Goal: Task Accomplishment & Management: Manage account settings

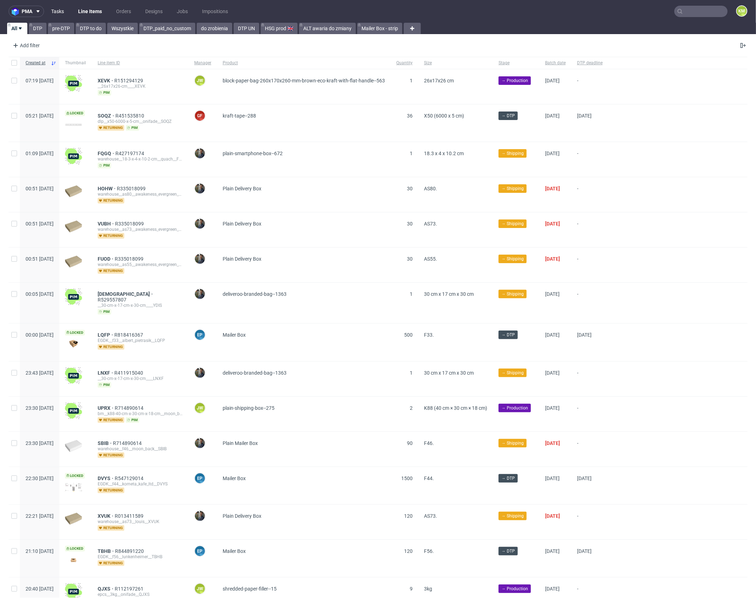
click at [63, 9] on link "Tasks" at bounding box center [57, 11] width 21 height 11
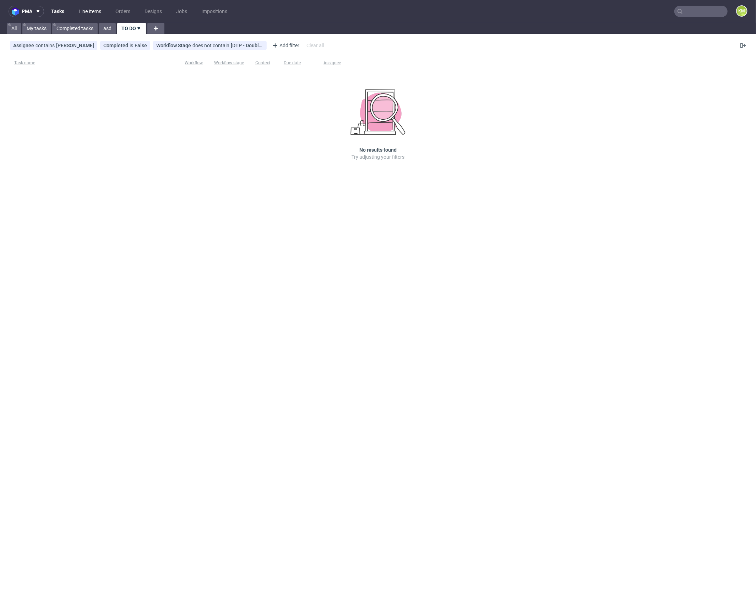
click at [92, 13] on link "Line Items" at bounding box center [89, 11] width 31 height 11
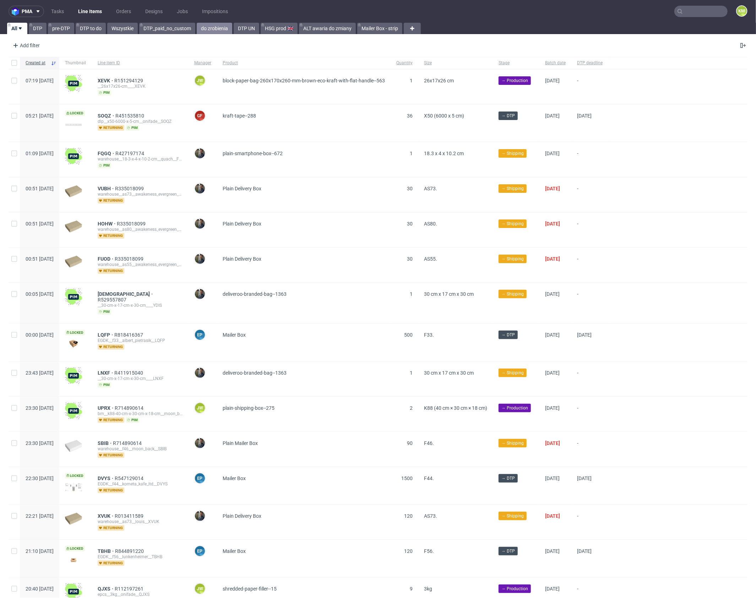
click at [213, 26] on link "do zrobienia" at bounding box center [214, 28] width 35 height 11
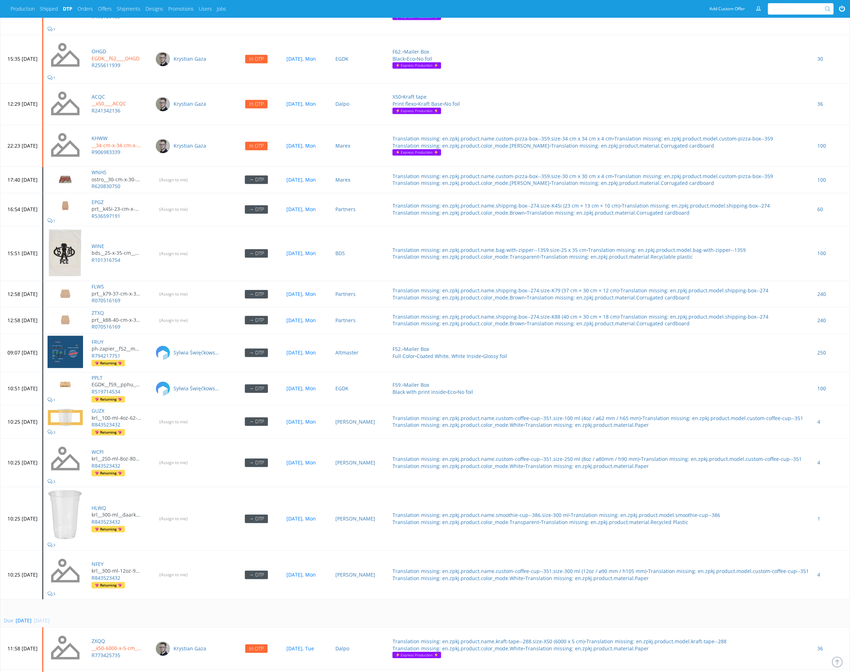
scroll to position [2872, 0]
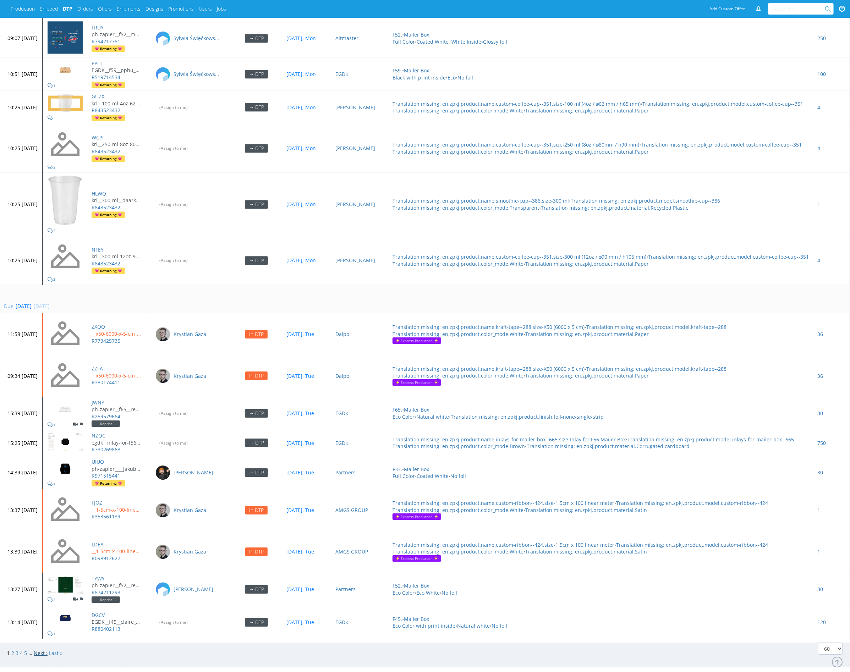
click at [42, 650] on link "Next ›" at bounding box center [41, 653] width 14 height 7
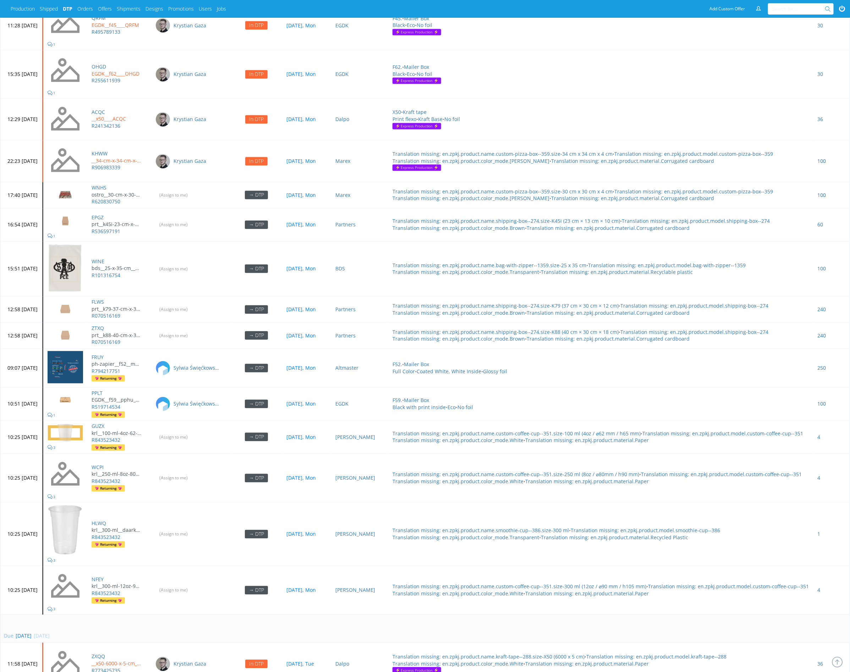
scroll to position [2384, 0]
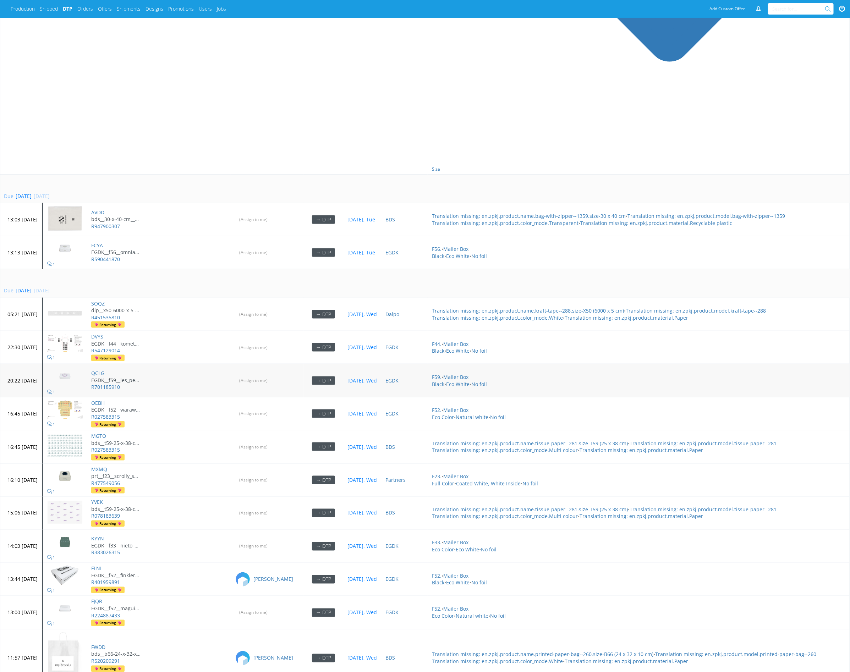
scroll to position [477, 0]
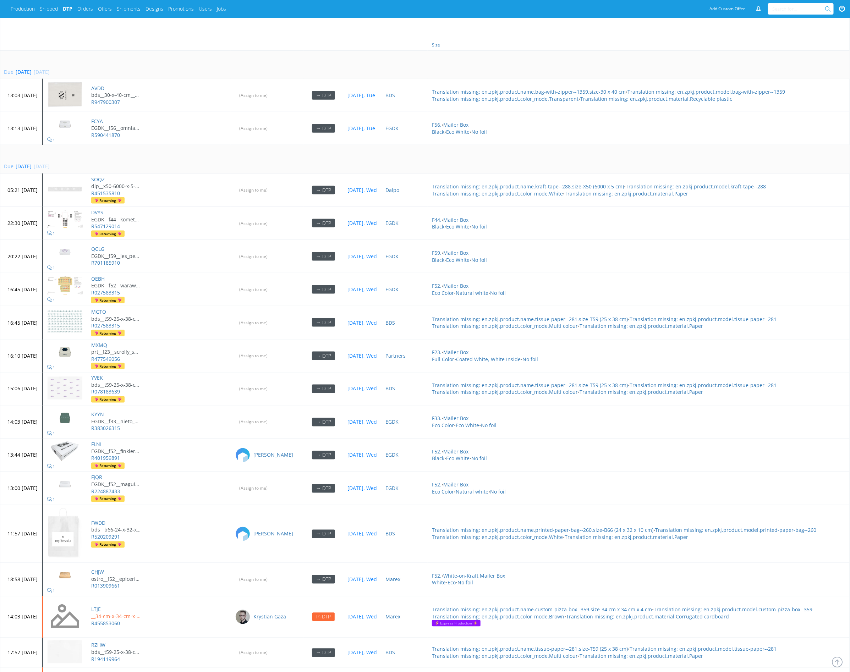
click at [177, 145] on td "Due in 2 days 08 Oct 2025, Wed" at bounding box center [460, 159] width 920 height 29
drag, startPoint x: 121, startPoint y: 180, endPoint x: 121, endPoint y: 193, distance: 12.4
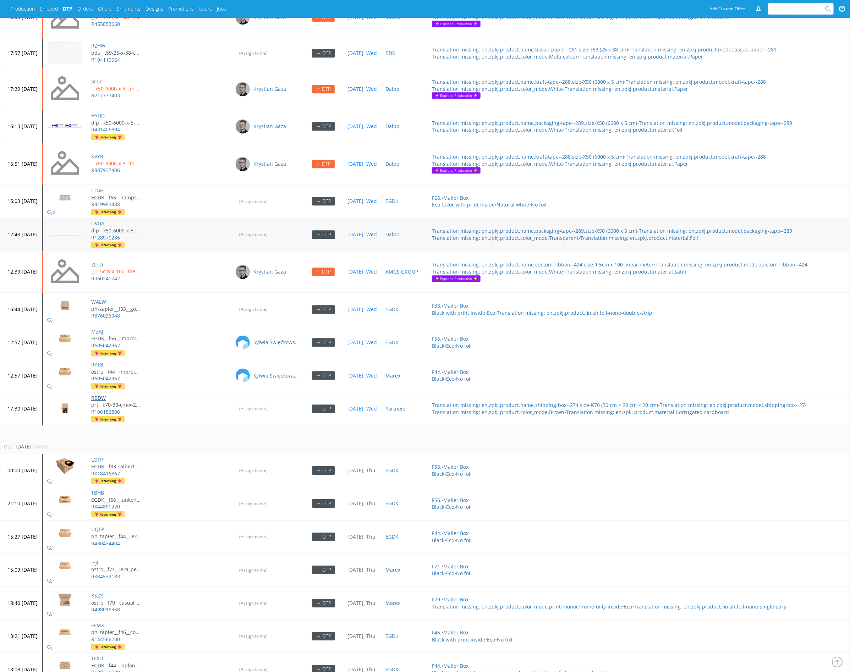
scroll to position [596, 0]
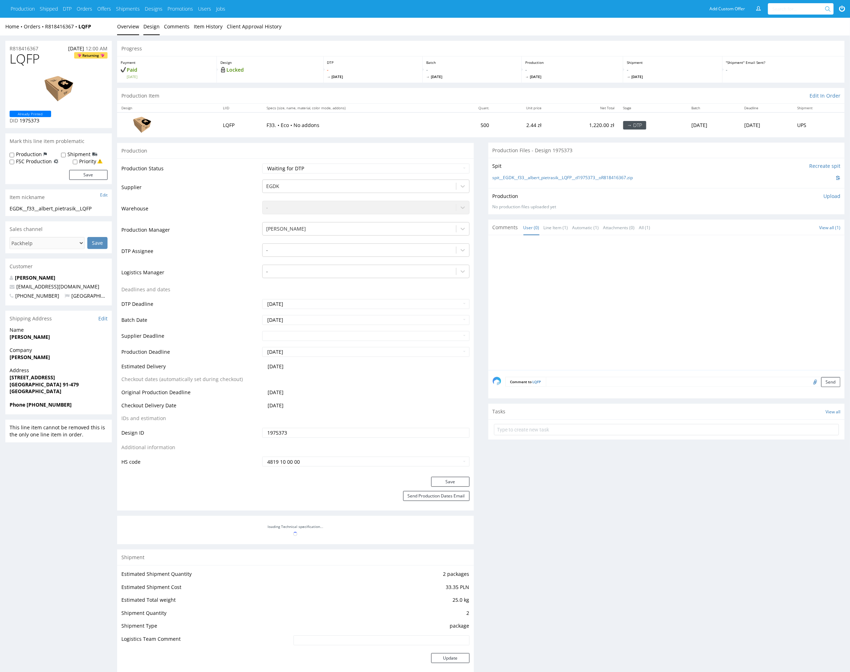
click at [156, 26] on link "Design" at bounding box center [151, 26] width 16 height 17
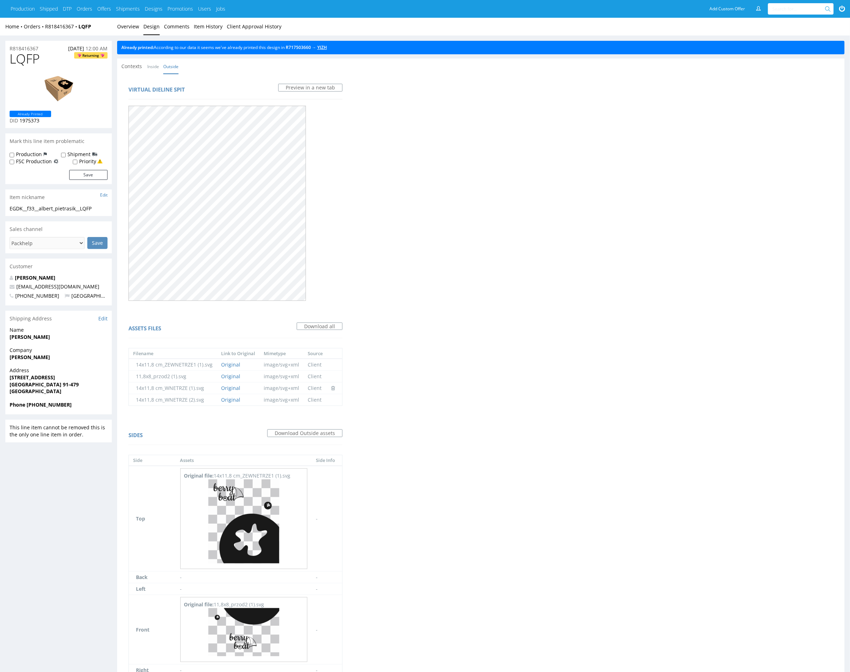
click at [327, 49] on link "YJZH" at bounding box center [322, 47] width 10 height 6
click at [131, 29] on link "Overview" at bounding box center [128, 26] width 22 height 17
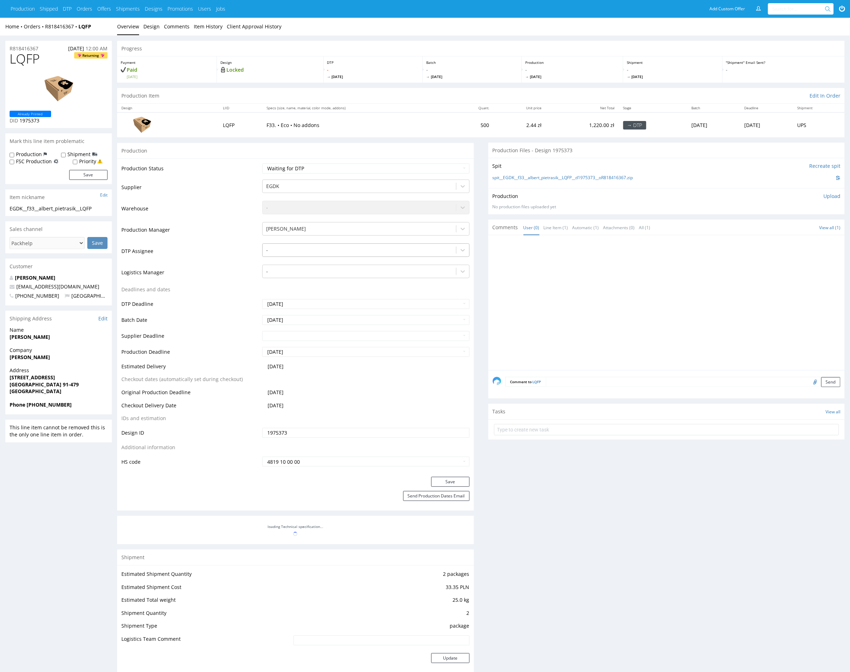
click at [289, 249] on div at bounding box center [359, 250] width 186 height 9
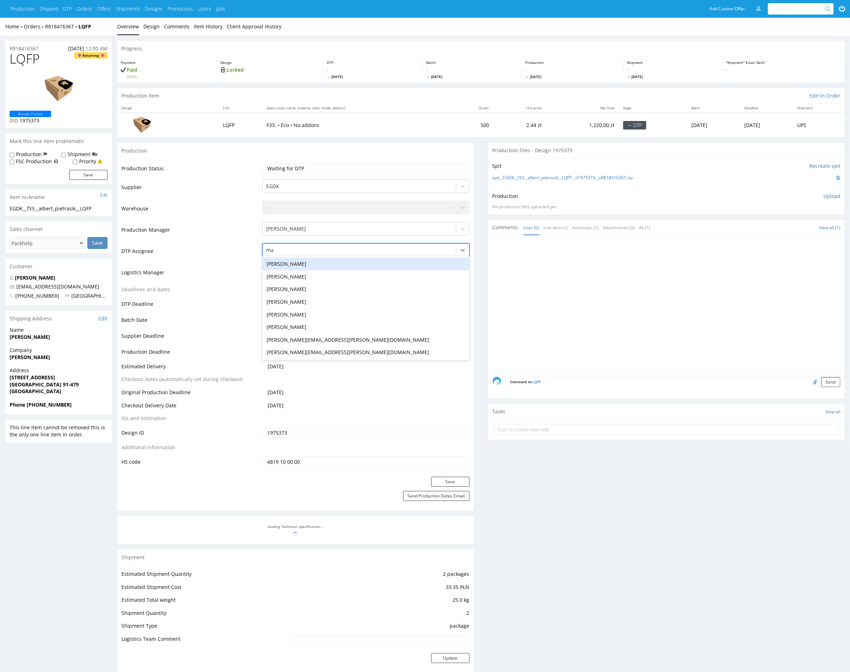
type input "mar"
click at [279, 268] on div "[PERSON_NAME]" at bounding box center [365, 264] width 207 height 13
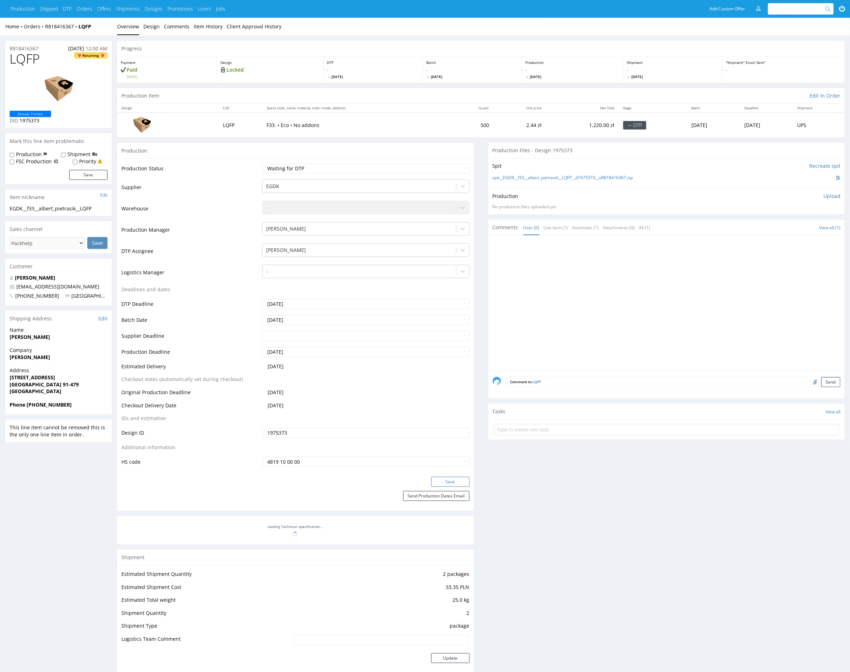
click at [461, 483] on button "Save" at bounding box center [450, 482] width 38 height 10
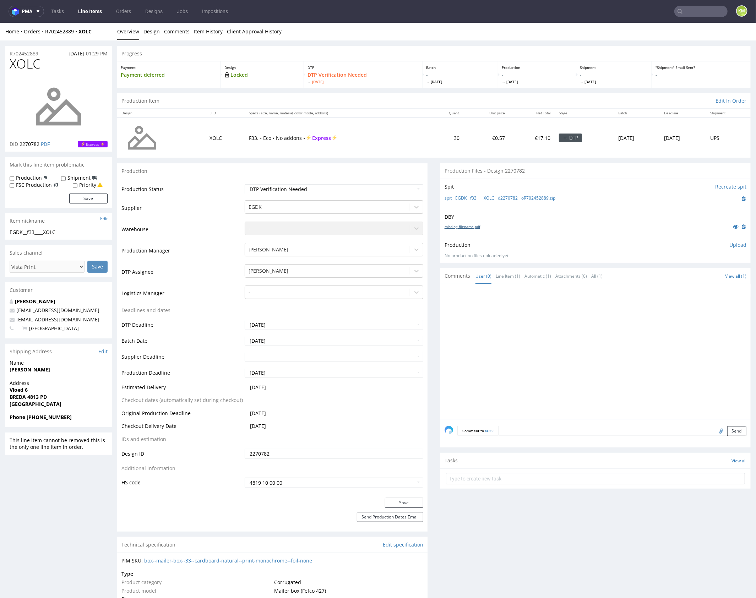
click at [464, 225] on link "missing_filename.pdf" at bounding box center [461, 226] width 35 height 5
click at [16, 64] on span "XOLC" at bounding box center [25, 63] width 31 height 14
copy span "XOLC"
drag, startPoint x: 564, startPoint y: 197, endPoint x: 458, endPoint y: 202, distance: 105.9
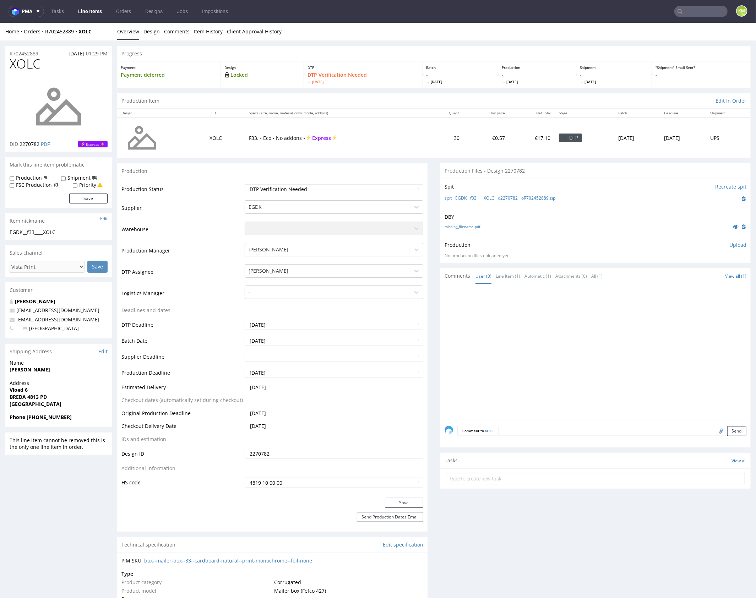
click at [457, 202] on div "Spit Recreate spit spit__EGDK__f33____XOLC__d2270782__oR702452889.zip" at bounding box center [595, 193] width 310 height 30
drag, startPoint x: 569, startPoint y: 196, endPoint x: 453, endPoint y: 199, distance: 116.1
click at [453, 199] on div "spit__EGDK__f33____XOLC__d2270782__oR702452889.zip" at bounding box center [595, 198] width 302 height 8
copy link "EGDK__f33____XOLC__d2270782__oR702452889.zip"
click at [732, 243] on p "Upload" at bounding box center [737, 244] width 17 height 7
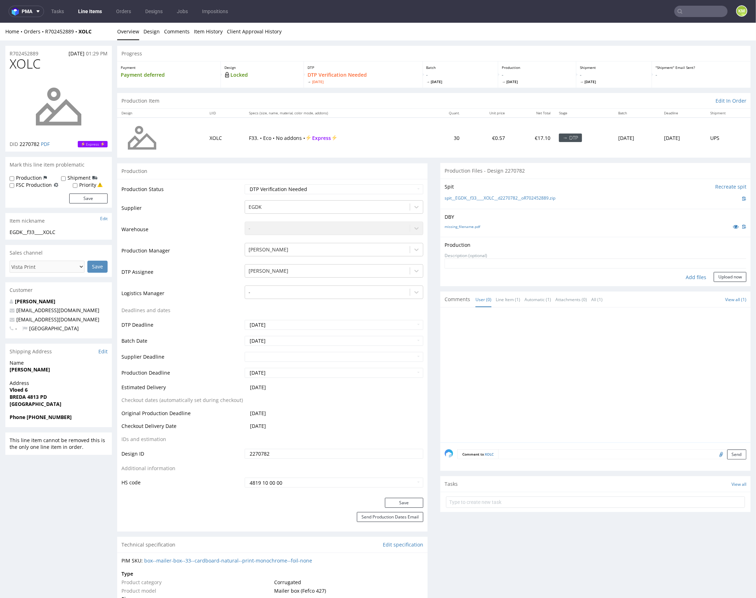
click at [683, 276] on div "Add files" at bounding box center [695, 277] width 35 height 11
type input "C:\fakepath\EGDK__f33____XOLC__d2270782__oR702452889__outside.pdf"
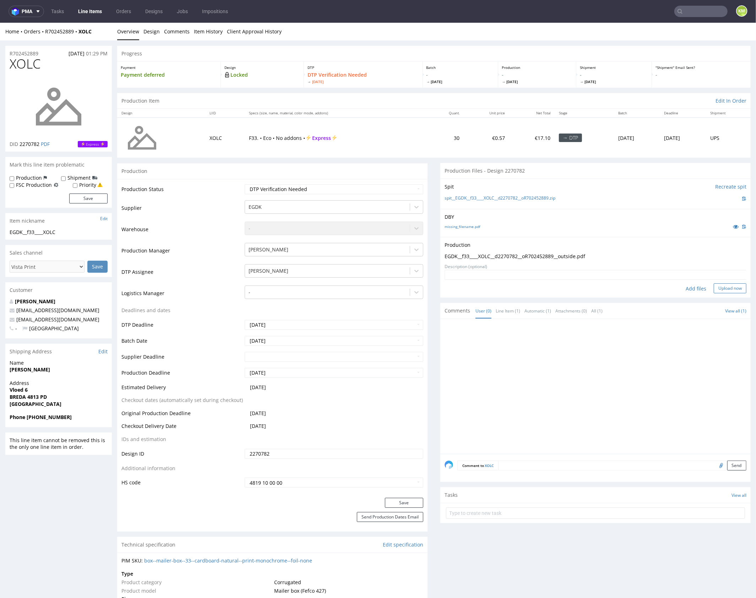
click at [717, 291] on button "Upload now" at bounding box center [729, 288] width 33 height 10
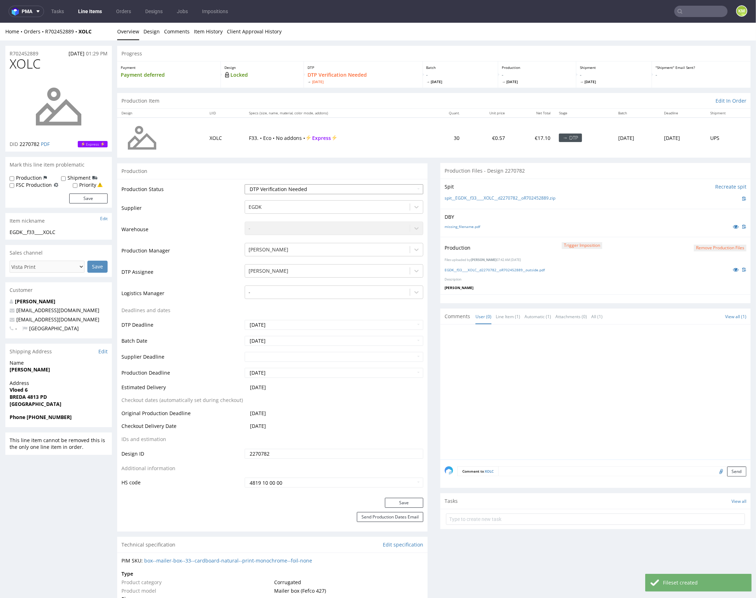
click at [372, 186] on select "Waiting for Artwork Waiting for Diecut Waiting for Mockup Waiting for DTP Waiti…" at bounding box center [334, 189] width 179 height 10
select select "dtp_production_ready"
click at [245, 184] on select "Waiting for Artwork Waiting for Diecut Waiting for Mockup Waiting for DTP Waiti…" at bounding box center [334, 189] width 179 height 10
click at [407, 498] on button "Save" at bounding box center [404, 502] width 38 height 10
click at [565, 385] on div at bounding box center [597, 393] width 306 height 131
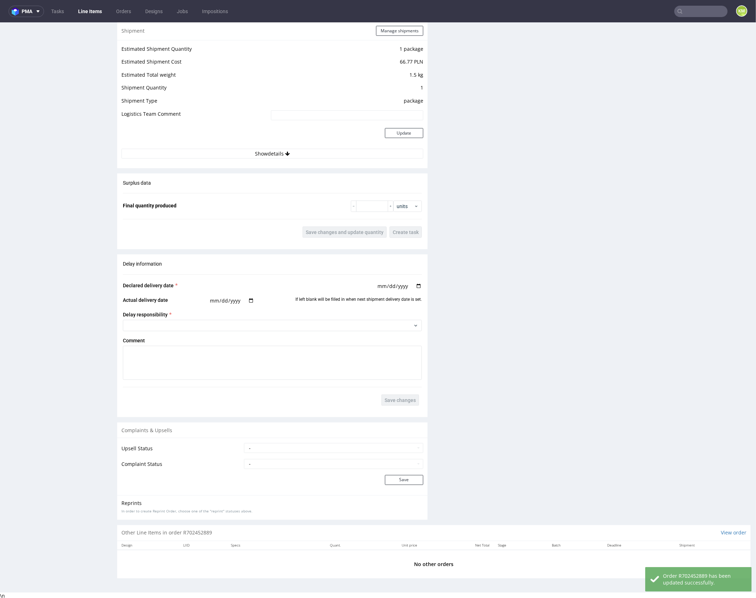
scroll to position [54, 0]
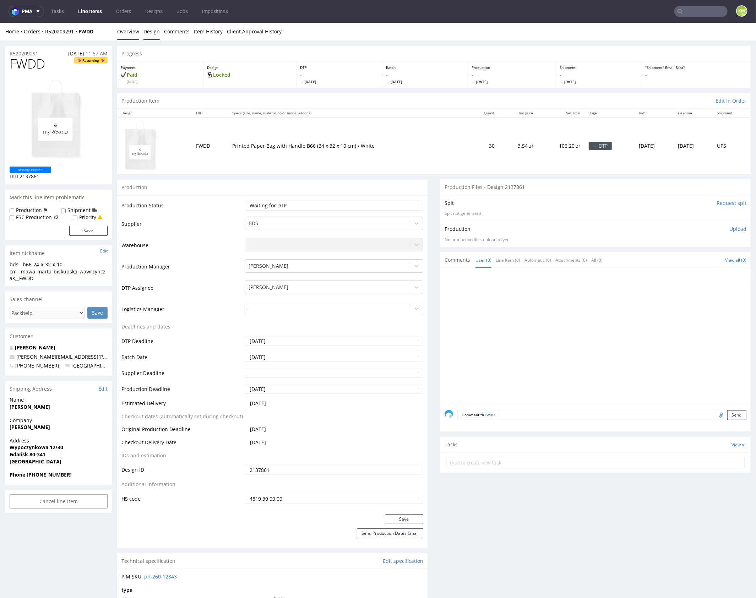
click at [152, 35] on link "Design" at bounding box center [151, 30] width 16 height 17
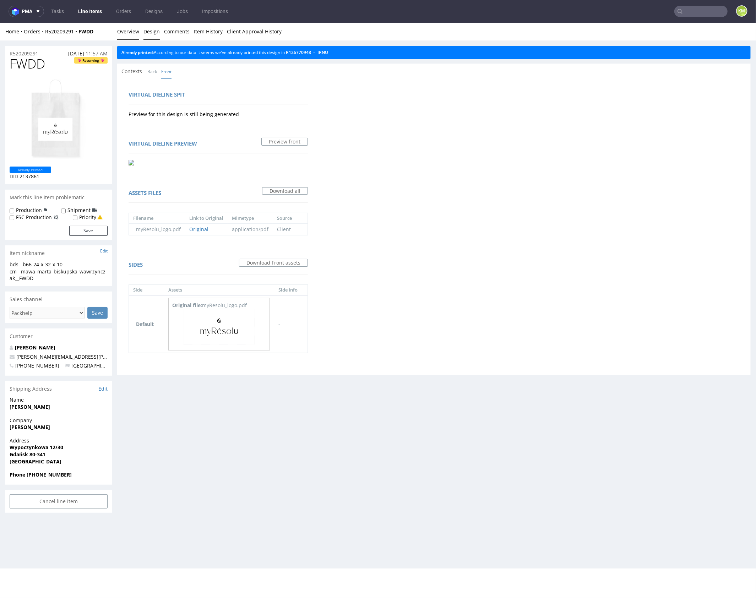
drag, startPoint x: 121, startPoint y: 34, endPoint x: 181, endPoint y: 39, distance: 60.3
click at [121, 34] on link "Overview" at bounding box center [128, 30] width 22 height 17
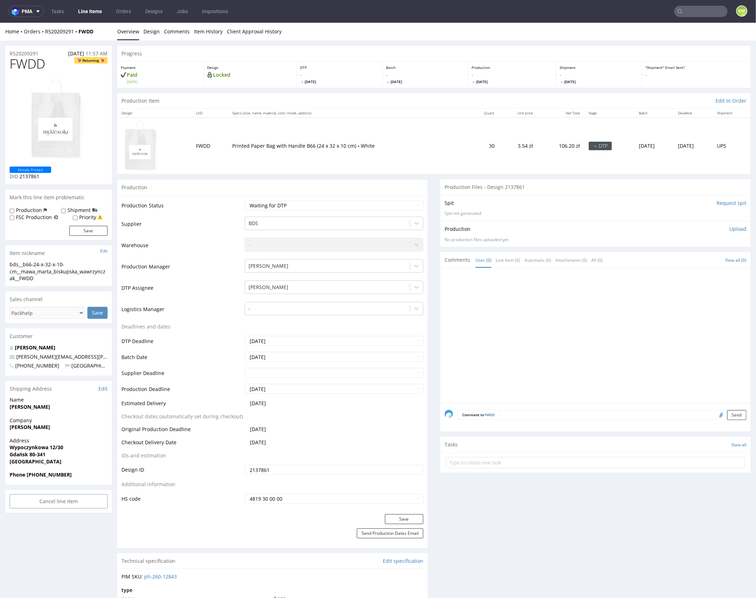
click at [81, 273] on div "bds__b66-24-x-32-x-10-cm__mawa_marta_biskupska_wawrzynczak__FWDD" at bounding box center [59, 271] width 98 height 21
copy div "bds__b66-24-x-32-x-10-cm__mawa_marta_biskupska_wawrzynczak__FWDD Update"
click at [320, 472] on input "2137861" at bounding box center [334, 469] width 179 height 10
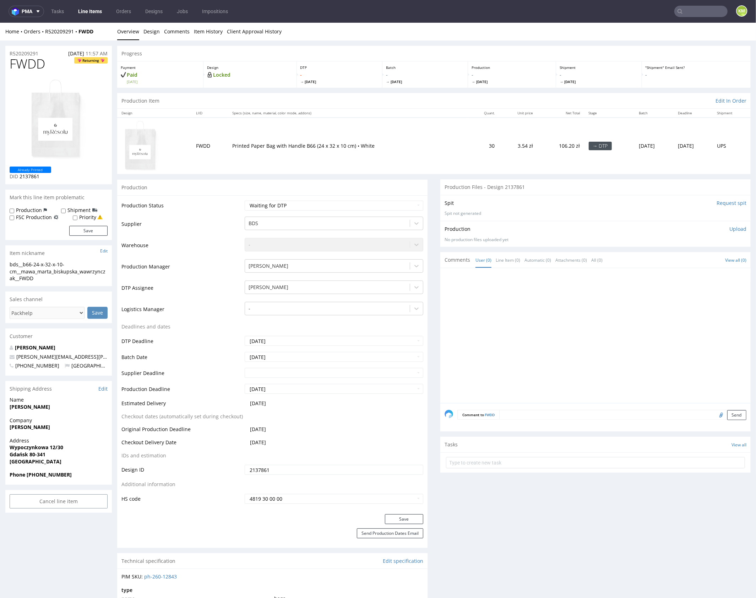
click at [320, 472] on input "2137861" at bounding box center [334, 469] width 179 height 10
click at [30, 65] on span "FWDD" at bounding box center [27, 63] width 35 height 14
click at [735, 229] on p "Upload" at bounding box center [737, 228] width 17 height 7
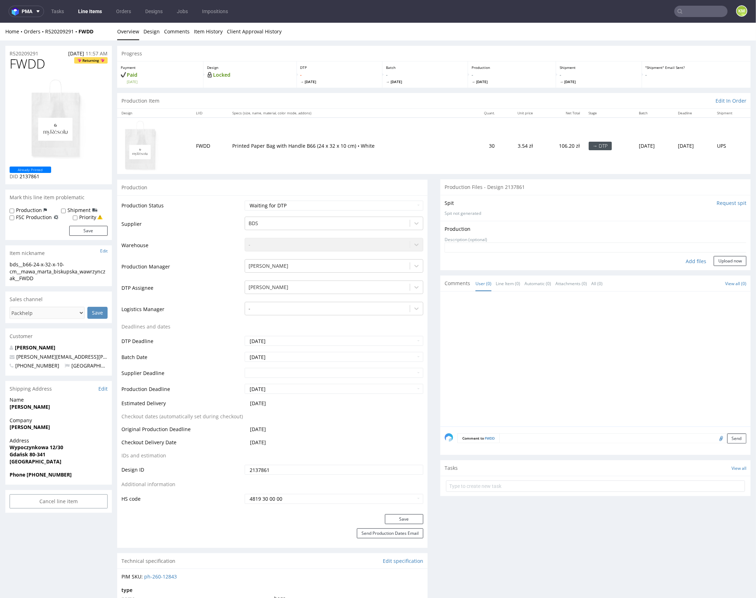
click at [691, 262] on div "Add files" at bounding box center [695, 261] width 35 height 11
type input "C:\fakepath\b66_marta_biskupska_wawrzynczak__FWDD__d2137861__oR520209291.pdf"
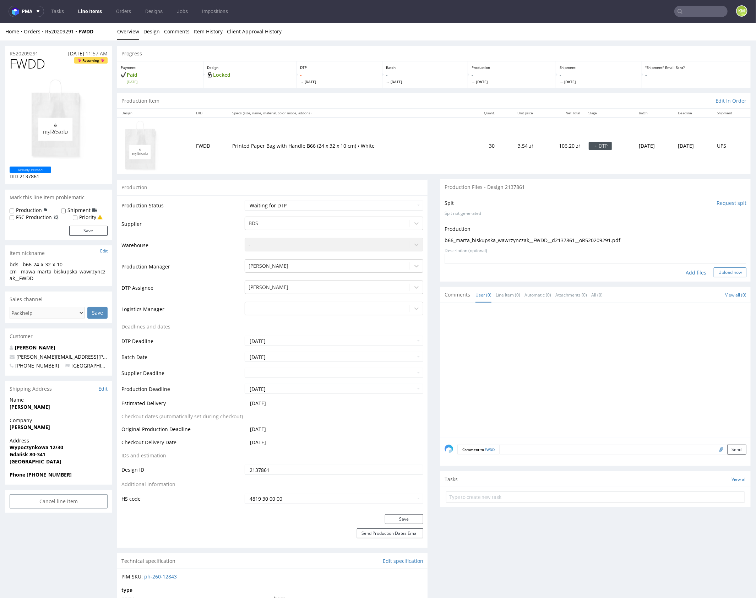
click at [720, 275] on button "Upload now" at bounding box center [729, 272] width 33 height 10
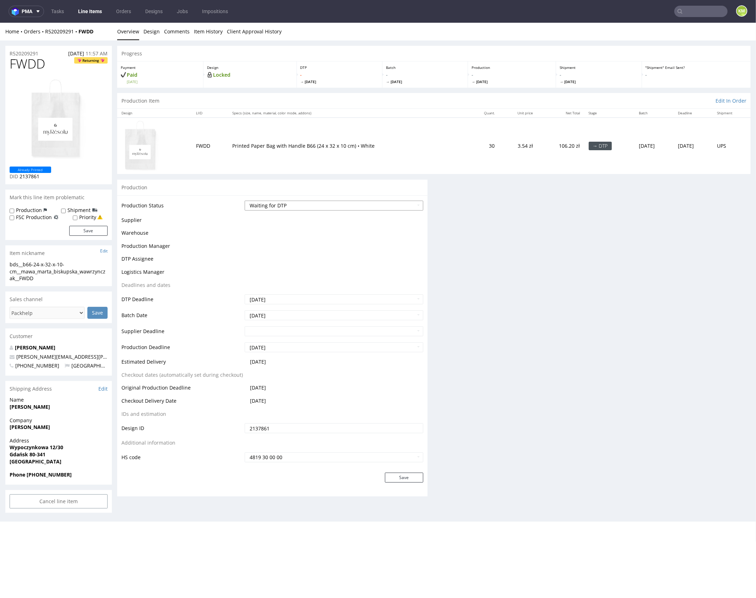
click at [387, 205] on select "Waiting for Artwork Waiting for Diecut Waiting for Mockup Waiting for DTP Waiti…" at bounding box center [334, 205] width 179 height 10
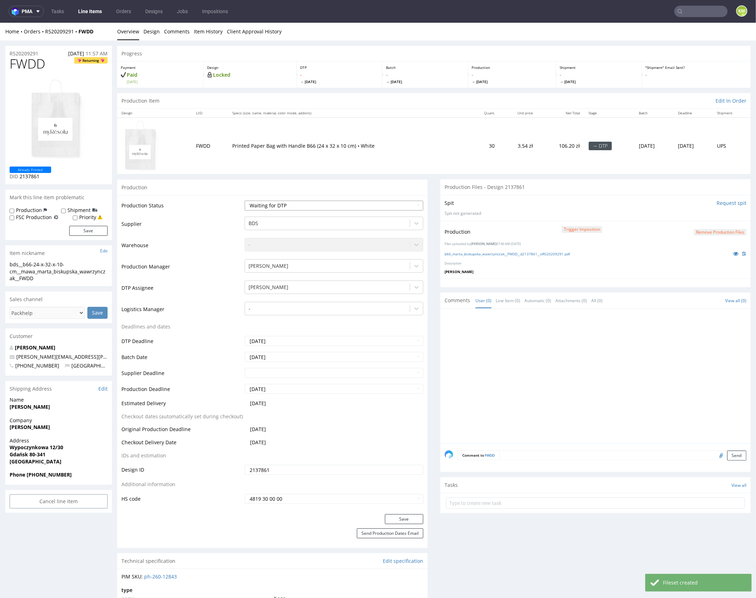
select select "dtp_production_ready"
click at [245, 200] on select "Waiting for Artwork Waiting for Diecut Waiting for Mockup Waiting for DTP Waiti…" at bounding box center [334, 205] width 179 height 10
click at [401, 518] on button "Save" at bounding box center [404, 519] width 38 height 10
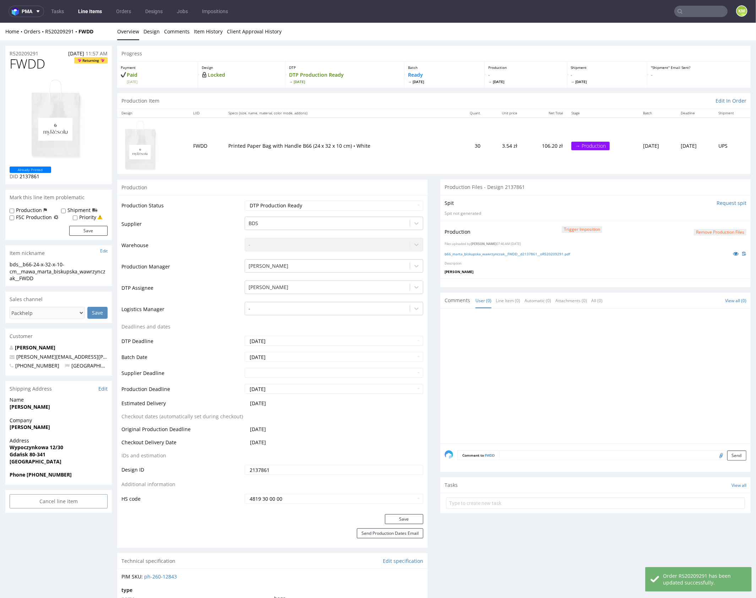
click at [614, 372] on div at bounding box center [597, 377] width 306 height 131
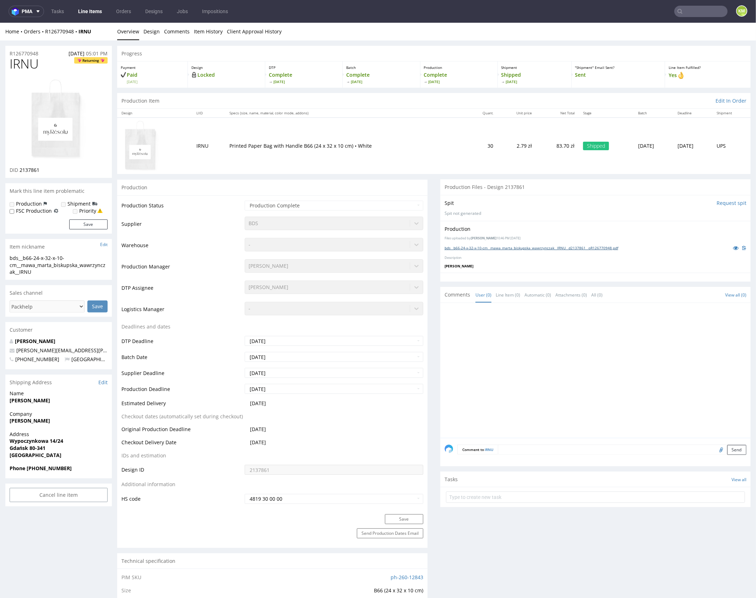
click at [541, 246] on link "bds__b66-24-x-32-x-10-cm__mawa_marta_biskupska_wawrzynczak__IRNU__d2137861__oR1…" at bounding box center [531, 247] width 174 height 5
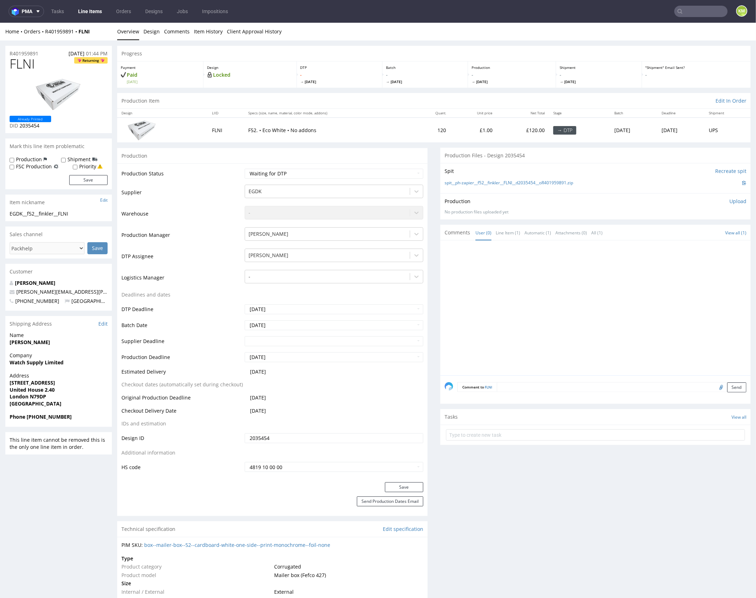
click at [562, 290] on div at bounding box center [597, 309] width 306 height 131
click at [152, 32] on link "Design" at bounding box center [151, 30] width 16 height 17
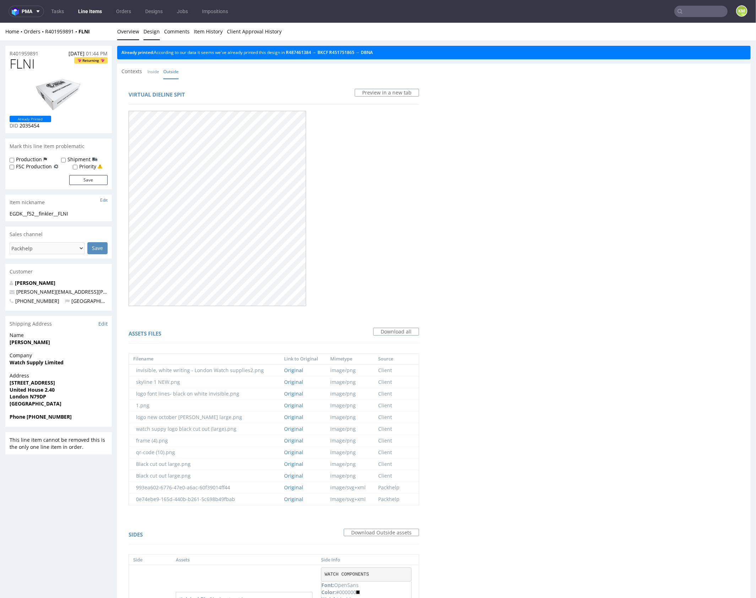
click at [130, 33] on link "Overview" at bounding box center [128, 30] width 22 height 17
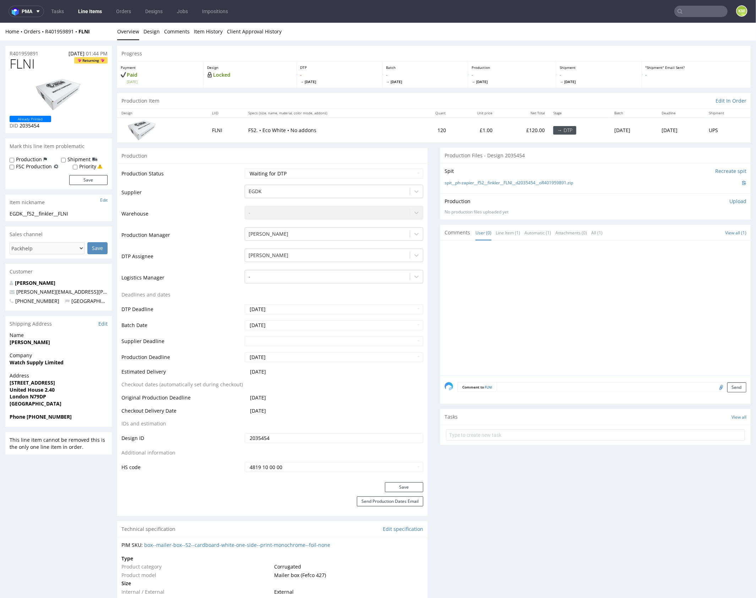
click at [22, 67] on span "FLNI" at bounding box center [22, 63] width 25 height 14
drag, startPoint x: 587, startPoint y: 181, endPoint x: 582, endPoint y: 173, distance: 10.2
click at [498, 191] on div "Spit Recreate spit spit__ph-zapier__f52__finkler__FLNI__d2035454__oR401959891.z…" at bounding box center [595, 178] width 310 height 30
drag, startPoint x: 585, startPoint y: 181, endPoint x: 477, endPoint y: 182, distance: 108.3
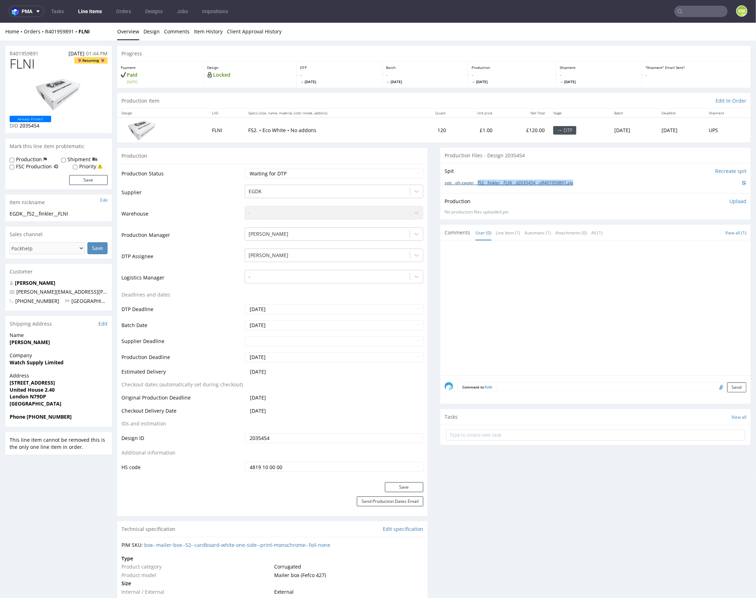
click at [477, 182] on div "spit__ph-zapier__f52__finkler__FLNI__d2035454__oR401959891.zip" at bounding box center [595, 183] width 302 height 8
copy link "f52__finkler__FLNI__d2035454__oR401959891.zip"
click at [730, 203] on p "Upload" at bounding box center [737, 200] width 17 height 7
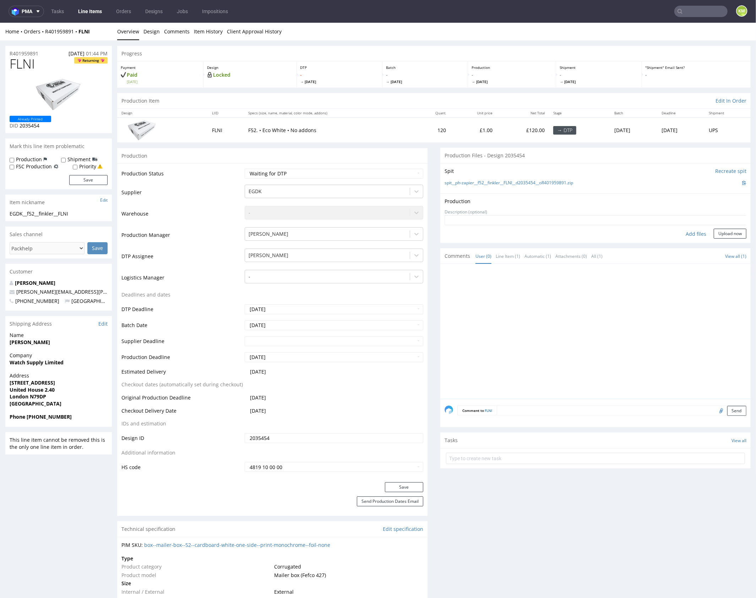
click at [690, 234] on div "Add files" at bounding box center [695, 233] width 35 height 11
type input "C:\fakepath\f52__finkler__FLNI__d2035454__oR401959891__outside.pdf"
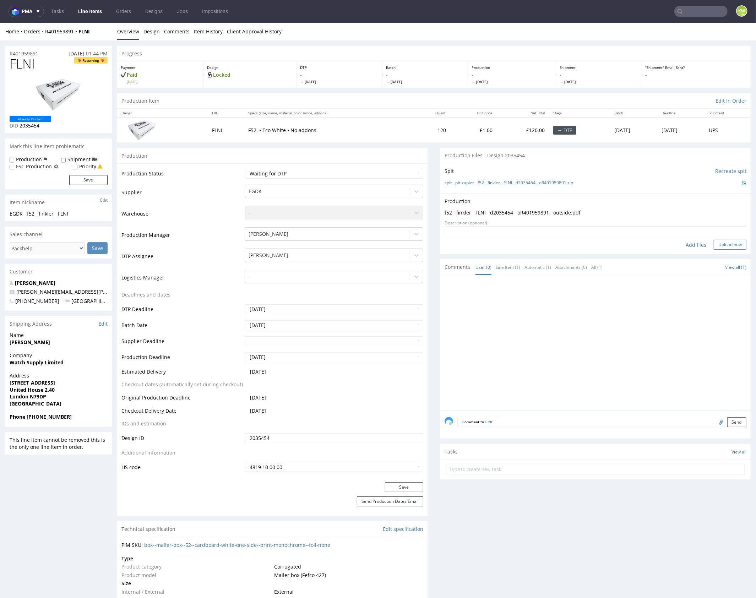
click at [716, 246] on button "Upload now" at bounding box center [729, 244] width 33 height 10
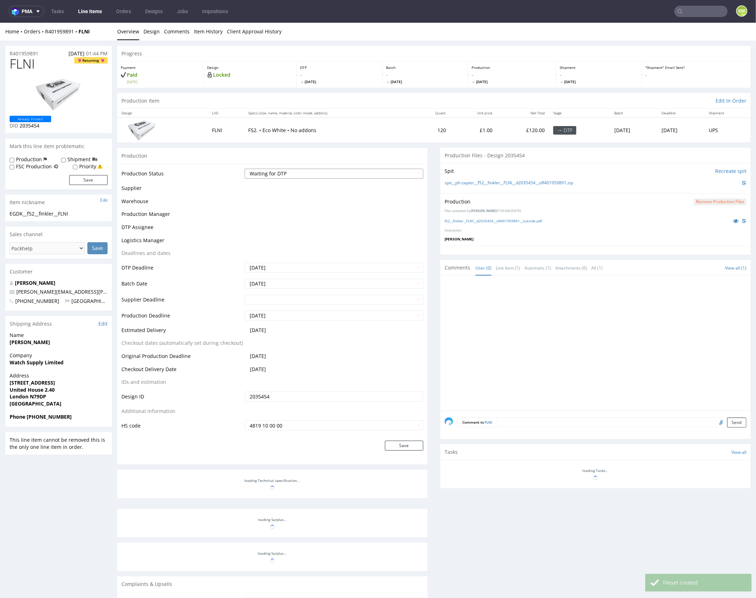
click at [345, 175] on select "Waiting for Artwork Waiting for Diecut Waiting for Mockup Waiting for DTP Waiti…" at bounding box center [334, 173] width 179 height 10
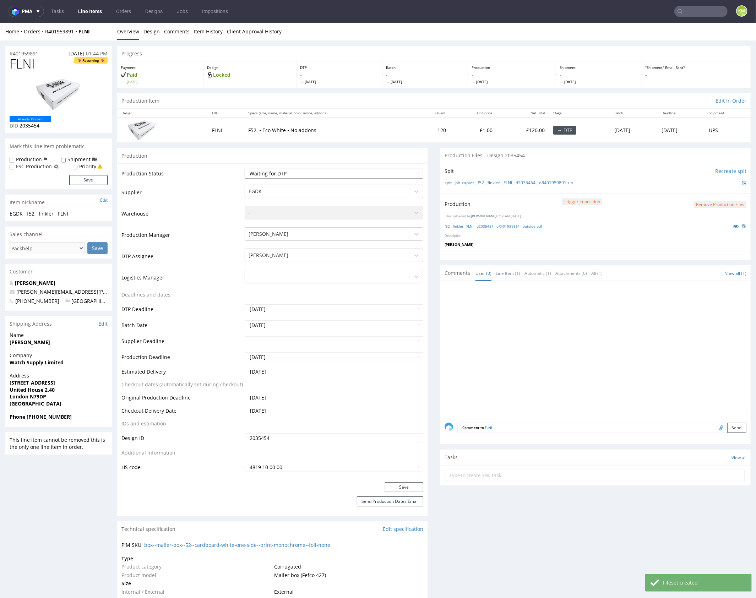
select select "dtp_production_ready"
click at [245, 168] on select "Waiting for Artwork Waiting for Diecut Waiting for Mockup Waiting for DTP Waiti…" at bounding box center [334, 173] width 179 height 10
click at [398, 483] on button "Save" at bounding box center [404, 487] width 38 height 10
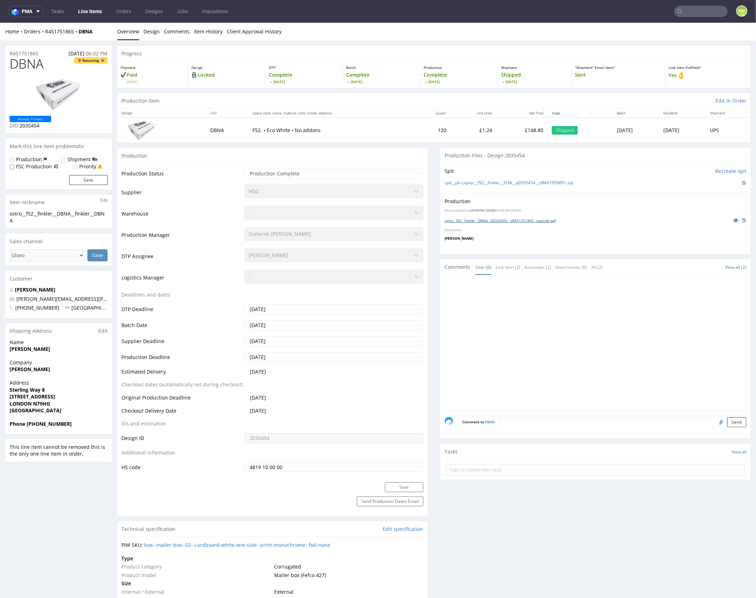
click at [536, 222] on link "ostro__f52__finkler__DBNA__d2035454__oR451751865__outside.pdf" at bounding box center [499, 220] width 111 height 5
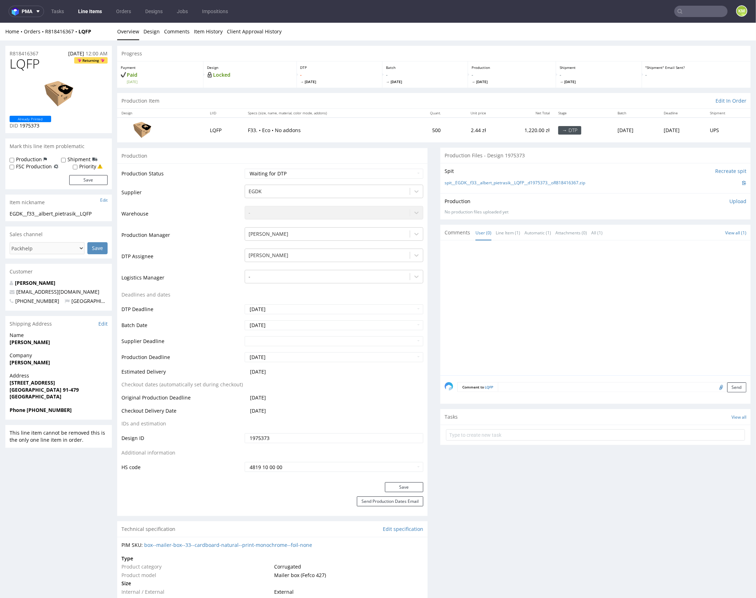
click at [540, 202] on div "Production Upload" at bounding box center [595, 200] width 302 height 7
drag, startPoint x: 150, startPoint y: 33, endPoint x: 256, endPoint y: 43, distance: 105.5
click at [150, 33] on link "Design" at bounding box center [151, 30] width 16 height 17
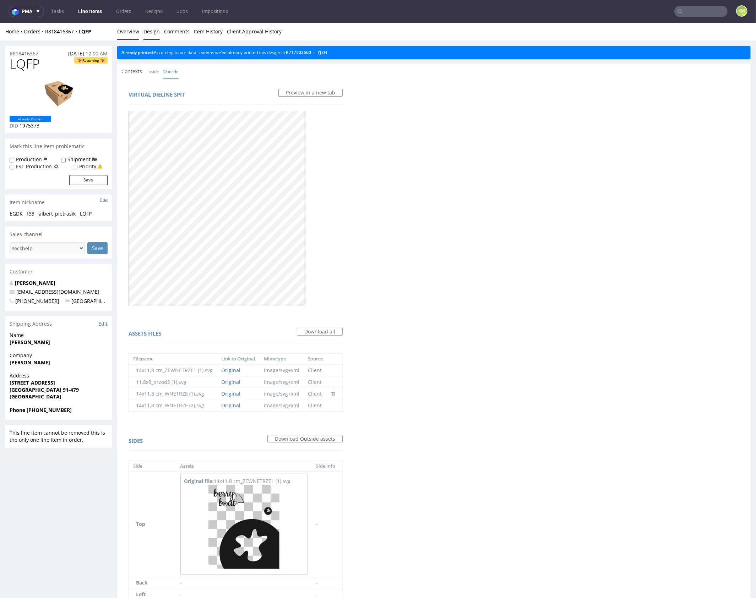
click at [123, 32] on link "Overview" at bounding box center [128, 30] width 22 height 17
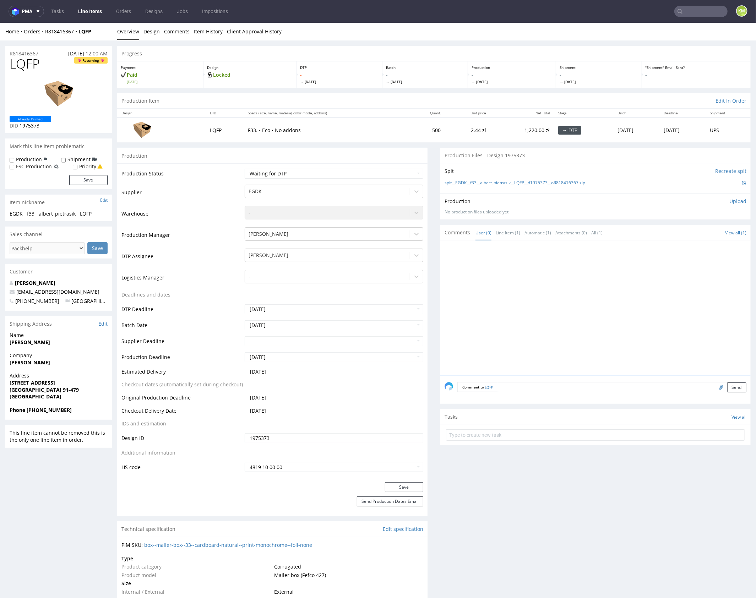
click at [20, 67] on span "LQFP" at bounding box center [25, 63] width 30 height 14
drag, startPoint x: 594, startPoint y: 182, endPoint x: 452, endPoint y: 183, distance: 142.0
click at [452, 183] on div "spit__EGDK__f33__albert_pietrasik__LQFP__d1975373__oR818416367.zip" at bounding box center [595, 183] width 302 height 8
copy link "EGDK__f33__albert_pietrasik__LQFP__d1975373__oR818416367.zip"
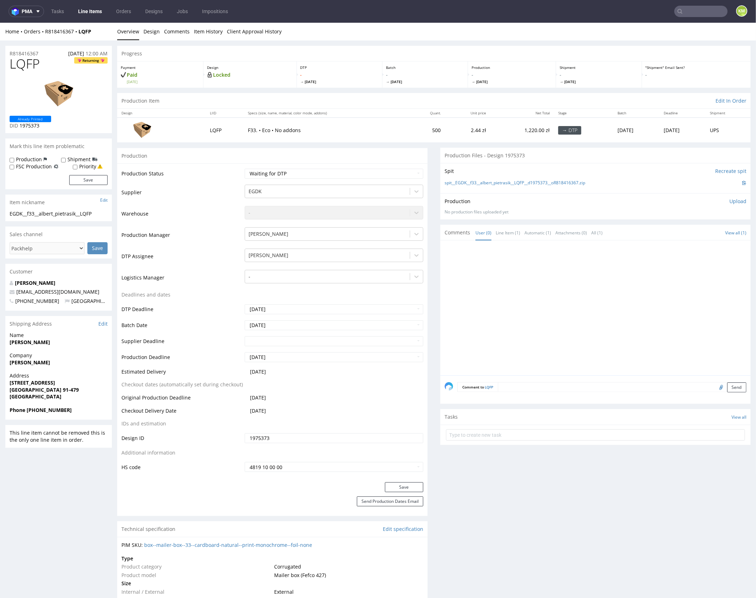
click at [729, 201] on p "Upload" at bounding box center [737, 200] width 17 height 7
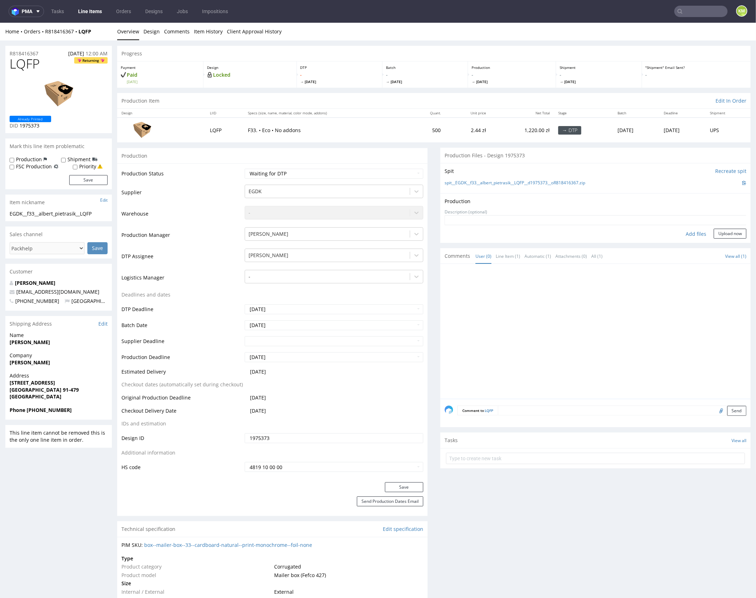
click at [694, 231] on div "Add files" at bounding box center [695, 233] width 35 height 11
type input "C:\fakepath\EGDK__f33__albert_pietrasik__LQFP__d1975373__oR818416367__outside.p…"
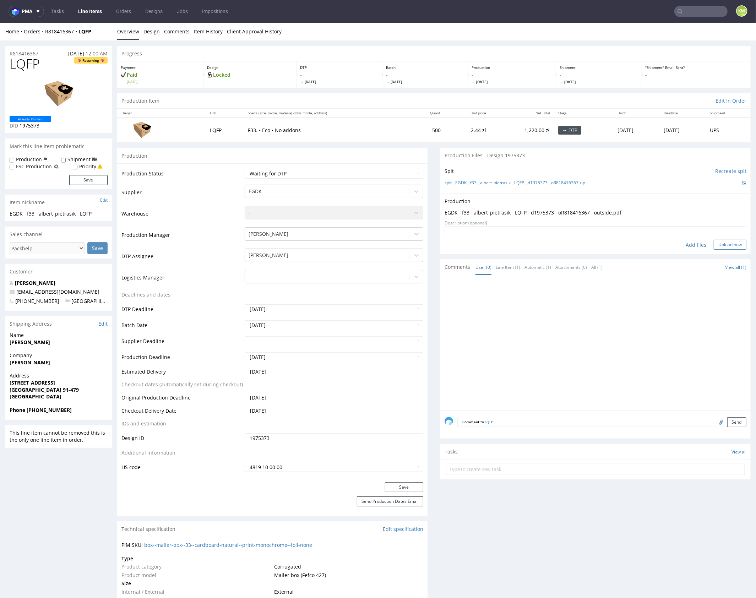
click at [728, 243] on button "Upload now" at bounding box center [729, 244] width 33 height 10
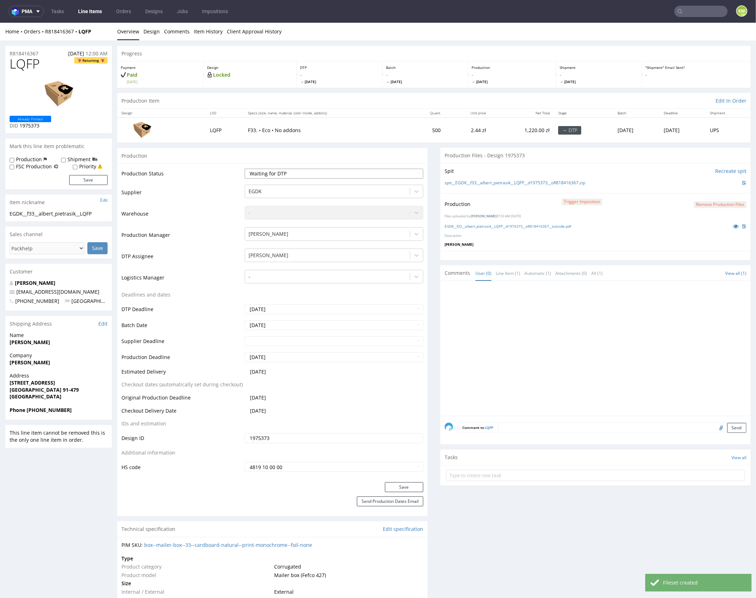
click at [363, 173] on select "Waiting for Artwork Waiting for Diecut Waiting for Mockup Waiting for DTP Waiti…" at bounding box center [334, 173] width 179 height 10
select select "dtp_production_ready"
click at [245, 168] on select "Waiting for Artwork Waiting for Diecut Waiting for Mockup Waiting for DTP Waiti…" at bounding box center [334, 173] width 179 height 10
click at [416, 487] on button "Save" at bounding box center [404, 487] width 38 height 10
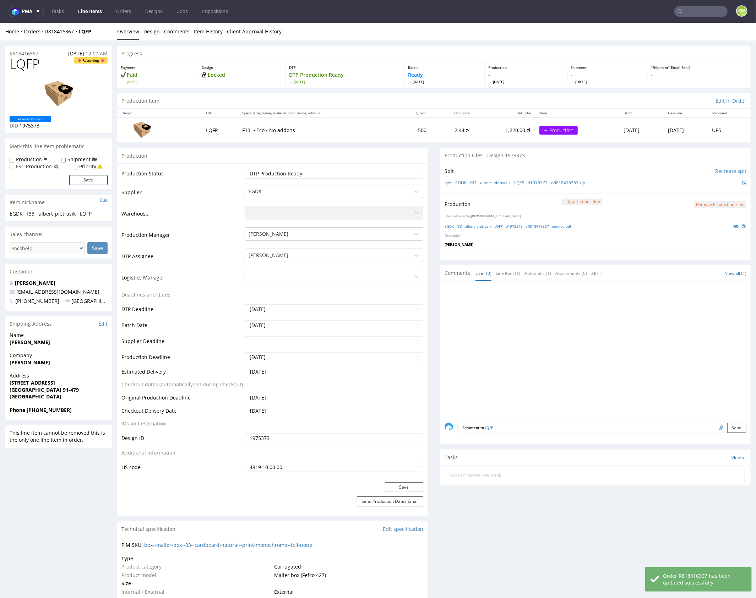
click at [573, 349] on div at bounding box center [597, 350] width 306 height 131
click at [565, 347] on div at bounding box center [597, 350] width 306 height 131
drag, startPoint x: 550, startPoint y: 343, endPoint x: 533, endPoint y: 278, distance: 67.6
click at [549, 335] on div at bounding box center [597, 350] width 306 height 131
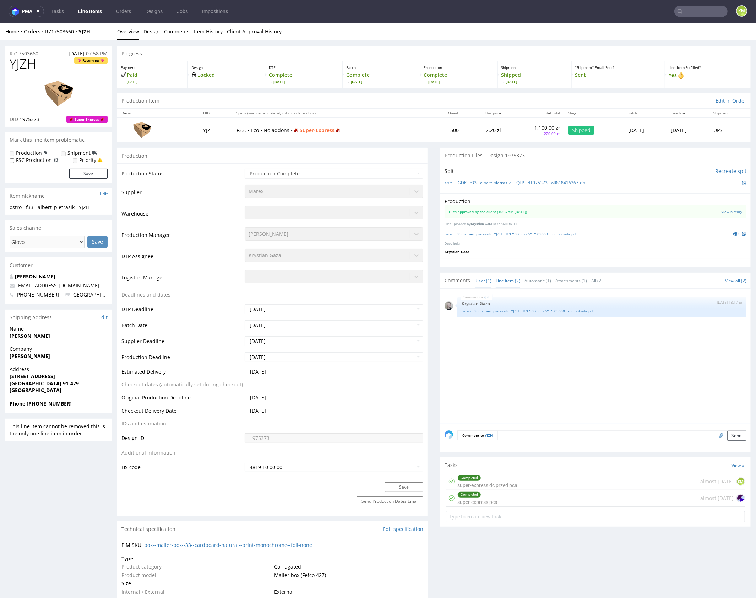
click at [504, 277] on link "Line Item (2)" at bounding box center [507, 280] width 24 height 15
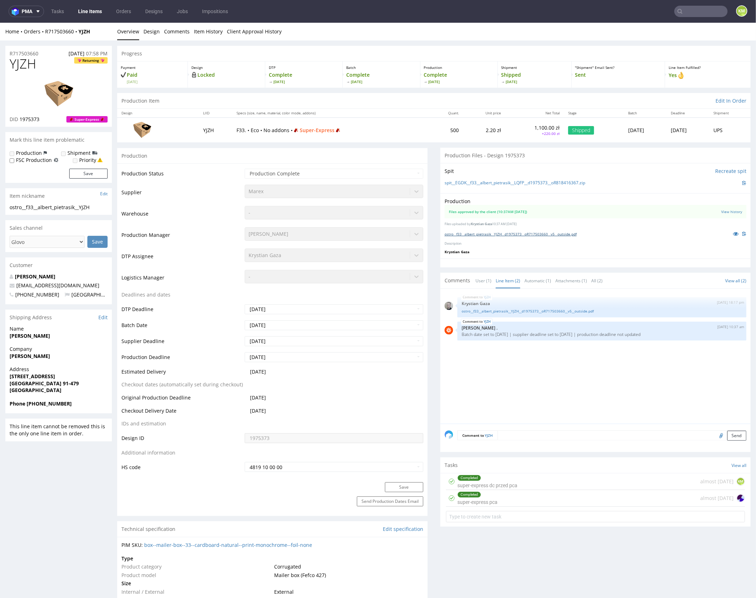
click at [563, 232] on link "ostro__f33__albert_pietrasik__YJZH__d1975373__oR717503660__v5__outside.pdf" at bounding box center [510, 233] width 132 height 5
click at [580, 308] on link "ostro__f33__albert_pietrasik__YJZH__d1975373__oR717503660__v5__outside.pdf" at bounding box center [601, 310] width 280 height 5
click at [571, 232] on link "ostro__f33__albert_pietrasik__YJZH__d1975373__oR717503660__v5__outside.pdf" at bounding box center [510, 233] width 132 height 5
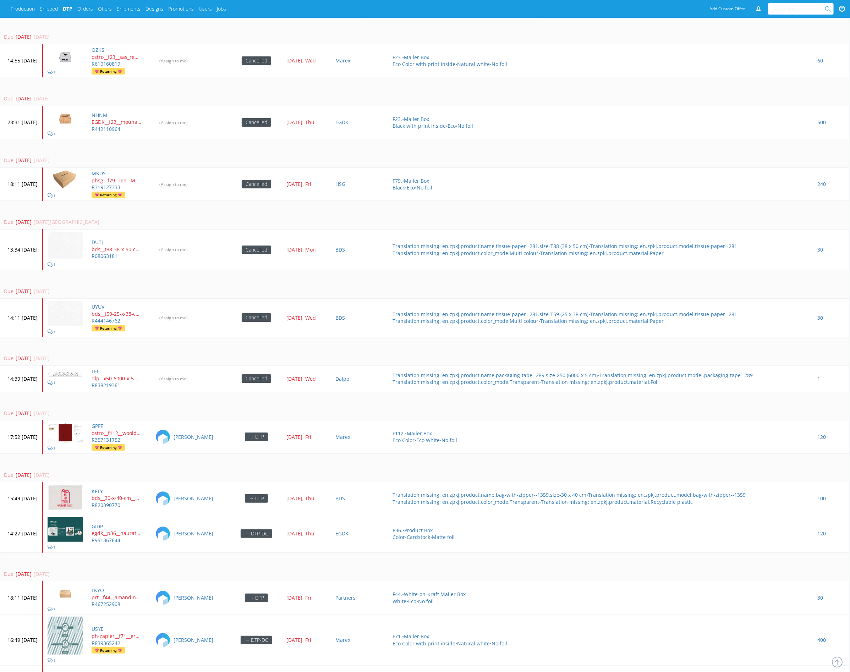
scroll to position [1443, 0]
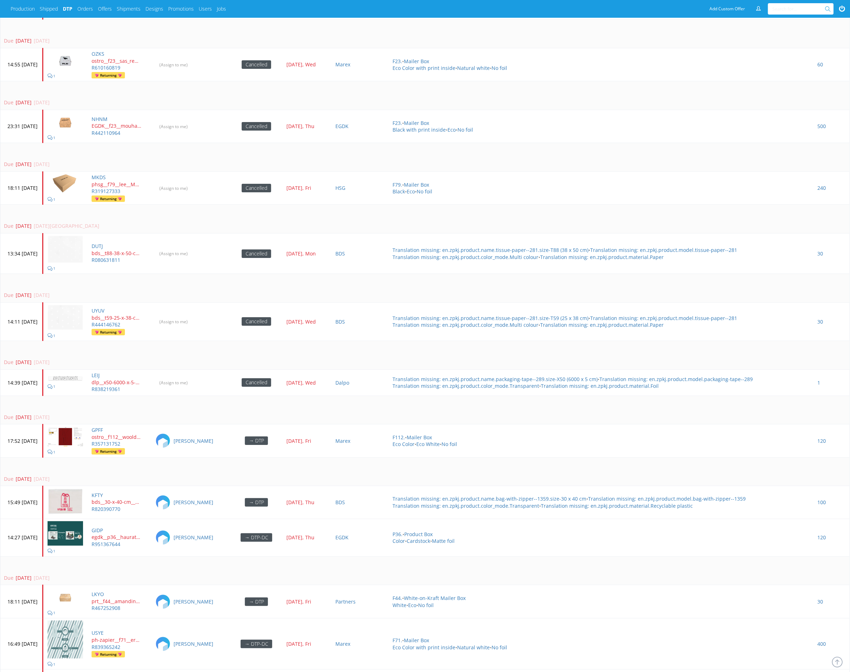
drag, startPoint x: 338, startPoint y: 204, endPoint x: 259, endPoint y: 58, distance: 165.8
click at [336, 205] on td "Due 6 months ago 14 Apr 2025, Mon" at bounding box center [424, 219] width 849 height 29
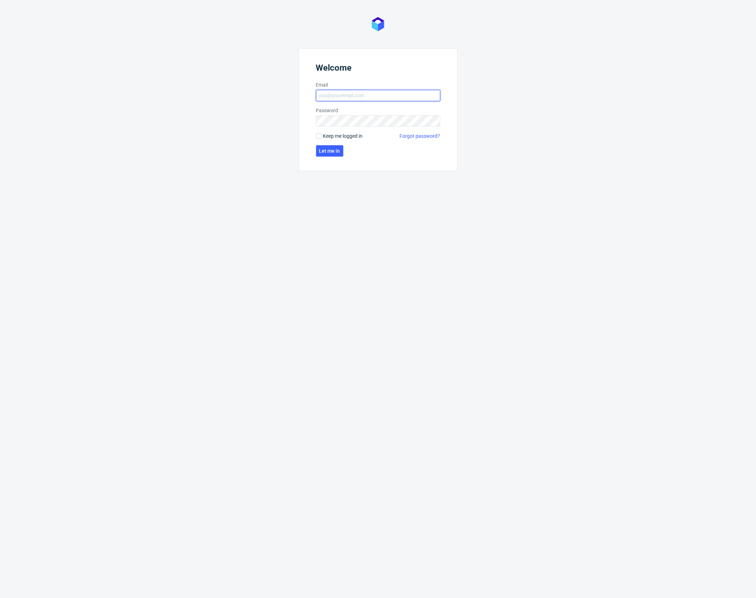
click at [347, 93] on input "Email" at bounding box center [378, 95] width 124 height 11
type input "[PERSON_NAME][EMAIL_ADDRESS][PERSON_NAME][DOMAIN_NAME]"
click at [338, 152] on span "Let me in" at bounding box center [329, 150] width 21 height 5
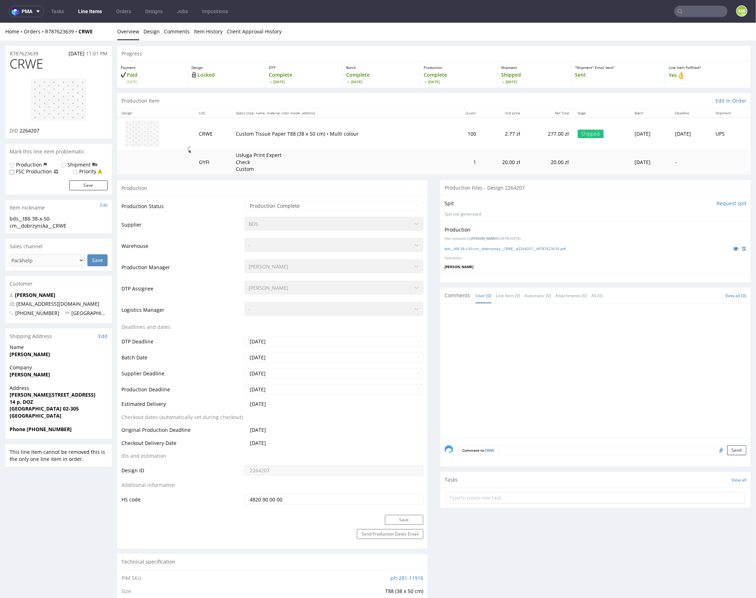
click at [729, 251] on p at bounding box center [737, 248] width 17 height 8
click at [733, 247] on icon at bounding box center [736, 248] width 6 height 5
click at [508, 250] on link "bds__t88-38-x-50-cm__dobrzynska__CRWE__d2264207__oR787623639.pdf" at bounding box center [504, 248] width 121 height 5
click at [151, 33] on link "Design" at bounding box center [151, 30] width 16 height 17
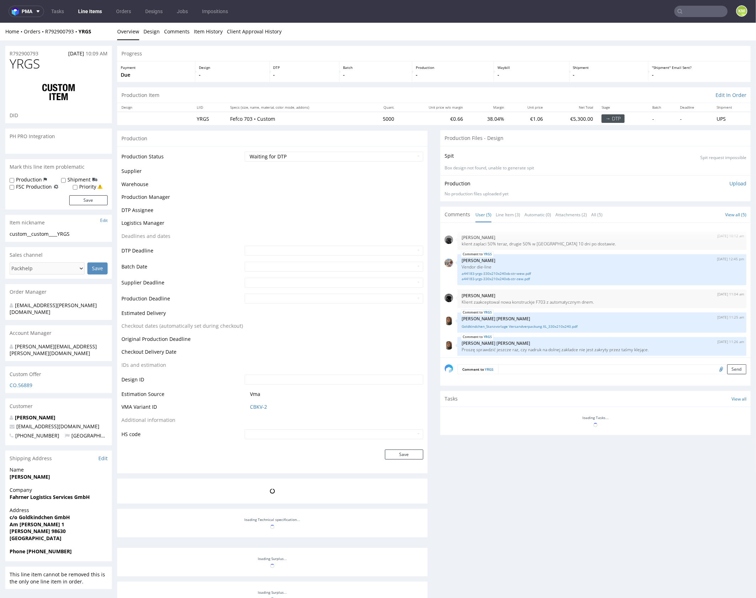
scroll to position [2, 0]
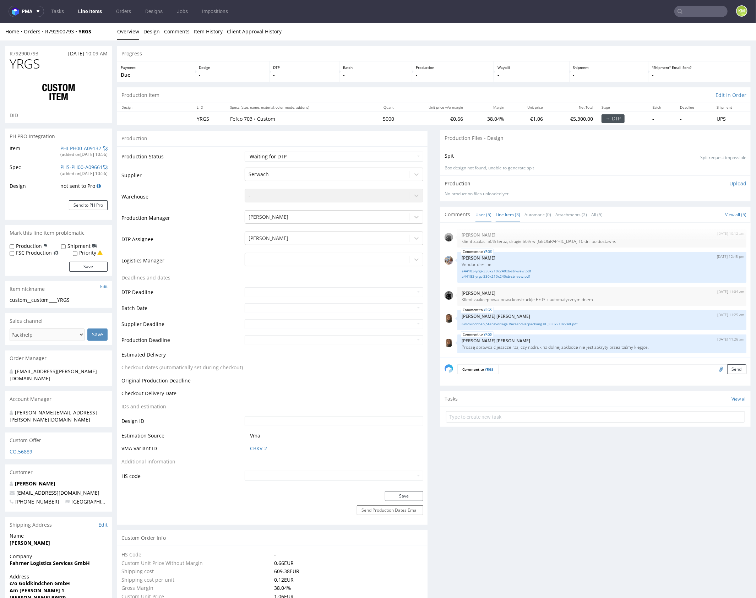
click at [509, 212] on link "Line Item (3)" at bounding box center [507, 214] width 24 height 15
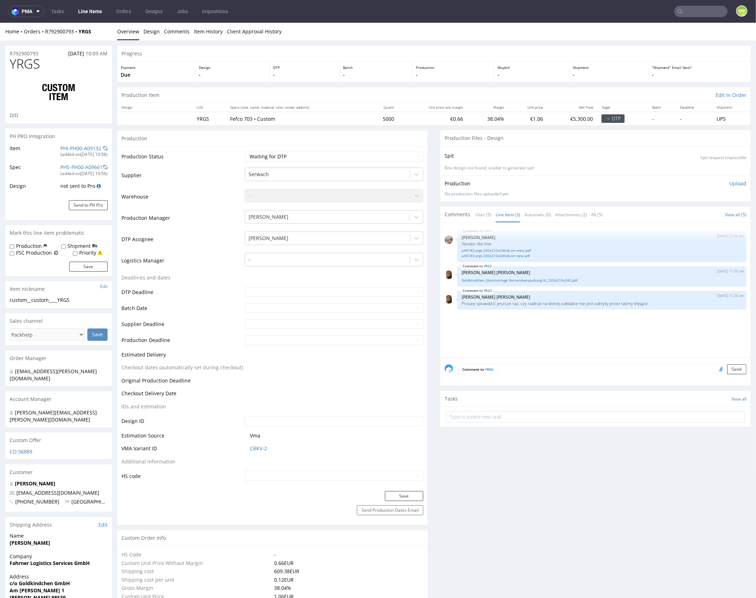
click at [551, 321] on div "YRGS [DATE] 12:45 pm [PERSON_NAME] Vendor die-line a44183-yrgs-330x210x240xb-st…" at bounding box center [597, 291] width 306 height 131
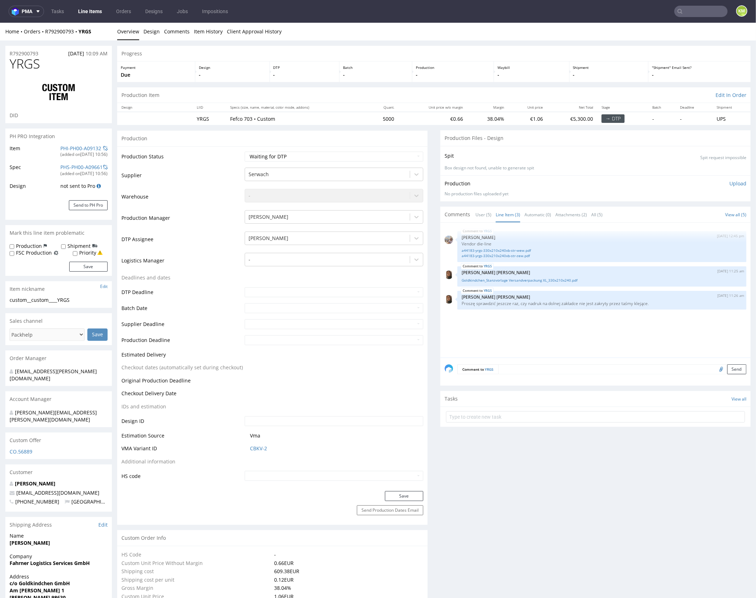
click at [551, 321] on div "YRGS [DATE] 12:45 pm [PERSON_NAME] Vendor die-line a44183-yrgs-330x210x240xb-st…" at bounding box center [597, 291] width 306 height 131
click at [357, 152] on select "Waiting for Artwork Waiting for Diecut Waiting for Mockup Waiting for DTP Waiti…" at bounding box center [334, 156] width 179 height 10
select select "dtp_ca_needed"
click at [245, 151] on select "Waiting for Artwork Waiting for Diecut Waiting for Mockup Waiting for DTP Waiti…" at bounding box center [334, 156] width 179 height 10
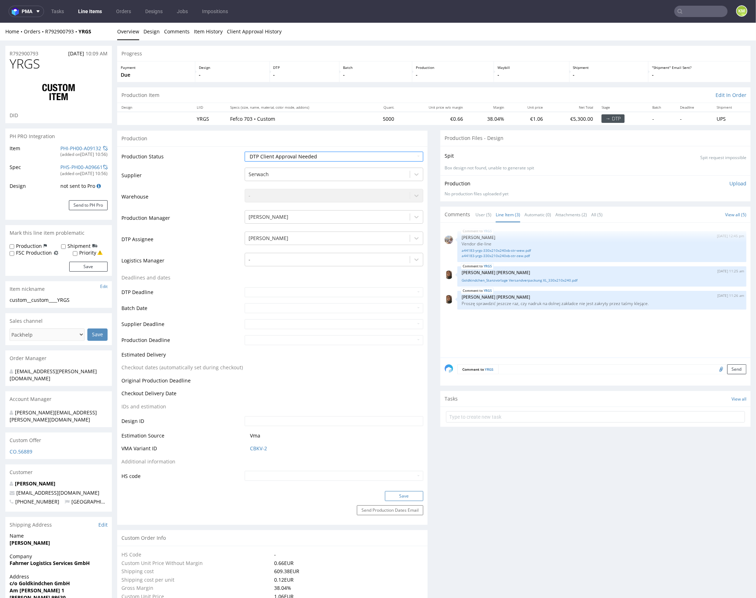
click at [410, 493] on button "Save" at bounding box center [404, 496] width 38 height 10
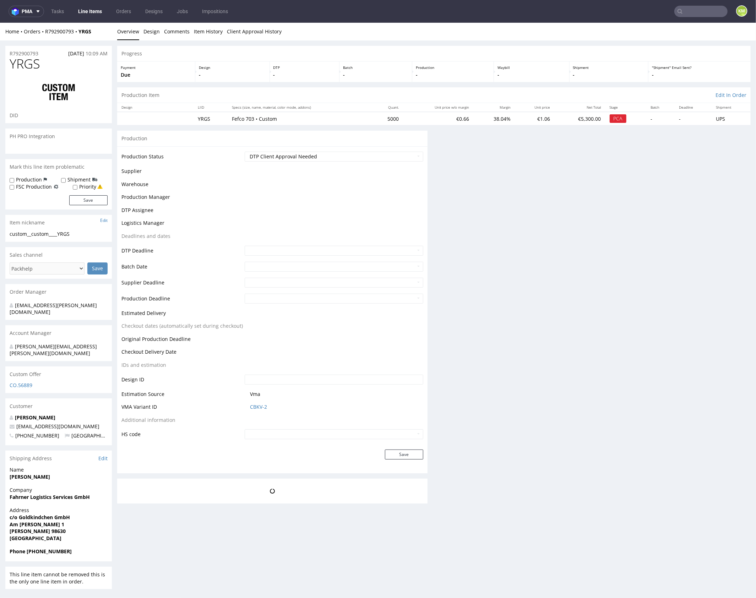
scroll to position [0, 0]
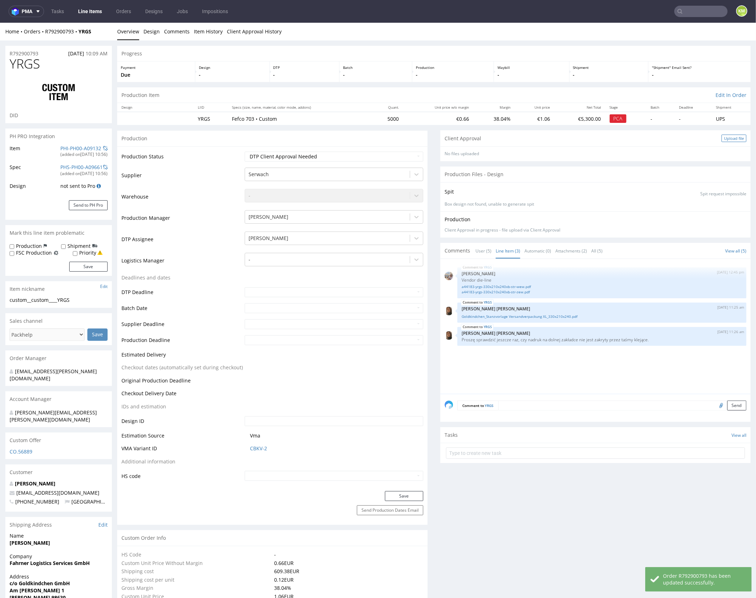
click at [726, 139] on div "Upload file" at bounding box center [733, 137] width 25 height 7
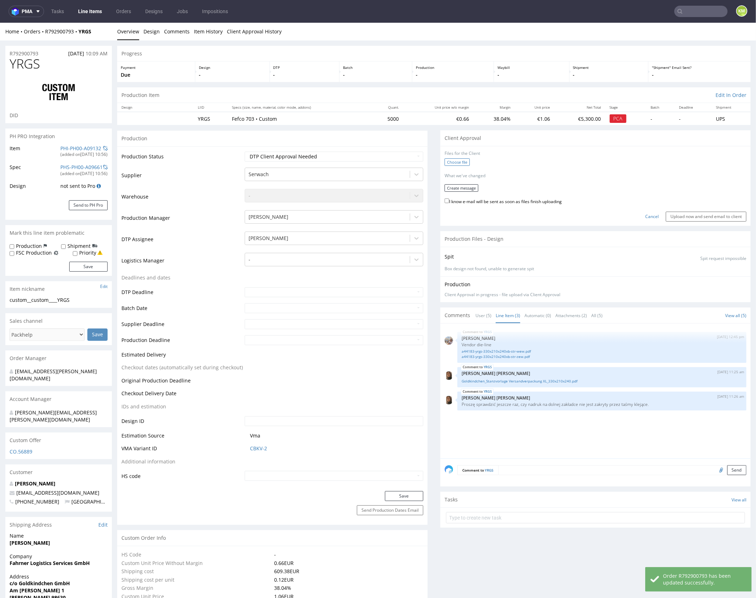
click at [460, 161] on label "Choose file" at bounding box center [456, 161] width 25 height 7
click at [0, 22] on input "Choose file" at bounding box center [0, 22] width 0 height 0
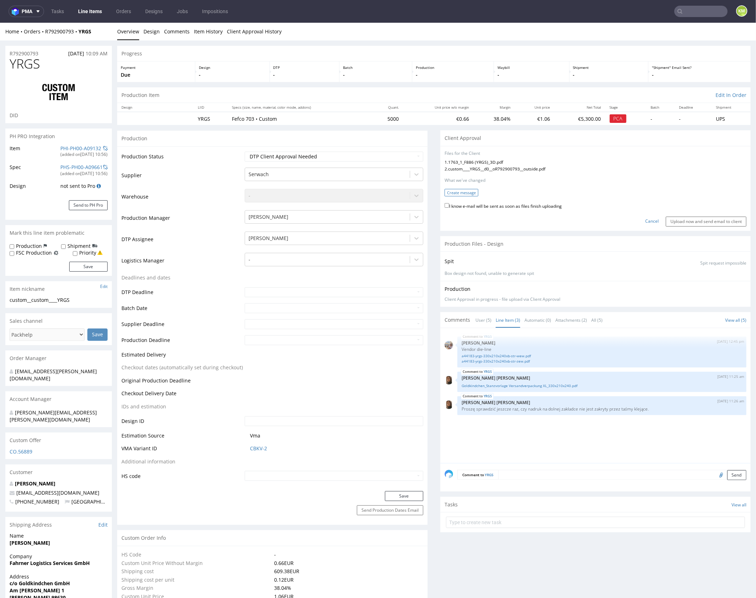
click at [456, 190] on button "Create message" at bounding box center [461, 191] width 34 height 7
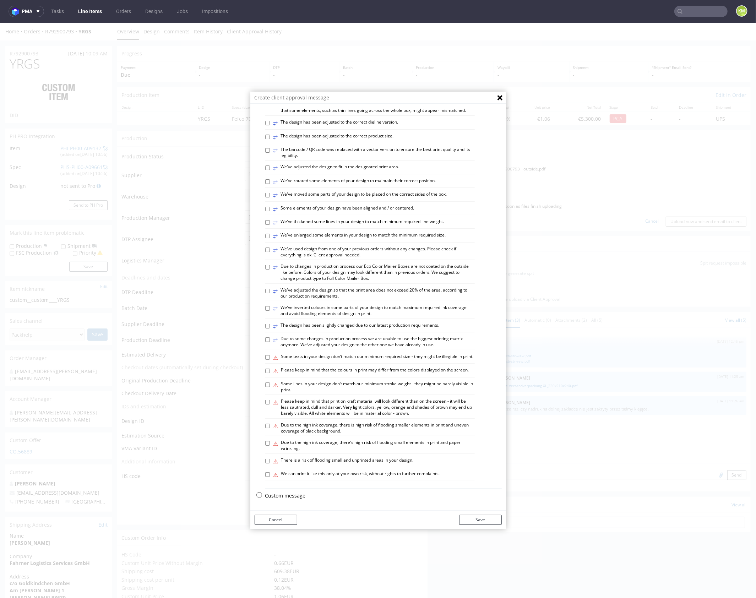
scroll to position [197, 0]
click at [288, 495] on p "Custom message" at bounding box center [383, 495] width 236 height 7
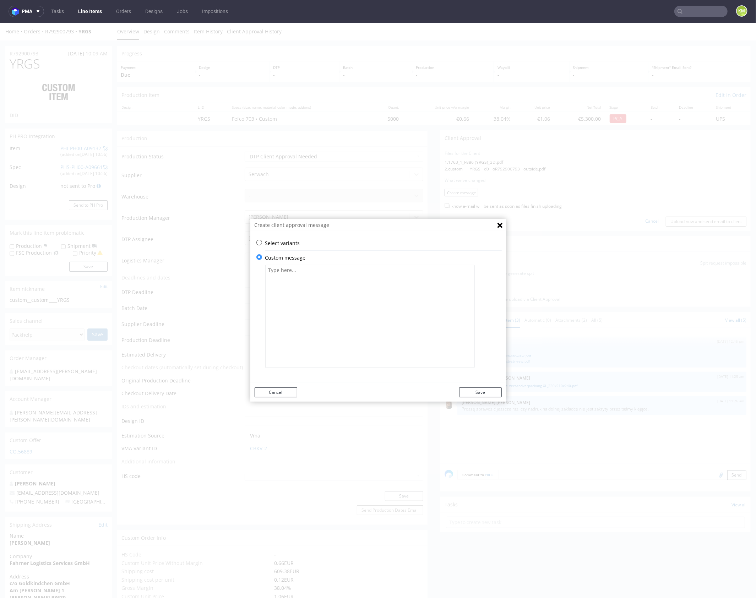
click at [301, 319] on textarea at bounding box center [369, 315] width 209 height 103
paste textarea "The design has been changed from a technical standpoint. The missing bleeds hav…"
click at [423, 301] on textarea "The design has been changed from a technical standpoint. The missing bleeds hav…" at bounding box center [369, 315] width 209 height 103
type textarea "The design has been changed from a technical standpoint. The missing bleeds hav…"
click at [478, 394] on button "Save" at bounding box center [480, 392] width 43 height 10
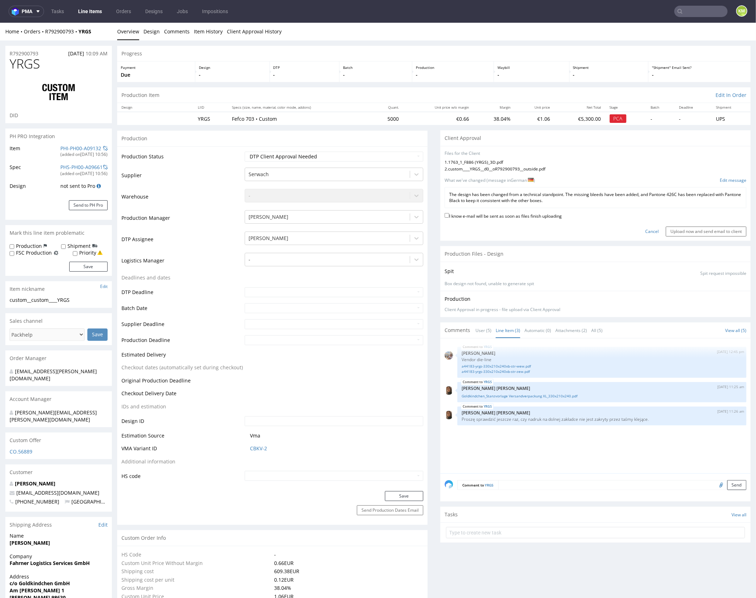
click at [538, 213] on label "I know e-mail will be sent as soon as files finish uploading" at bounding box center [502, 215] width 117 height 8
click at [449, 213] on input "I know e-mail will be sent as soon as files finish uploading" at bounding box center [446, 215] width 5 height 5
checkbox input "true"
click at [692, 232] on input "Upload now and send email to client" at bounding box center [706, 231] width 81 height 10
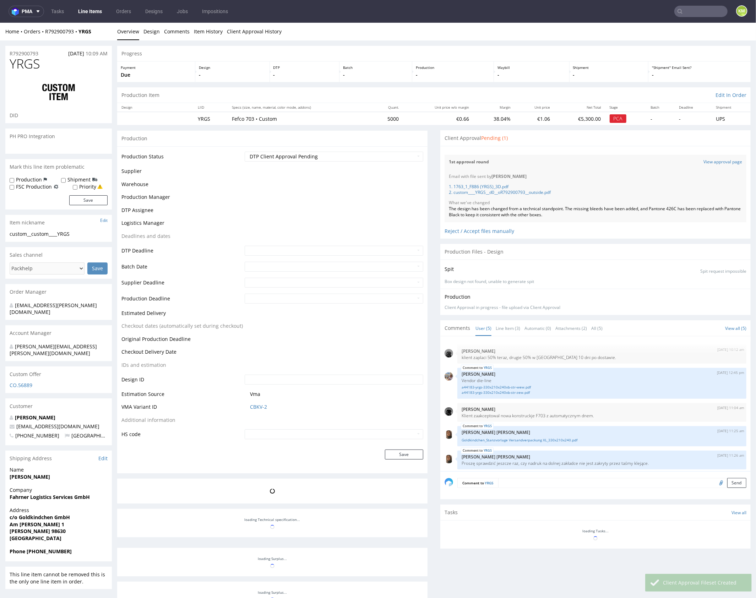
scroll to position [2, 0]
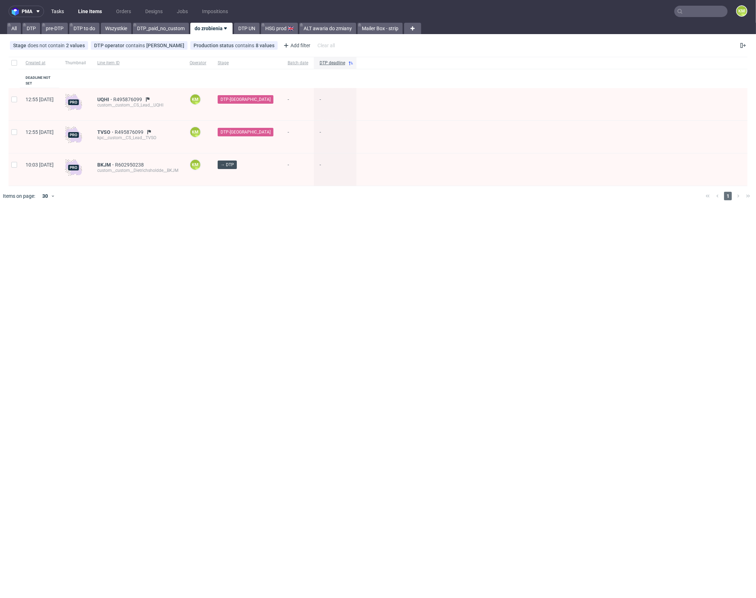
click at [61, 12] on link "Tasks" at bounding box center [57, 11] width 21 height 11
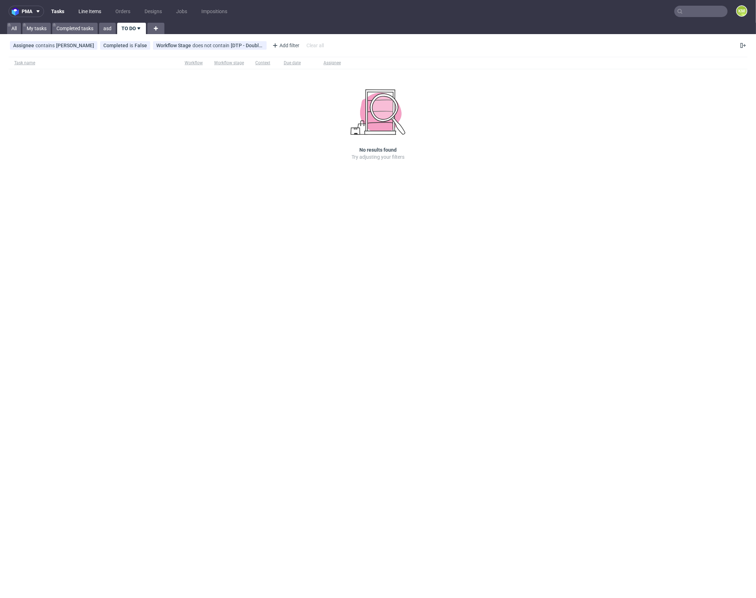
click at [92, 13] on link "Line Items" at bounding box center [89, 11] width 31 height 11
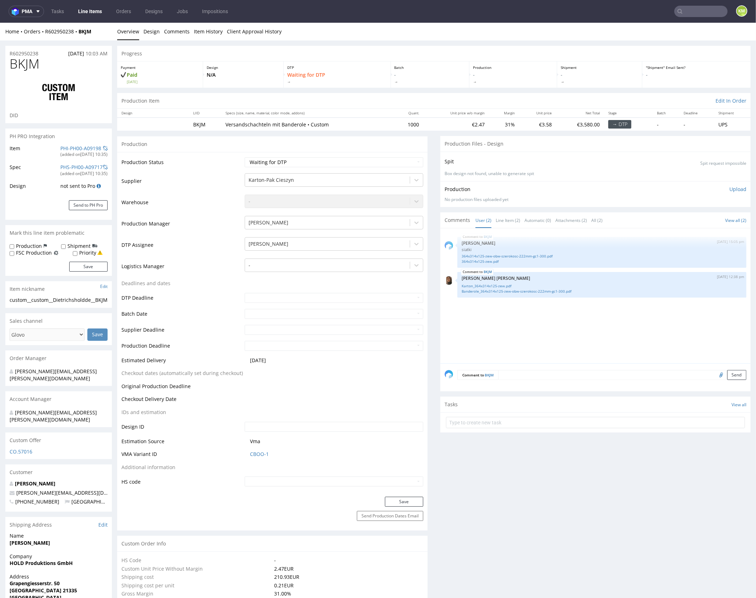
click at [535, 343] on div "BKJM [DATE] 15:05 pm [PERSON_NAME] siatki 364x314x125-zew-obw-szerokosc-222mm-g…" at bounding box center [597, 297] width 306 height 131
click at [54, 303] on div "custom__custom__Dietrichsholdde__BKJM" at bounding box center [59, 299] width 98 height 7
drag, startPoint x: 32, startPoint y: 300, endPoint x: 68, endPoint y: 303, distance: 36.1
click at [68, 303] on div "custom__custom__Dietrichsholdde__BKJM" at bounding box center [59, 299] width 98 height 7
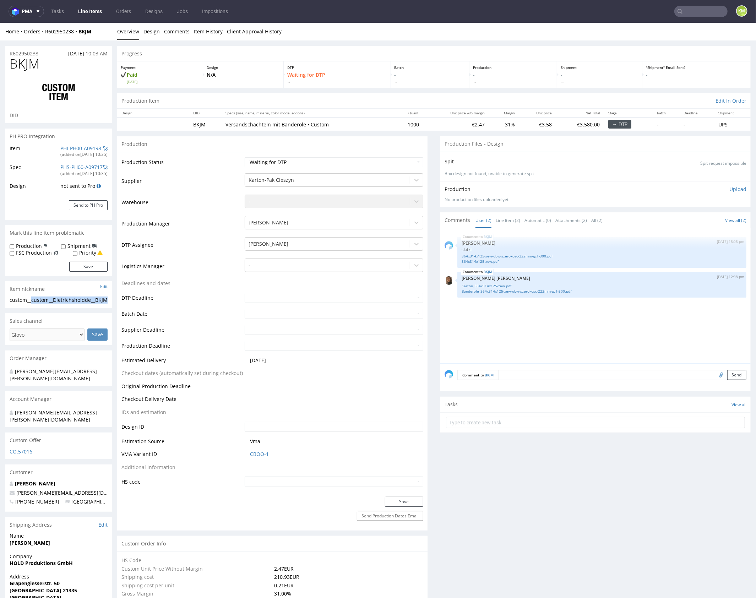
copy div "custom__Dietrichsholdde__BKJM"
copy link "R602950238"
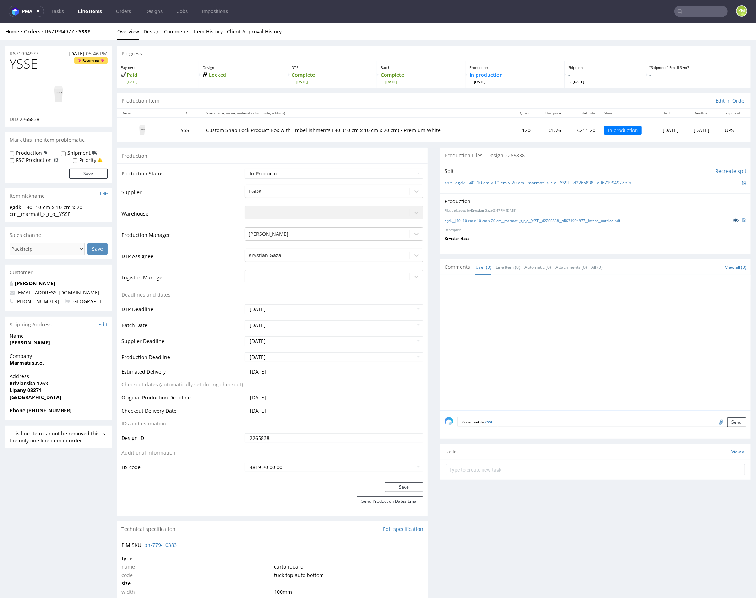
click at [733, 218] on icon at bounding box center [736, 219] width 6 height 5
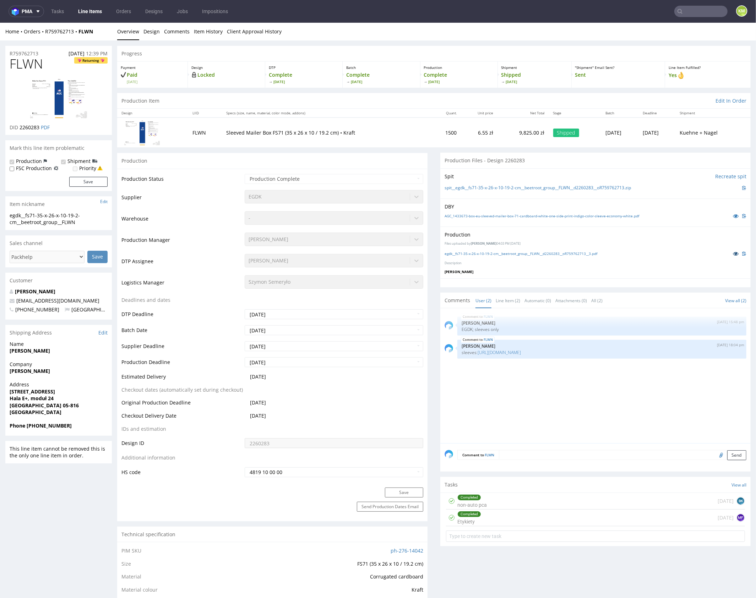
click at [733, 254] on icon at bounding box center [736, 253] width 6 height 5
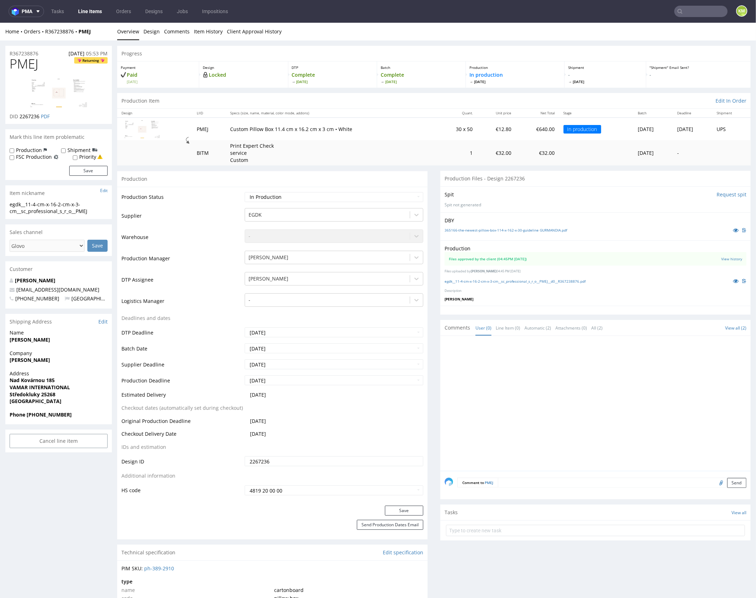
click at [561, 402] on div at bounding box center [597, 405] width 306 height 131
click at [546, 362] on div at bounding box center [597, 405] width 306 height 131
click at [542, 281] on link "egdk__11-4-cm-x-16-2-cm-x-3-cm__sc_professional_s_r_o__PMEJ__d0__R367238876.pdf" at bounding box center [514, 280] width 141 height 5
click at [536, 381] on div at bounding box center [597, 405] width 306 height 131
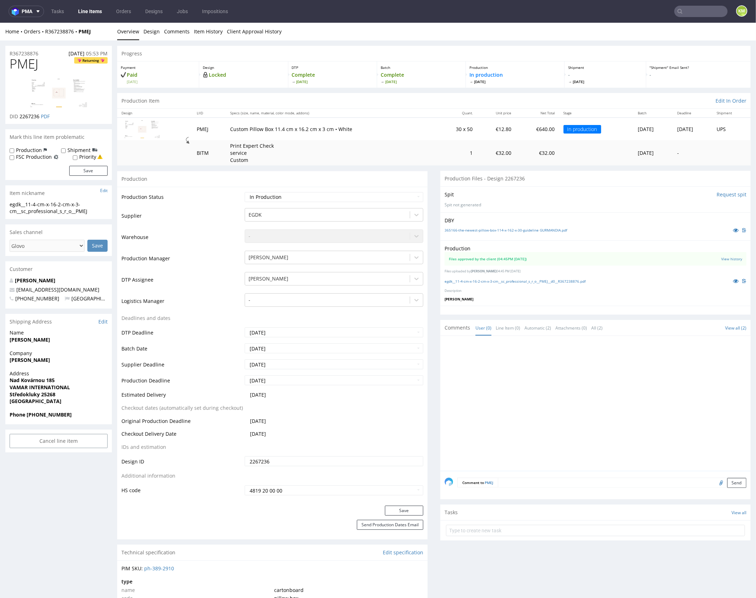
click at [547, 373] on div at bounding box center [597, 405] width 306 height 131
click at [560, 378] on div at bounding box center [597, 405] width 306 height 131
click at [436, 47] on div "Progress" at bounding box center [433, 53] width 633 height 16
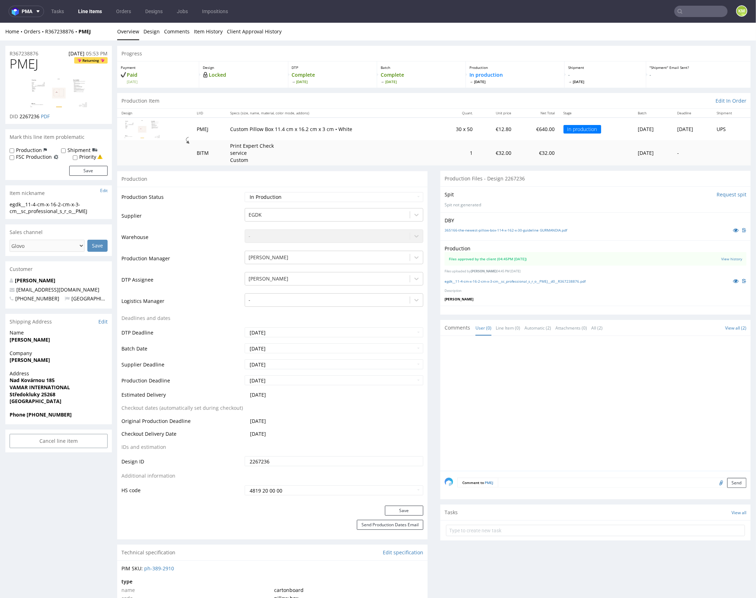
click at [443, 50] on div "Progress" at bounding box center [433, 53] width 633 height 16
click at [652, 300] on p "[PERSON_NAME]" at bounding box center [595, 298] width 302 height 5
click at [354, 198] on select "Waiting for Artwork Waiting for Diecut Waiting for Mockup Waiting for DTP Waiti…" at bounding box center [334, 197] width 179 height 10
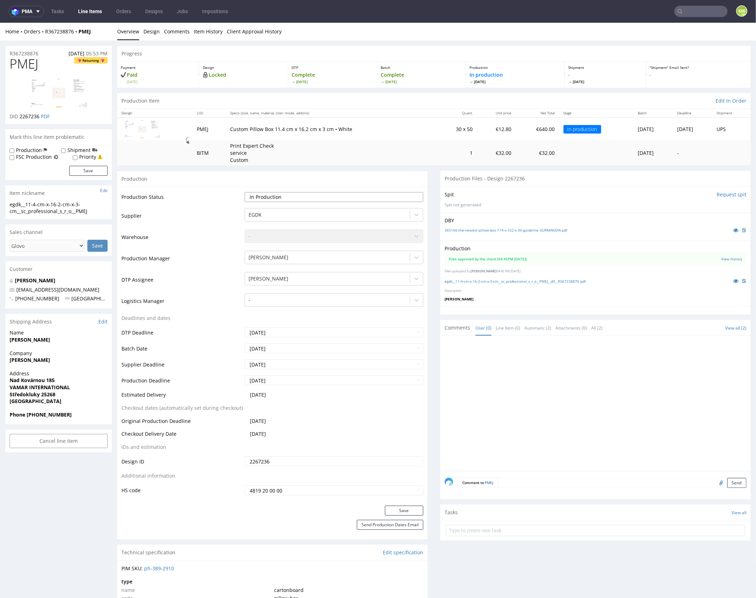
select select "dtp_in_process"
click at [245, 192] on select "Waiting for Artwork Waiting for Diecut Waiting for Mockup Waiting for DTP Waiti…" at bounding box center [334, 197] width 179 height 10
click at [401, 508] on button "Save" at bounding box center [404, 510] width 38 height 10
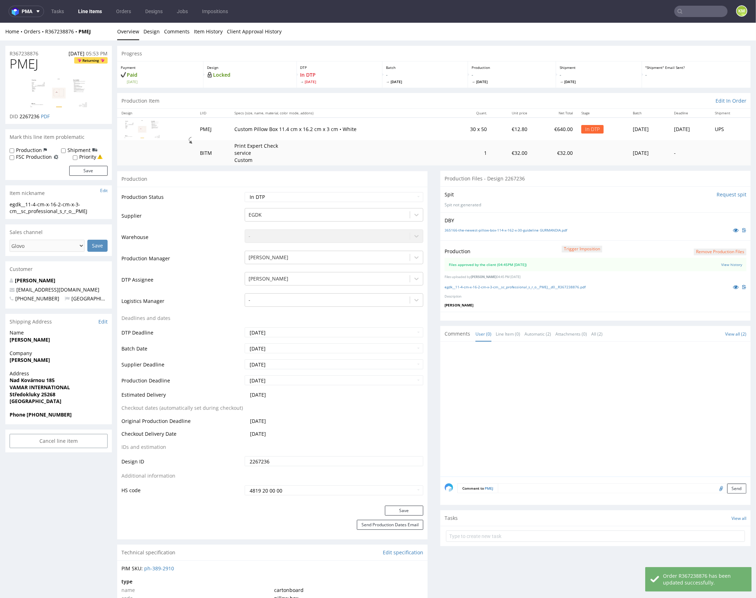
click at [709, 250] on button "Remove production files" at bounding box center [720, 251] width 53 height 7
click at [696, 235] on icon at bounding box center [697, 234] width 4 height 5
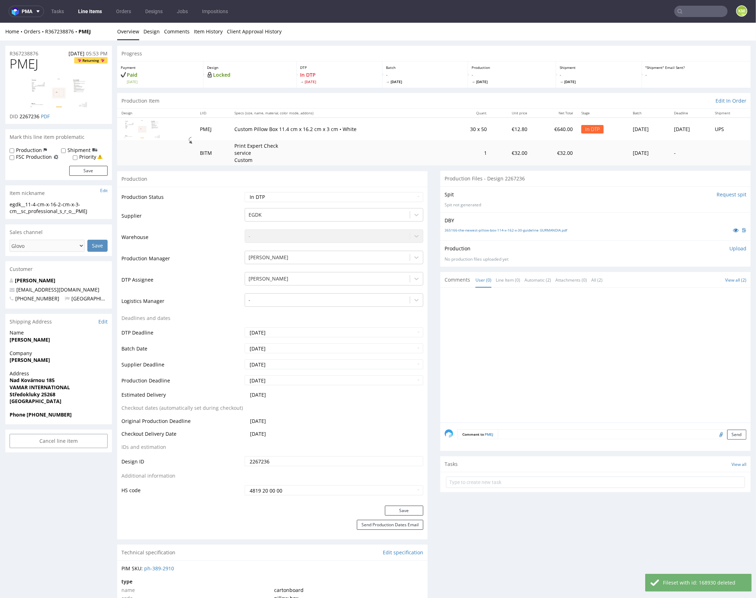
click at [729, 248] on p "Upload" at bounding box center [737, 248] width 17 height 7
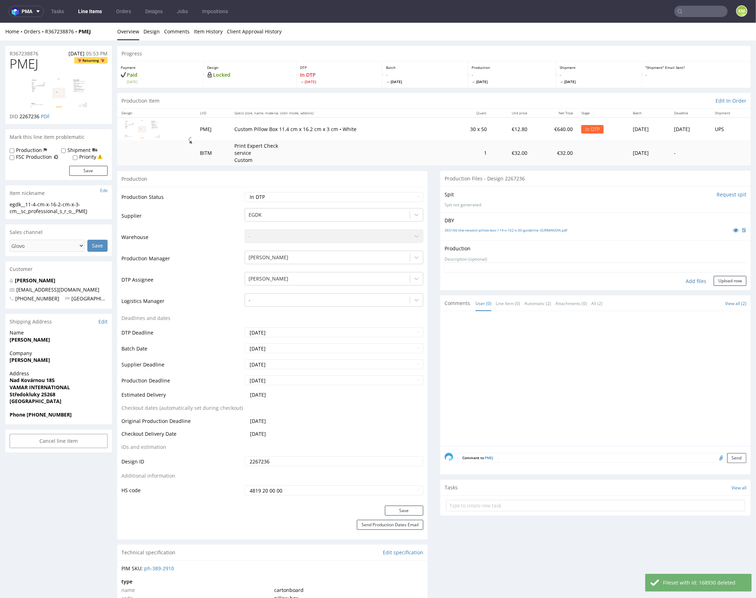
click at [689, 282] on div "Add files" at bounding box center [695, 280] width 35 height 11
type input "C:\fakepath\egdk__11-4-cm-x-16-2-cm-x-3-cm__sc_professional_s_r_o__PMEJ__d0__R3…"
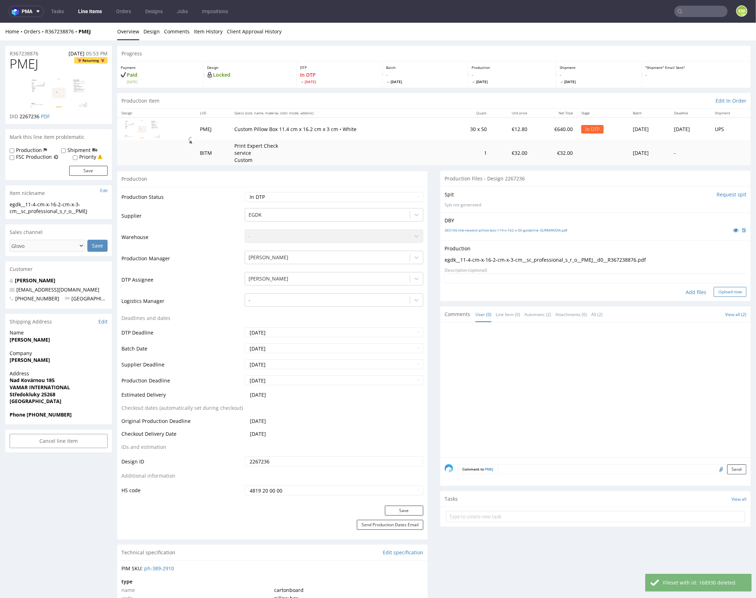
click at [722, 290] on button "Upload now" at bounding box center [729, 291] width 33 height 10
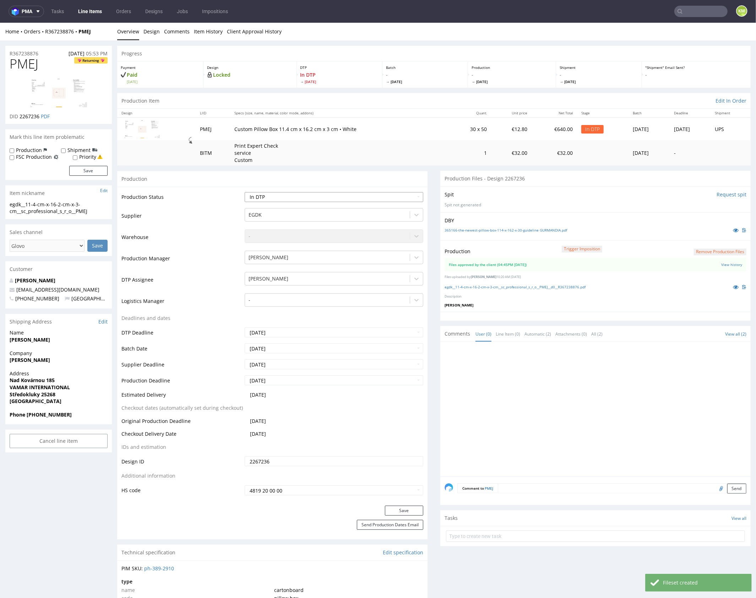
click at [323, 198] on select "Waiting for Artwork Waiting for Diecut Waiting for Mockup Waiting for DTP Waiti…" at bounding box center [334, 197] width 179 height 10
select select "production_in_process"
click at [245, 192] on select "Waiting for Artwork Waiting for Diecut Waiting for Mockup Waiting for DTP Waiti…" at bounding box center [334, 197] width 179 height 10
click at [398, 511] on button "Save" at bounding box center [404, 510] width 38 height 10
click at [553, 436] on div at bounding box center [597, 410] width 306 height 131
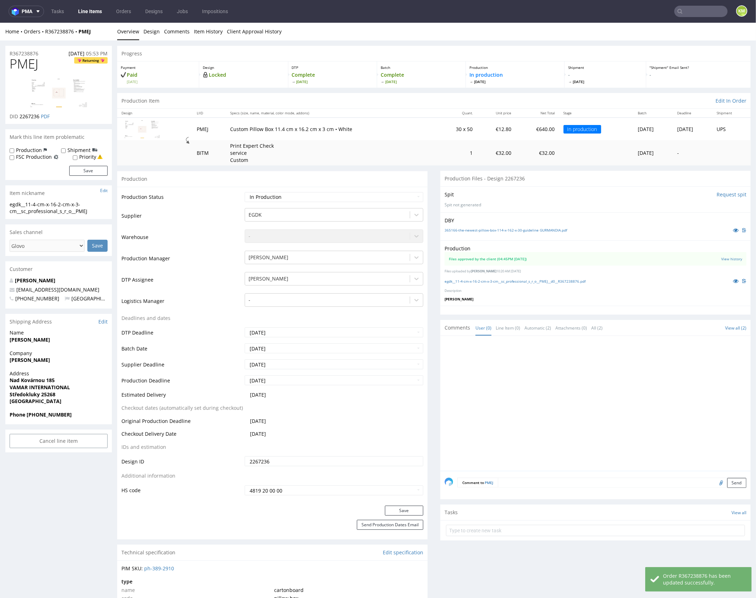
click at [594, 399] on div at bounding box center [597, 405] width 306 height 131
click at [592, 399] on div at bounding box center [597, 405] width 306 height 131
click at [51, 93] on img at bounding box center [58, 92] width 57 height 29
drag, startPoint x: 268, startPoint y: 130, endPoint x: 225, endPoint y: 128, distance: 43.3
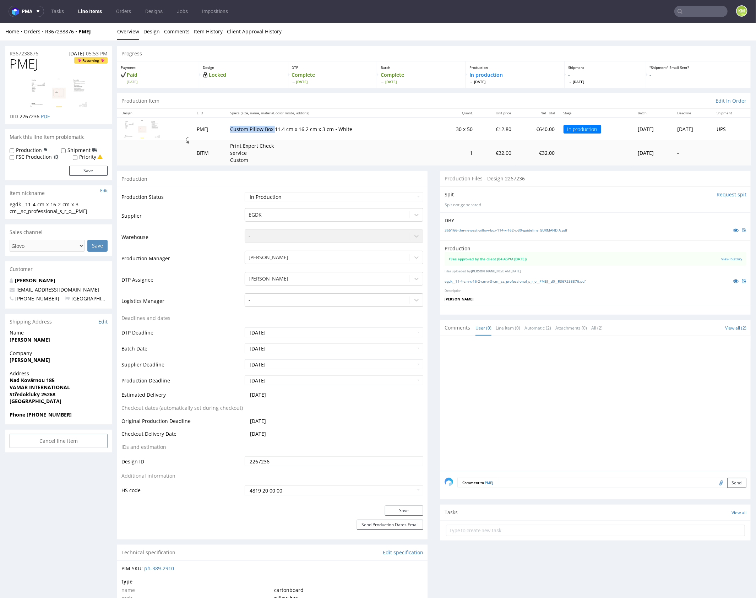
click at [230, 128] on p "Custom Pillow Box 11.4 cm x 16.2 cm x 3 cm • White" at bounding box center [331, 128] width 202 height 7
copy p "Custom Pillow Box"
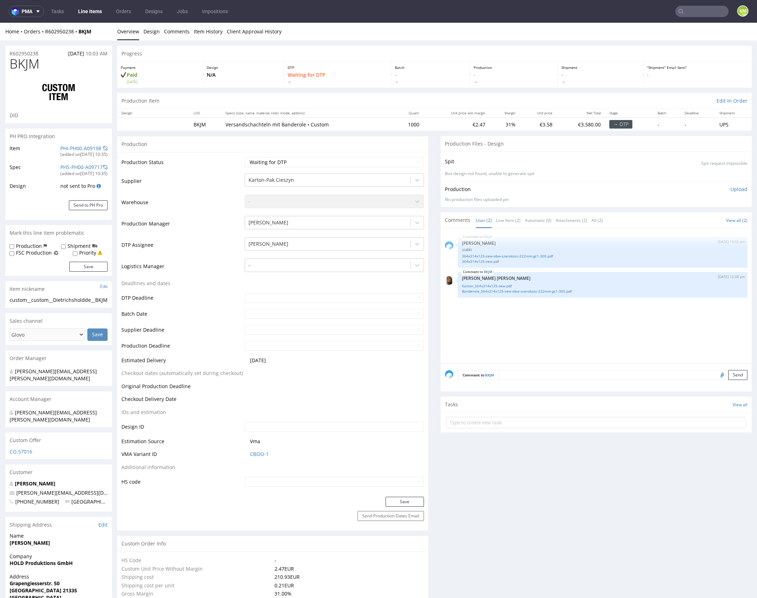
click at [589, 344] on div "BKJM 1st Oct 25 | 15:05 pm Sebastian Markut siatki 364x314x125-zew-obw-szerokos…" at bounding box center [598, 297] width 307 height 131
click at [369, 162] on select "Waiting for Artwork Waiting for Diecut Waiting for Mockup Waiting for DTP Waiti…" at bounding box center [334, 162] width 179 height 10
select select "dtp_ca_needed"
click at [245, 157] on select "Waiting for Artwork Waiting for Diecut Waiting for Mockup Waiting for DTP Waiti…" at bounding box center [334, 162] width 179 height 10
click at [409, 498] on button "Save" at bounding box center [404, 502] width 38 height 10
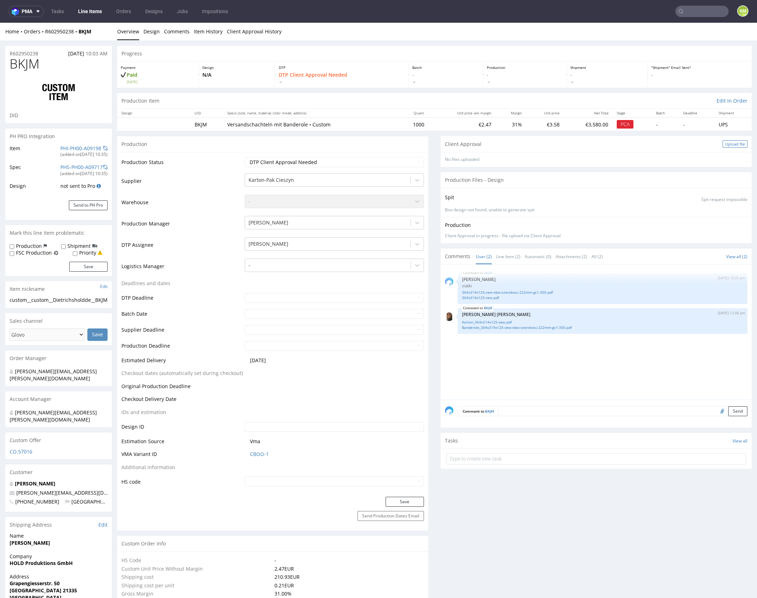
click at [722, 146] on div "Upload file" at bounding box center [734, 143] width 25 height 7
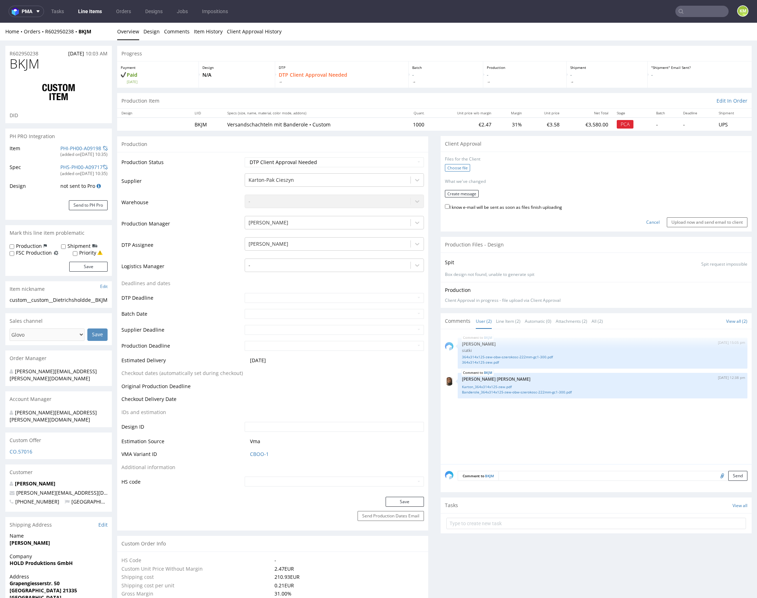
click at [460, 171] on label "Choose file" at bounding box center [457, 167] width 25 height 7
click at [0, 23] on input "Choose file" at bounding box center [0, 23] width 0 height 0
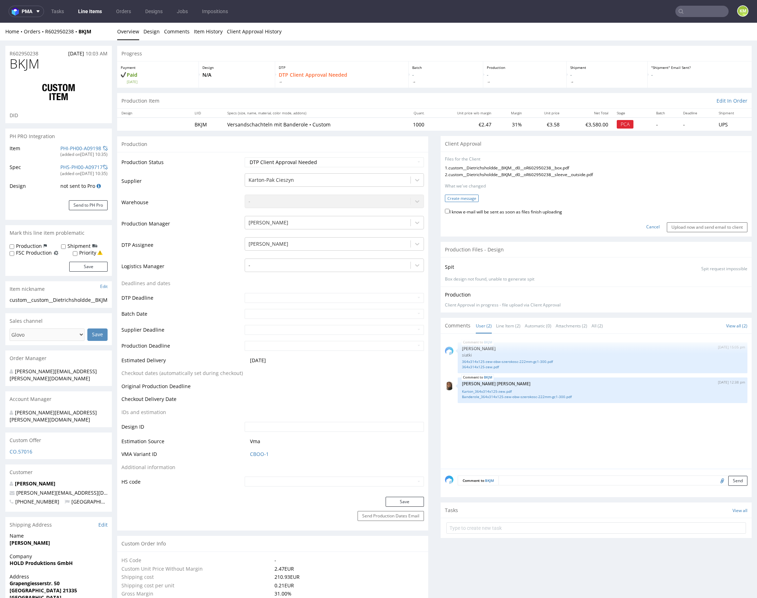
click at [454, 199] on button "Create message" at bounding box center [462, 198] width 34 height 7
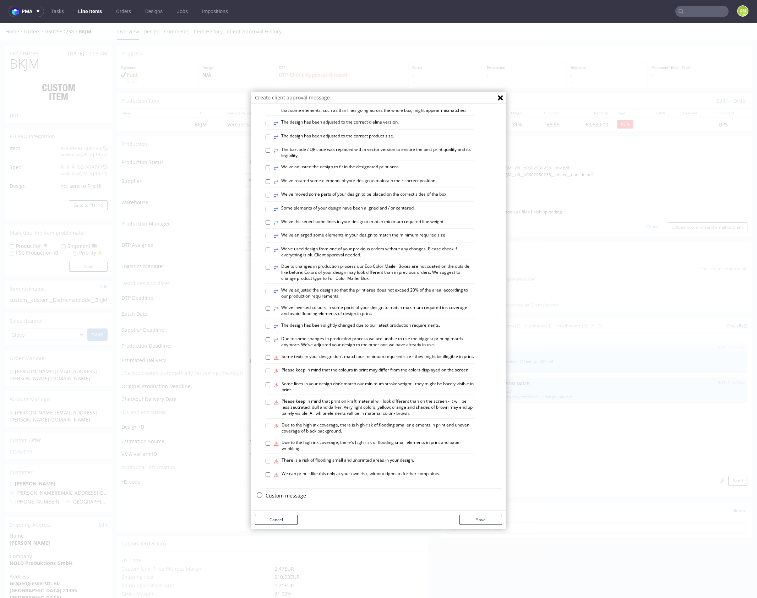
scroll to position [197, 0]
click at [297, 495] on p "Custom message" at bounding box center [383, 495] width 236 height 7
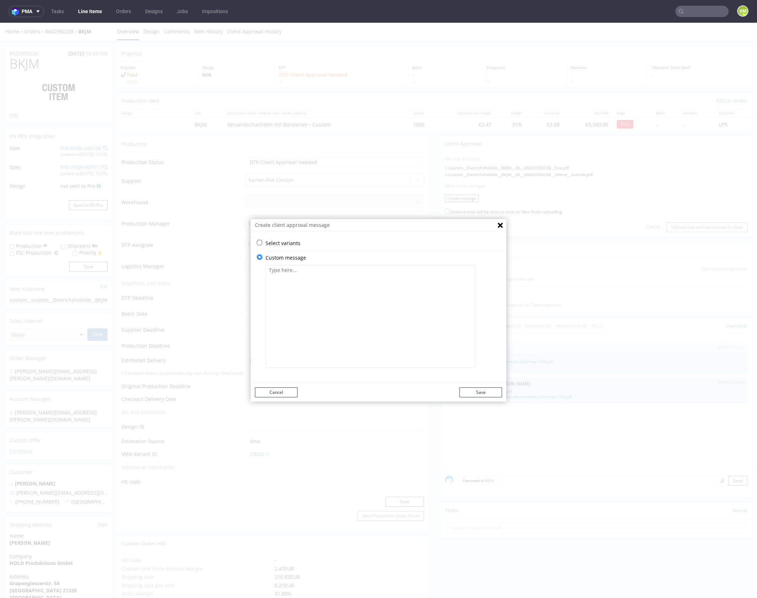
scroll to position [0, 0]
click at [345, 305] on textarea at bounding box center [369, 316] width 209 height 103
paste textarea "The design has been changed from a technical standpoint. The elements on the bo…"
type textarea "The design has been changed from a technical standpoint. The elements on the bo…"
drag, startPoint x: 484, startPoint y: 390, endPoint x: 506, endPoint y: 307, distance: 85.4
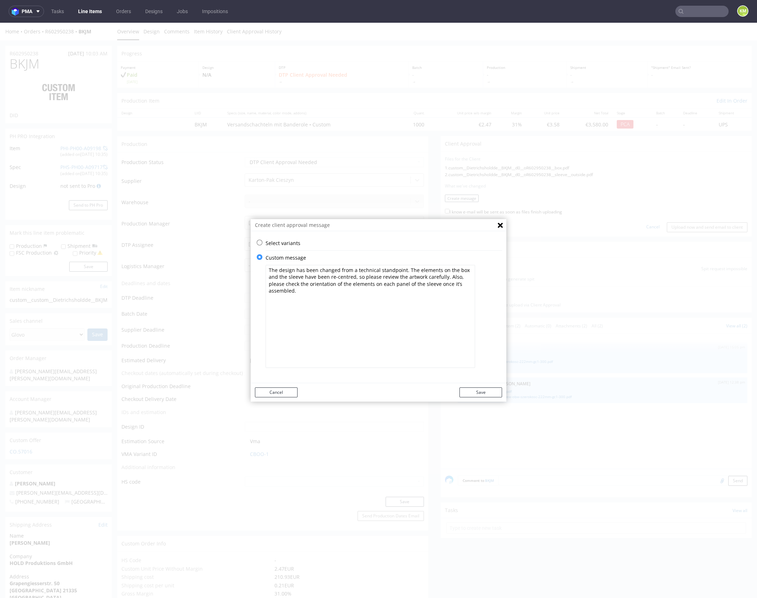
click at [484, 389] on button "Save" at bounding box center [480, 392] width 43 height 10
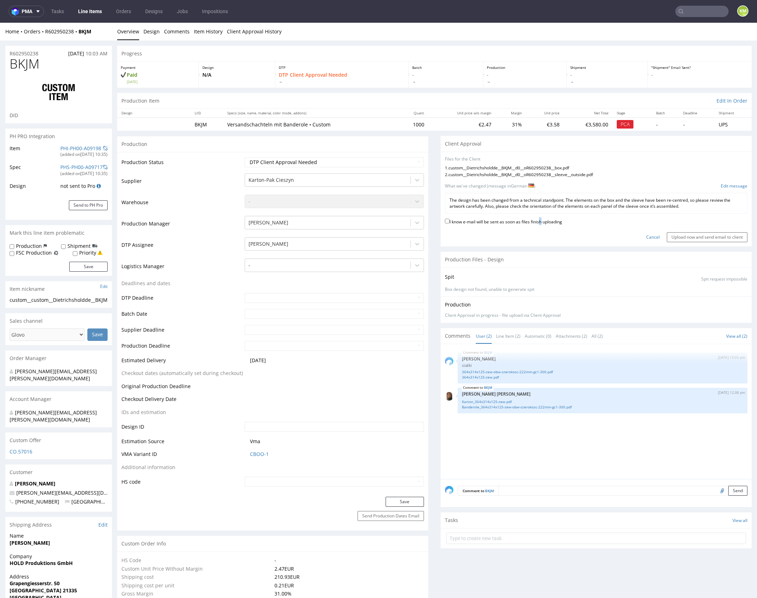
click at [538, 221] on label "I know e-mail will be sent as soon as files finish uploading" at bounding box center [503, 221] width 117 height 8
click at [540, 223] on label "I know e-mail will be sent as soon as files finish uploading" at bounding box center [503, 221] width 117 height 8
click at [449, 223] on input "I know e-mail will be sent as soon as files finish uploading" at bounding box center [447, 221] width 5 height 5
checkbox input "true"
click at [699, 236] on input "Upload now and send email to client" at bounding box center [707, 237] width 81 height 10
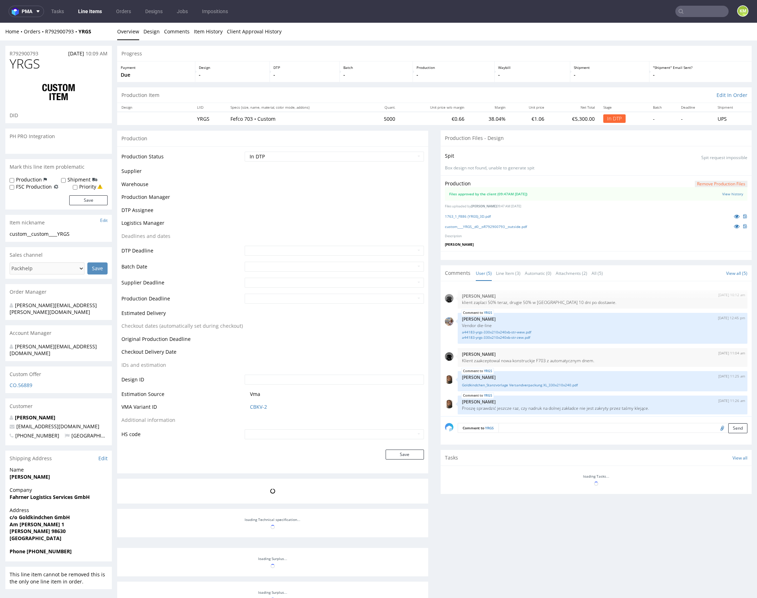
scroll to position [2, 0]
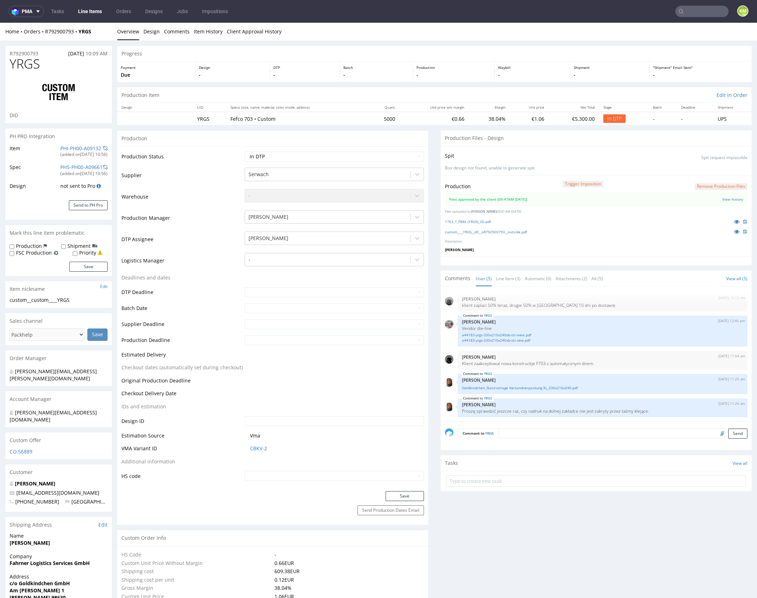
click at [664, 239] on p "Description" at bounding box center [596, 241] width 302 height 5
click at [521, 232] on link "custom____YRGS__d0__oR792900793__outside.pdf" at bounding box center [486, 231] width 82 height 5
click at [478, 219] on link "1763_1_F886 (YRGS)_3D.pdf" at bounding box center [468, 221] width 46 height 5
click at [707, 185] on button "Remove production files" at bounding box center [721, 186] width 53 height 7
click at [702, 171] on link "Yes" at bounding box center [702, 170] width 20 height 11
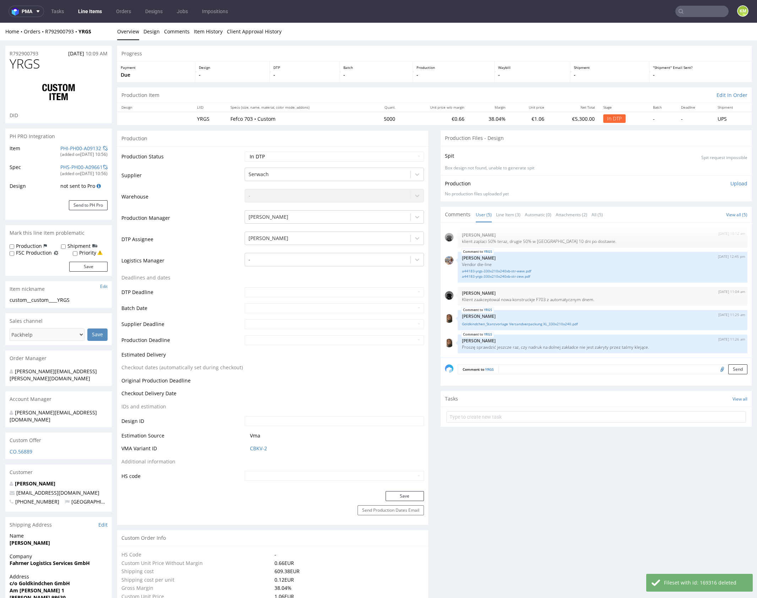
click at [716, 368] on input "file" at bounding box center [721, 368] width 10 height 9
type input "C:\fakepath\1763_1_F886 (YRGS)_3D.pdf"
click at [512, 373] on textarea at bounding box center [622, 369] width 249 height 10
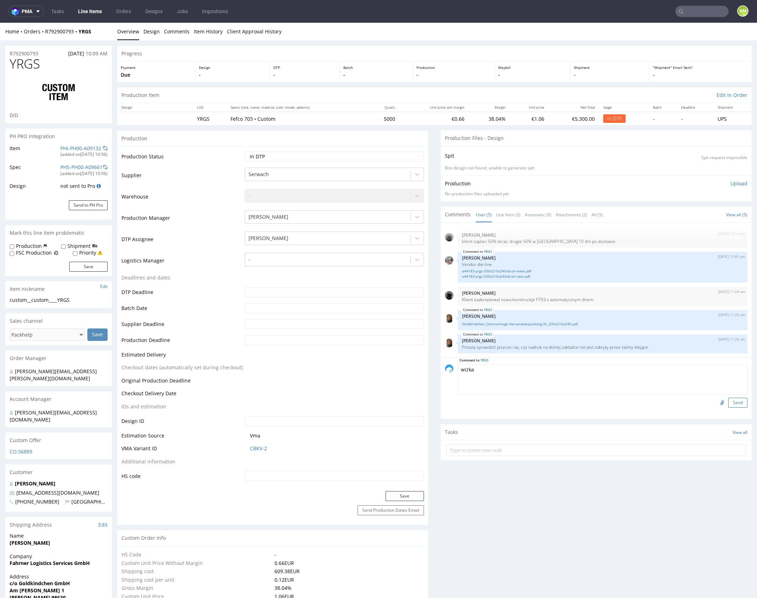
type textarea "wizka"
click at [734, 401] on button "Send" at bounding box center [737, 403] width 19 height 10
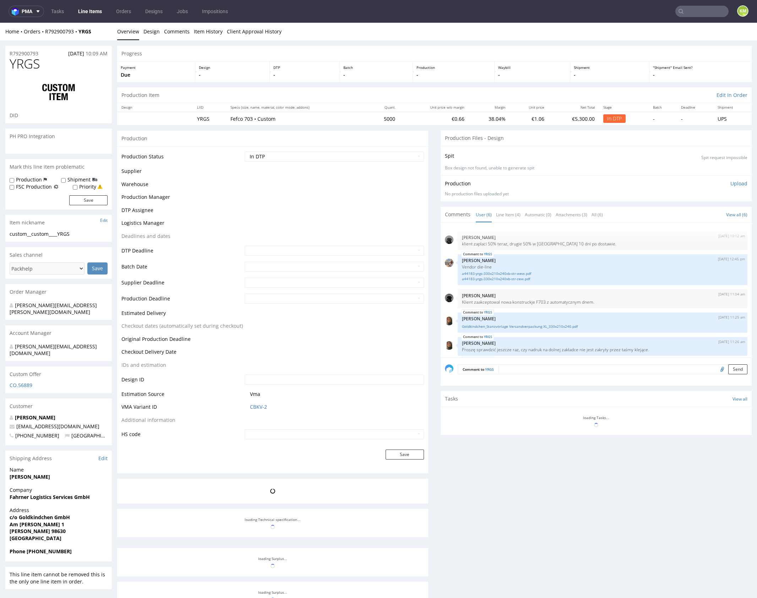
scroll to position [32, 0]
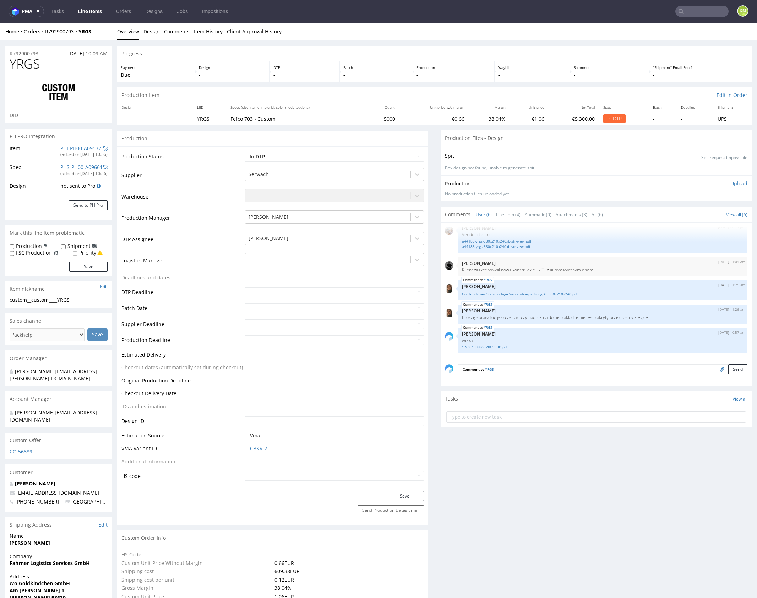
click at [731, 184] on p "Upload" at bounding box center [738, 183] width 17 height 7
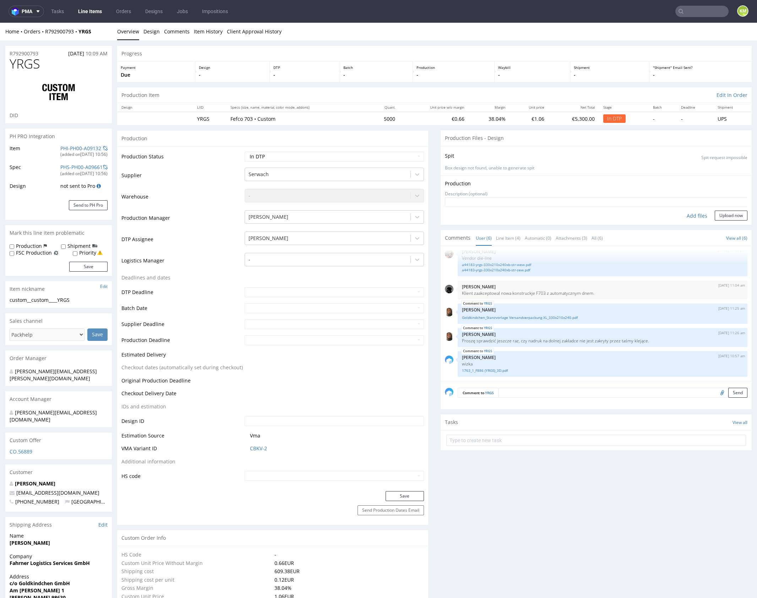
click at [692, 214] on div "Add files" at bounding box center [696, 215] width 35 height 11
type input "C:\fakepath\custom____YRGS__d0__oR792900793__outside.pdf"
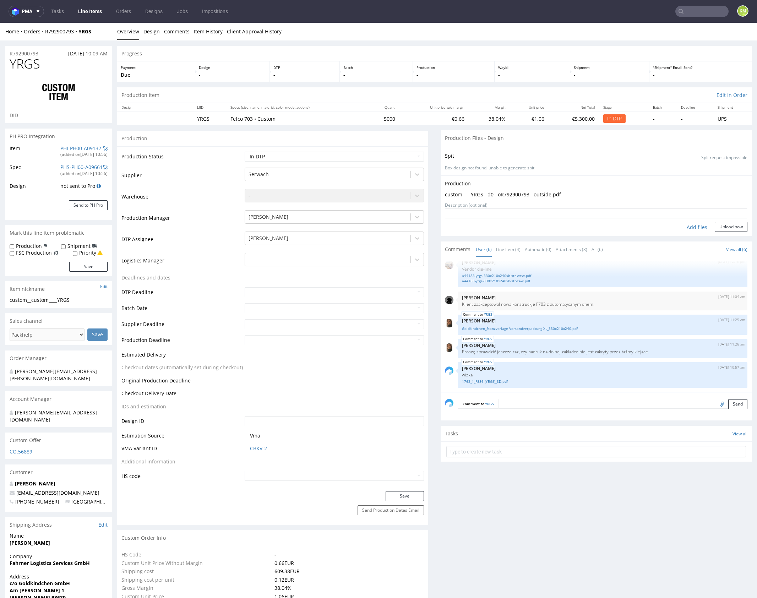
click at [728, 231] on div "Production Upload custom____YRGS__d0__oR792900793__outside.pdf No production fi…" at bounding box center [595, 205] width 311 height 61
click at [727, 229] on button "Upload now" at bounding box center [730, 227] width 33 height 10
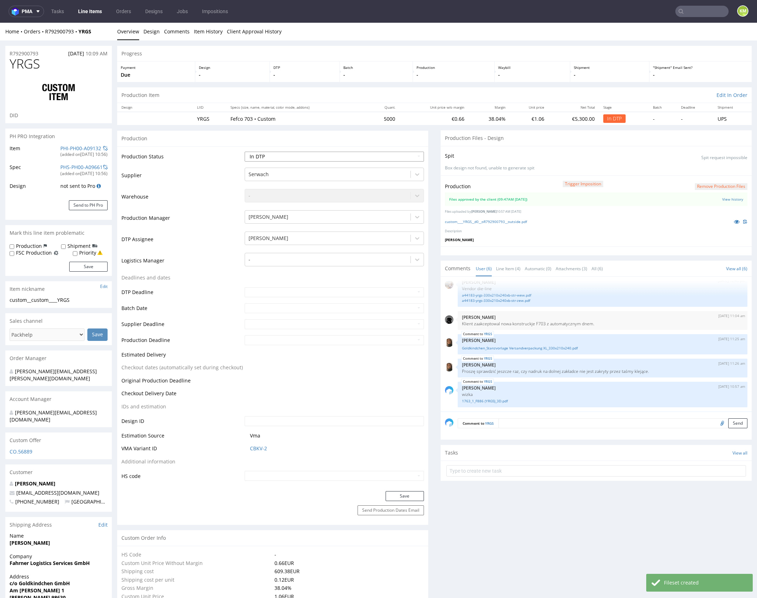
click at [392, 153] on select "Waiting for Artwork Waiting for Diecut Waiting for Mockup Waiting for DTP Waiti…" at bounding box center [334, 157] width 179 height 10
select select "dtp_waiting_for_double_check"
click at [245, 152] on select "Waiting for Artwork Waiting for Diecut Waiting for Mockup Waiting for DTP Waiti…" at bounding box center [334, 157] width 179 height 10
click at [407, 495] on button "Save" at bounding box center [404, 496] width 38 height 10
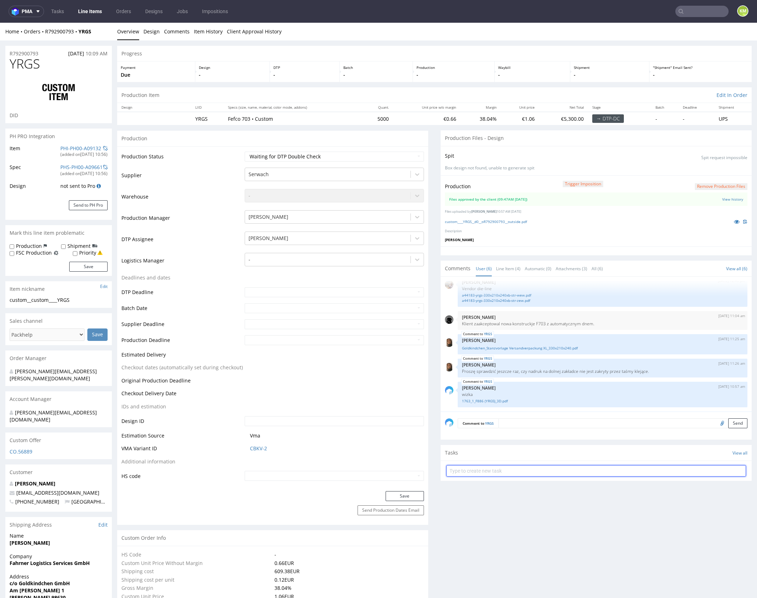
click at [509, 474] on input "text" at bounding box center [596, 470] width 300 height 11
click at [509, 475] on input "text" at bounding box center [596, 470] width 300 height 11
type input "dch"
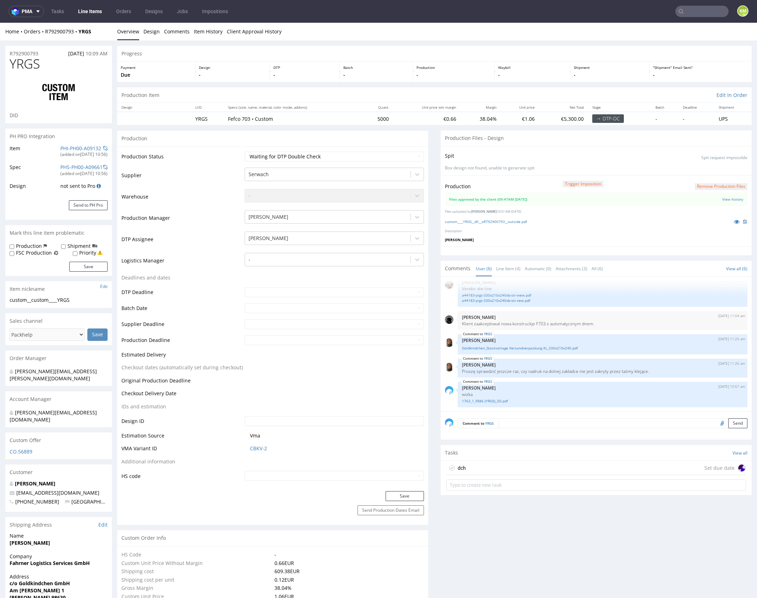
click at [506, 465] on div "dch Set due date" at bounding box center [596, 468] width 300 height 14
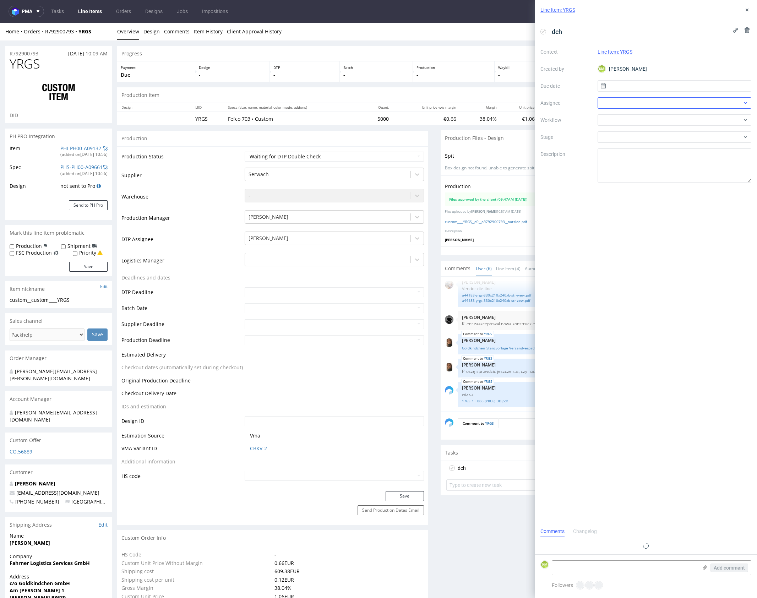
scroll to position [6, 0]
click at [614, 86] on input "text" at bounding box center [674, 85] width 154 height 11
click at [654, 144] on button "6" at bounding box center [651, 144] width 11 height 11
type input "[DATE]"
click at [626, 101] on div at bounding box center [674, 102] width 154 height 11
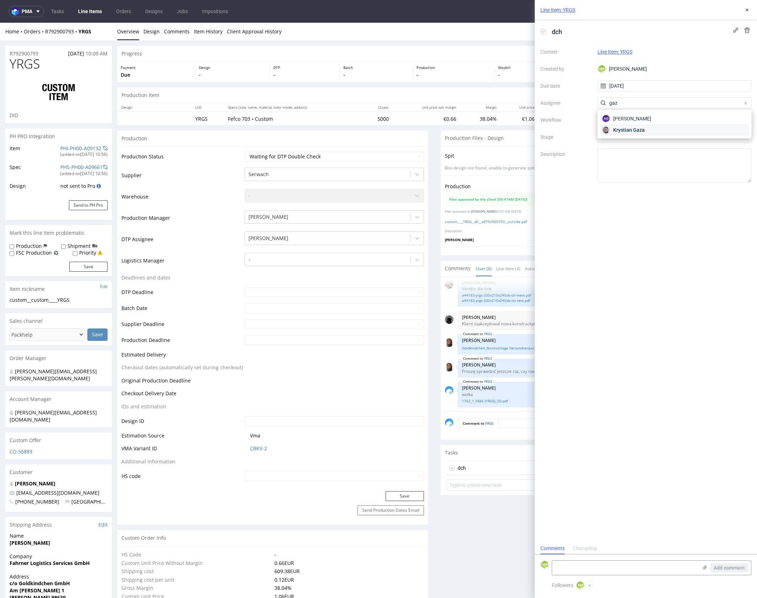
type input "gaz"
drag, startPoint x: 633, startPoint y: 130, endPoint x: 630, endPoint y: 126, distance: 5.4
click at [633, 130] on span "Krystian Gaza" at bounding box center [629, 129] width 32 height 7
click at [629, 120] on div at bounding box center [674, 119] width 154 height 11
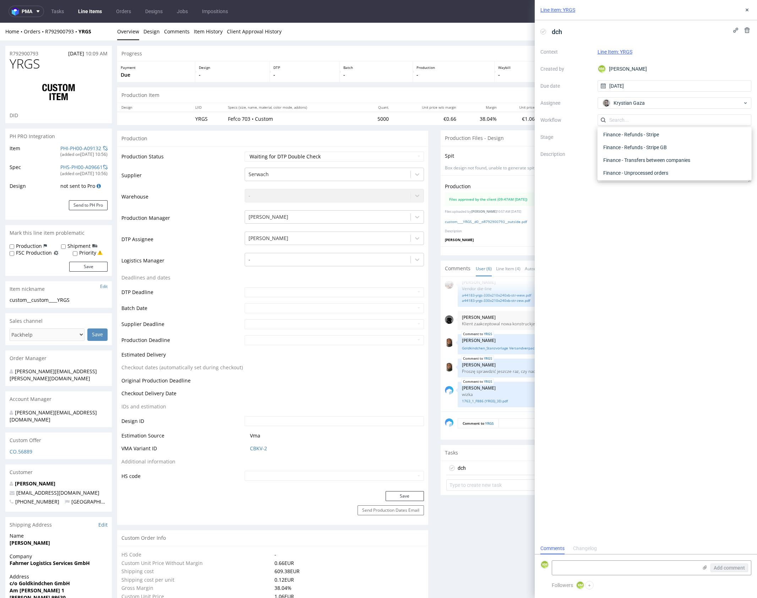
scroll to position [0, 0]
click at [647, 141] on div "DTP - Double Check" at bounding box center [674, 145] width 148 height 13
click at [643, 154] on textarea at bounding box center [674, 165] width 154 height 34
type textarea "w poprzednich zamówieniach chcieli zmienić 426C na Czarny wiec tutaj też zastos…"
click at [708, 261] on div "dch Context Line Item: YRGS Created by KM Karol Markowski Due date 06/10/2025 A…" at bounding box center [646, 281] width 222 height 522
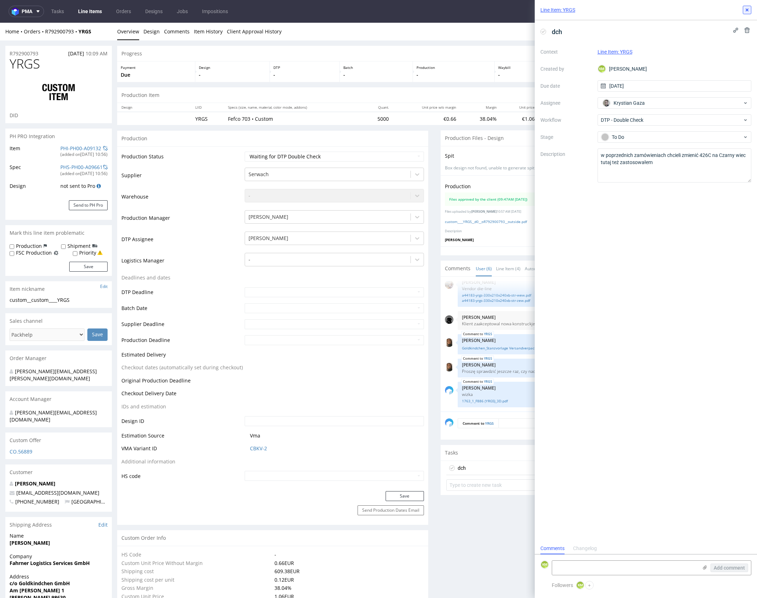
click at [745, 11] on icon at bounding box center [747, 10] width 6 height 6
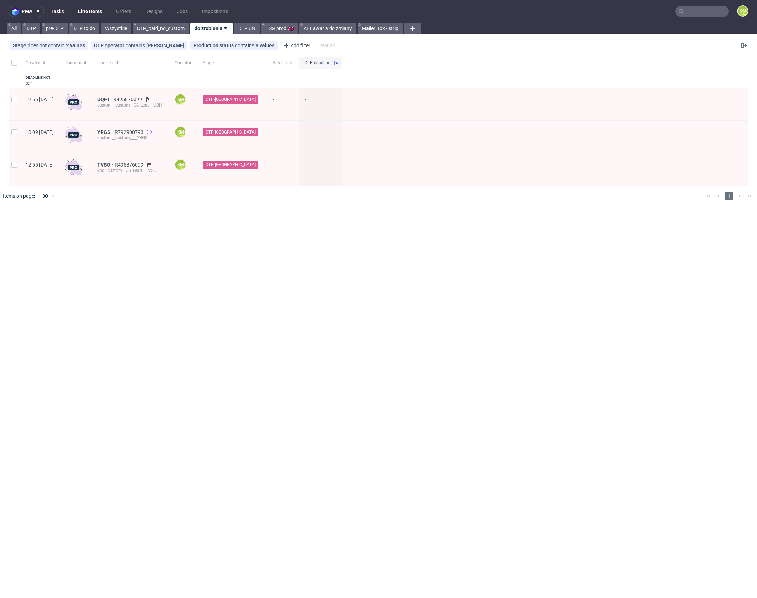
click at [58, 12] on link "Tasks" at bounding box center [57, 11] width 21 height 11
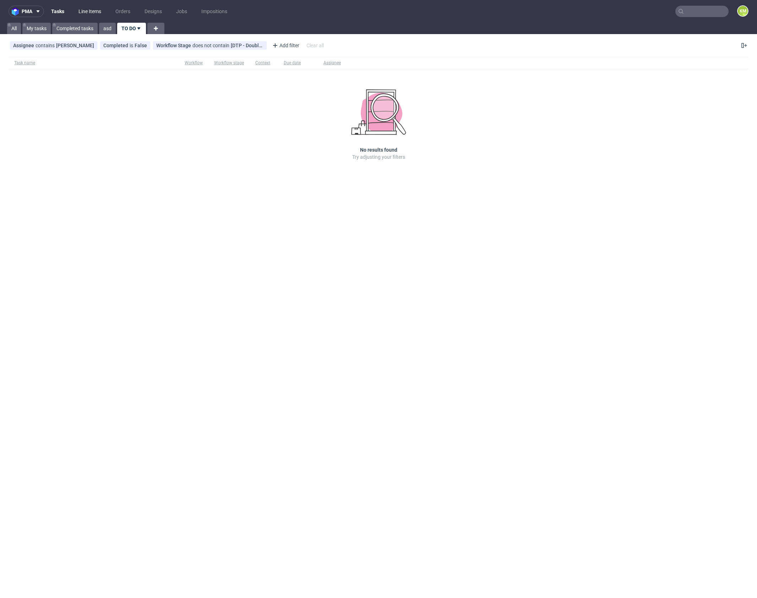
click at [83, 13] on link "Line Items" at bounding box center [89, 11] width 31 height 11
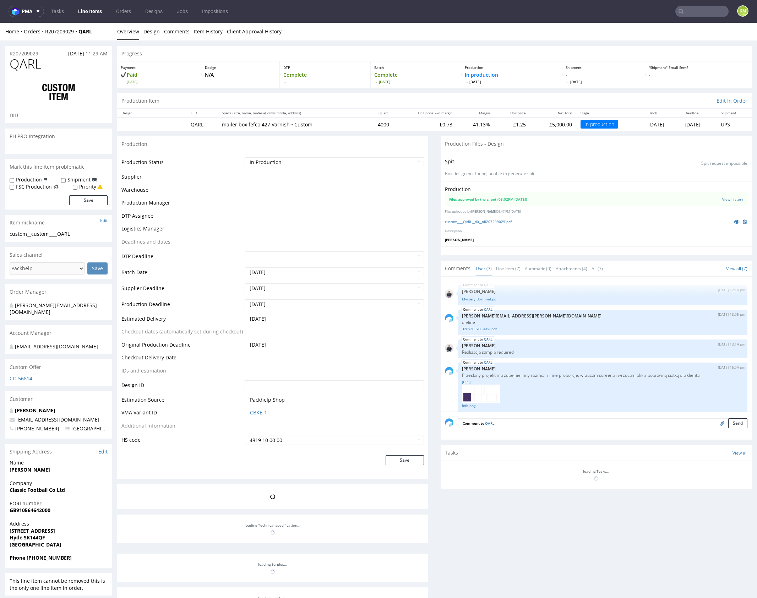
scroll to position [62, 0]
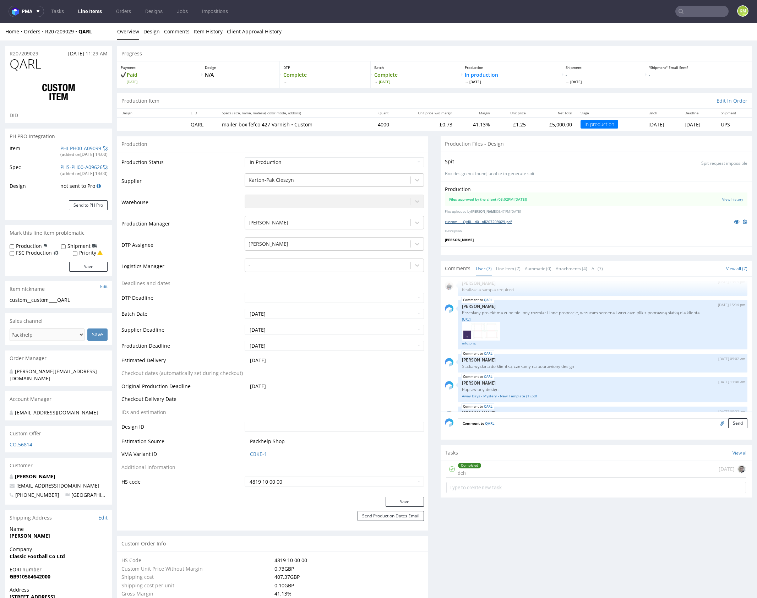
click at [499, 221] on link "custom____QARL__d0__oR207209029.pdf" at bounding box center [478, 221] width 67 height 5
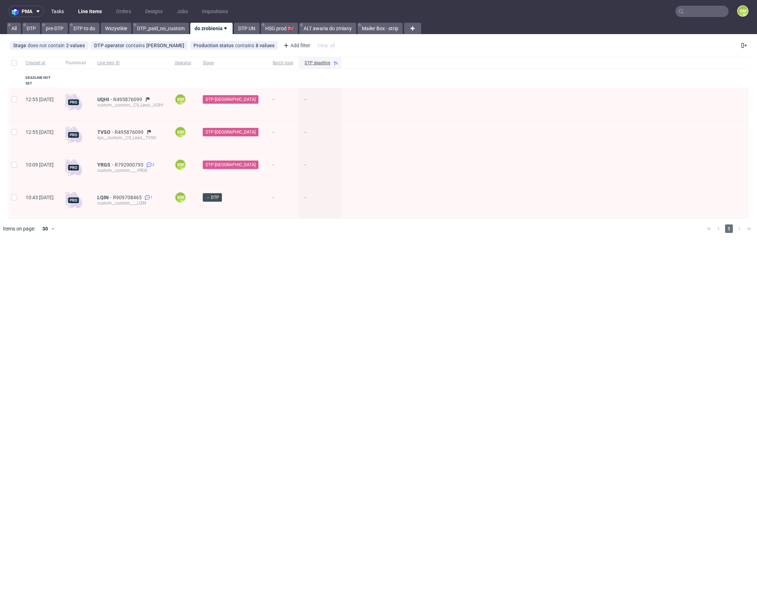
click at [57, 12] on link "Tasks" at bounding box center [57, 11] width 21 height 11
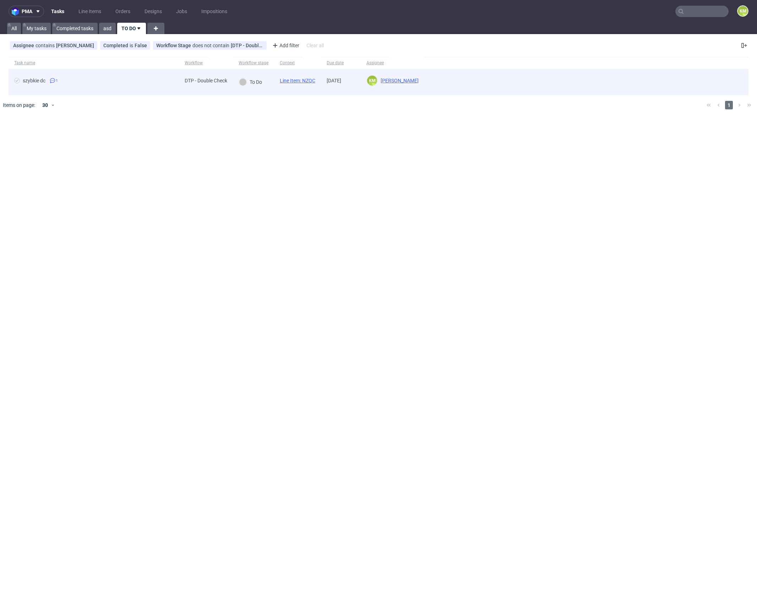
click at [312, 82] on link "Line Item: NZQC" at bounding box center [297, 81] width 35 height 6
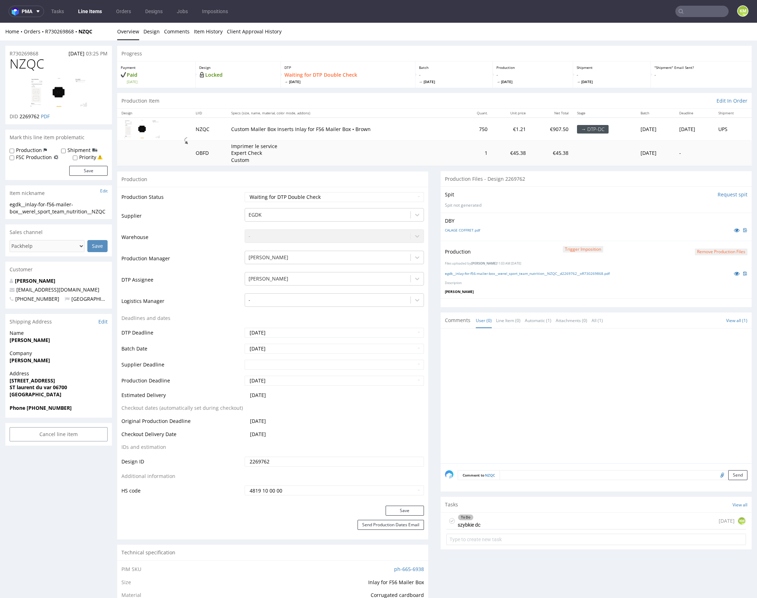
click at [524, 412] on div at bounding box center [598, 398] width 307 height 131
click at [533, 516] on div "To Do szybkie dc [DATE] KM" at bounding box center [596, 521] width 300 height 17
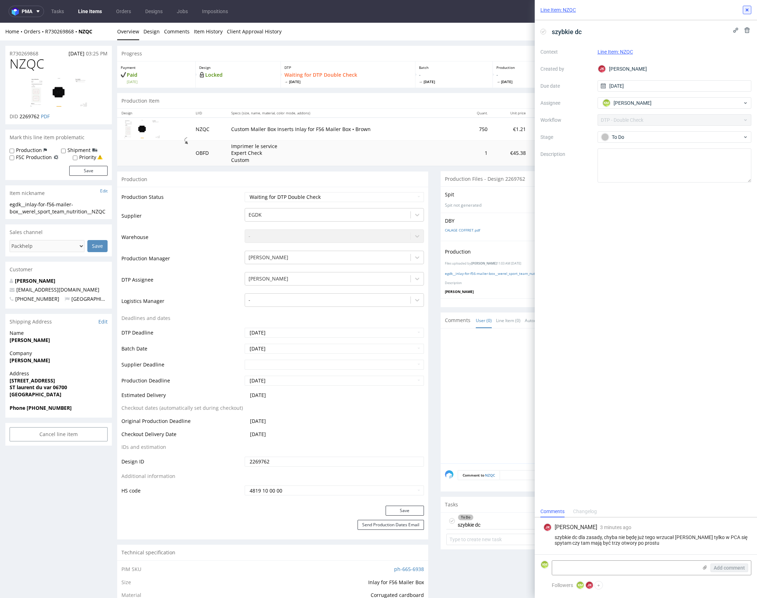
click at [745, 10] on icon at bounding box center [747, 10] width 6 height 6
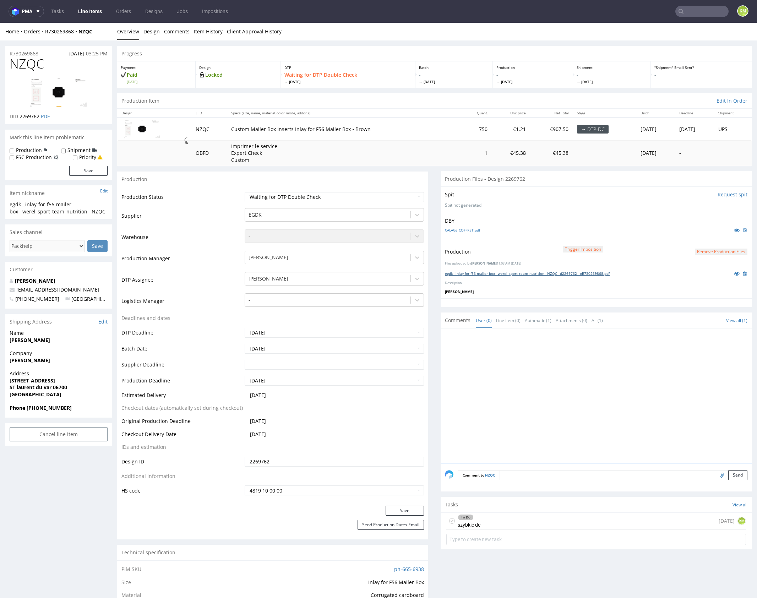
click at [543, 273] on link "egdk__inlay-for-f56-mailer-box__werel_sport_team_nutrition__NZQC__d2269762__oR7…" at bounding box center [527, 273] width 165 height 5
click at [471, 231] on link "CALAGE COFFRET.pdf" at bounding box center [462, 230] width 35 height 5
click at [514, 518] on div "To Do szybkie dc today KM" at bounding box center [596, 521] width 300 height 17
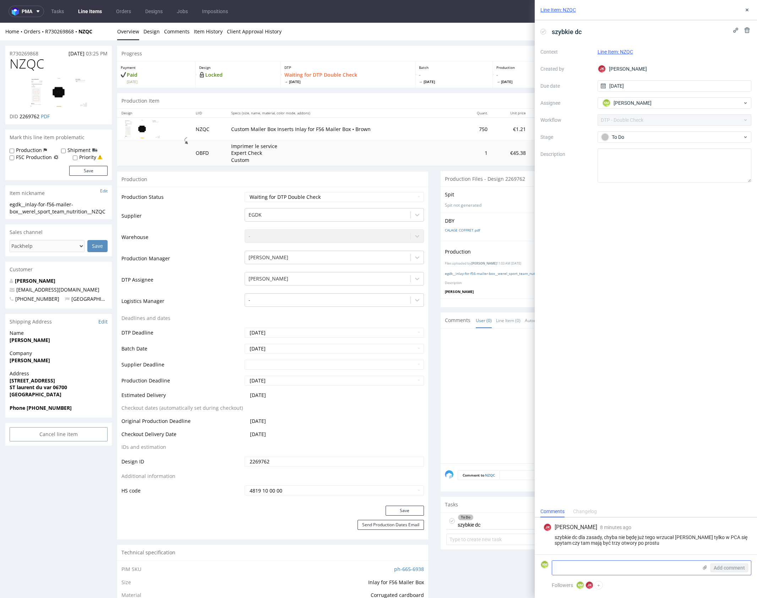
click at [631, 566] on textarea at bounding box center [625, 567] width 146 height 14
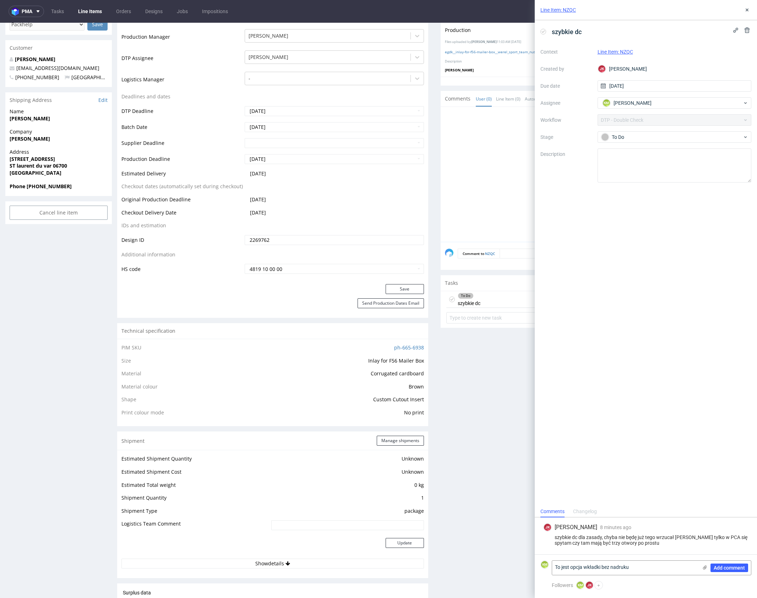
scroll to position [263, 0]
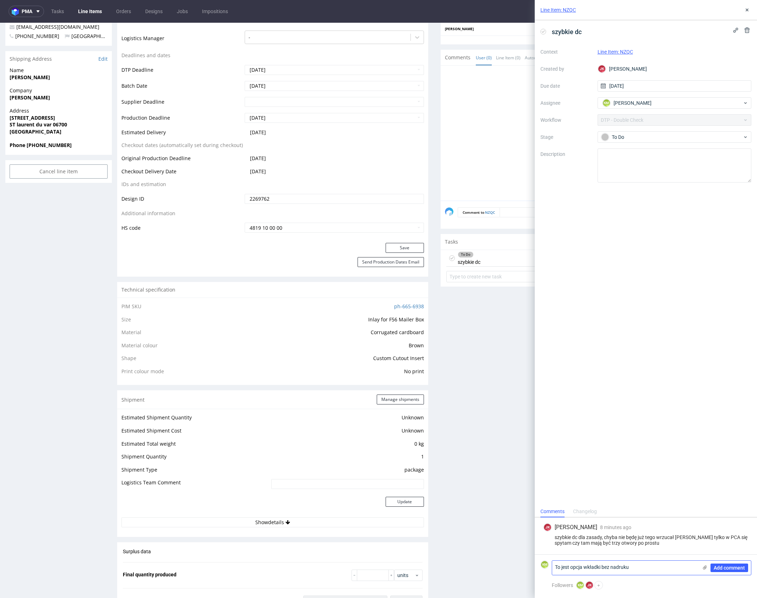
click at [554, 568] on textarea "To jest opcja wkładki bez nadruku" at bounding box center [625, 567] width 146 height 14
click at [656, 571] on textarea "1. To jest opcja wkładki bez nadruku" at bounding box center [625, 567] width 146 height 14
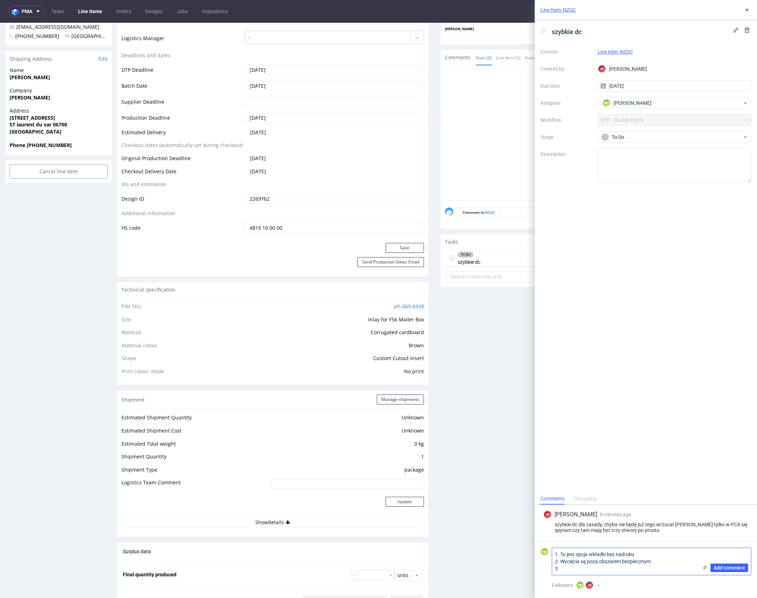
click at [689, 562] on textarea "1. To jest opcja wkładki bez nadruku 2. Wycięcia są poza obszarem bezpiecznym 3." at bounding box center [625, 561] width 146 height 27
type textarea "1. To jest opcja wkładki bez nadruku 2. Wycięcia są poza obszarem bezpiecznym -…"
click at [738, 568] on span "Add comment" at bounding box center [728, 567] width 31 height 5
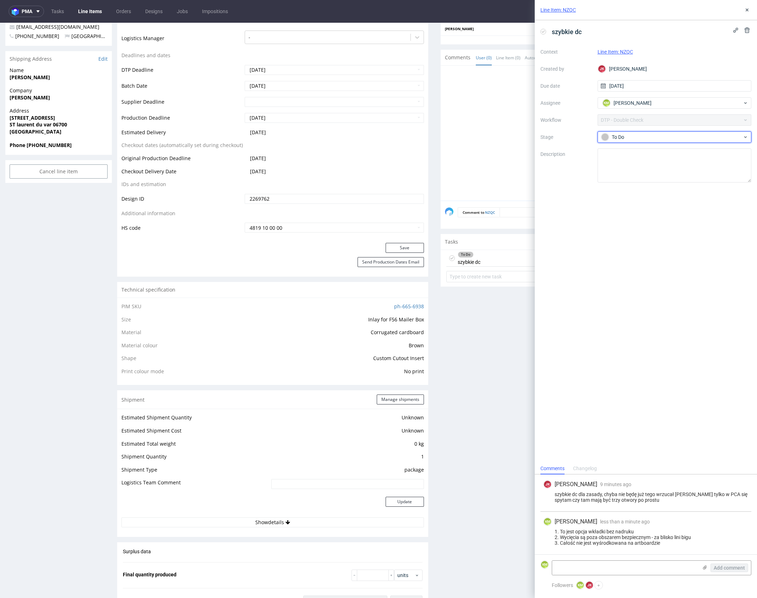
drag, startPoint x: 671, startPoint y: 139, endPoint x: 674, endPoint y: 143, distance: 4.6
click at [672, 139] on div "To Do" at bounding box center [671, 137] width 141 height 8
click at [679, 177] on div "Needs fixes" at bounding box center [674, 182] width 148 height 14
drag, startPoint x: 743, startPoint y: 10, endPoint x: 727, endPoint y: 22, distance: 20.3
click at [743, 11] on button at bounding box center [747, 10] width 9 height 9
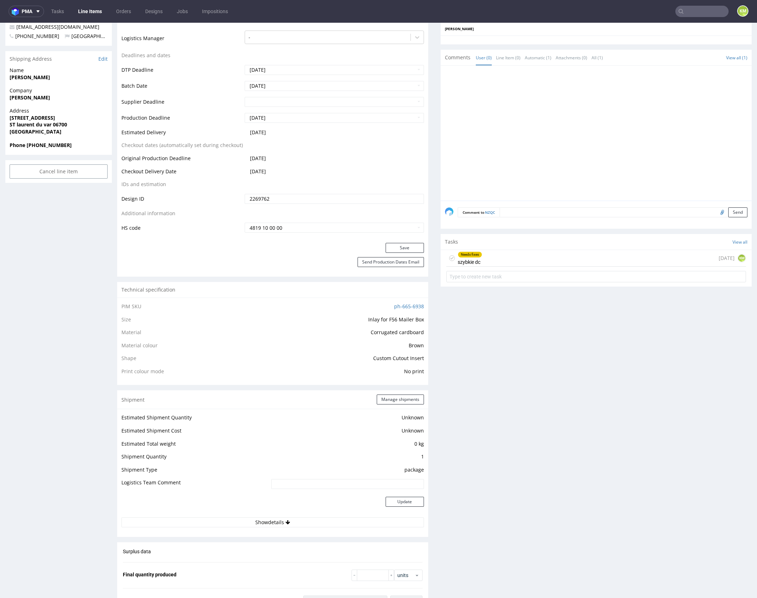
click at [490, 327] on div "Production Files - Design 2269762 Spit Request spit Spit not generated DBY CALA…" at bounding box center [595, 400] width 311 height 985
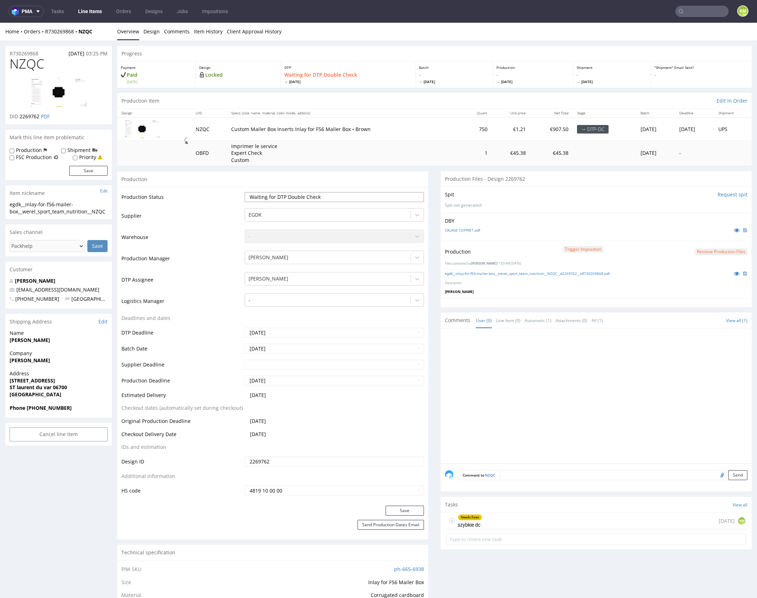
click at [351, 198] on select "Waiting for Artwork Waiting for Diecut Waiting for Mockup Waiting for DTP Waiti…" at bounding box center [334, 197] width 179 height 10
select select "dtp_dc_done"
click at [245, 192] on select "Waiting for Artwork Waiting for Diecut Waiting for Mockup Waiting for DTP Waiti…" at bounding box center [334, 197] width 179 height 10
click at [407, 508] on button "Save" at bounding box center [404, 510] width 38 height 10
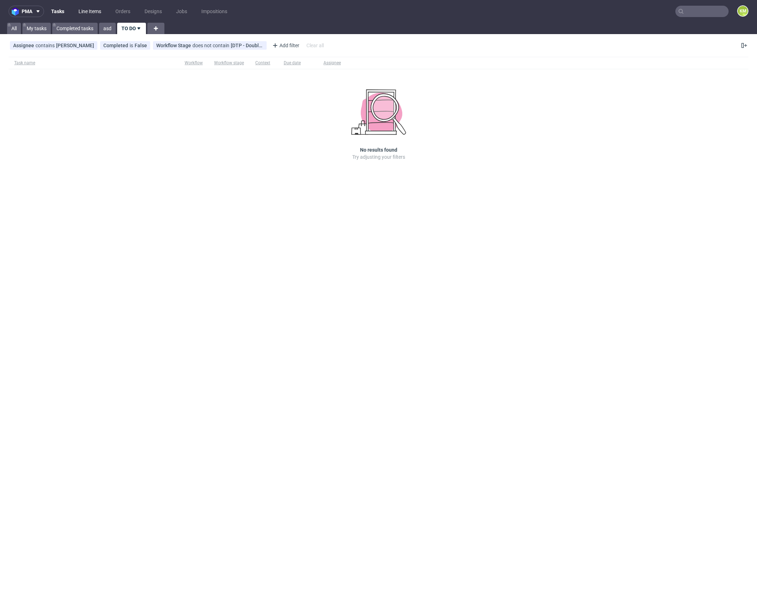
click at [89, 16] on link "Line Items" at bounding box center [89, 11] width 31 height 11
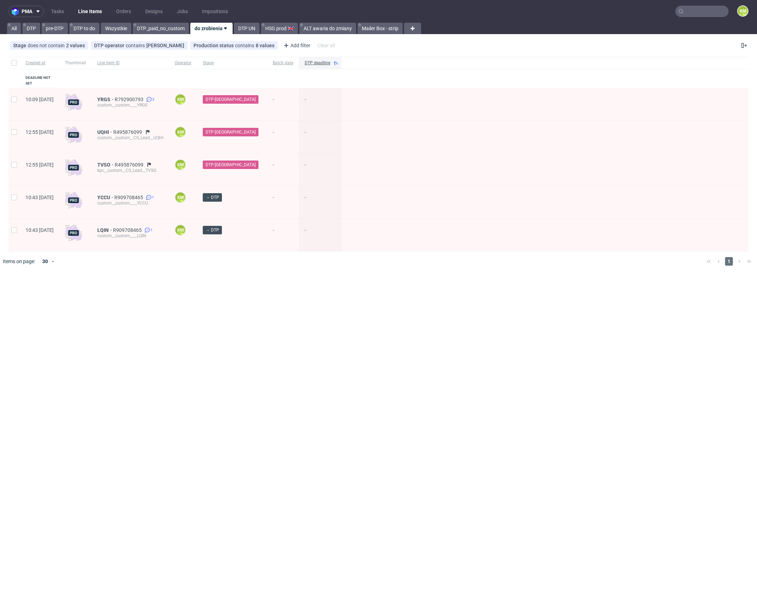
click at [262, 343] on div "pma Tasks Line Items Orders Designs Jobs Impositions KM All DTP pre-DTP DTP to …" at bounding box center [378, 299] width 757 height 598
click at [308, 356] on div "pma Tasks Line Items Orders Designs Jobs Impositions KM All DTP pre-DTP DTP to …" at bounding box center [378, 299] width 757 height 598
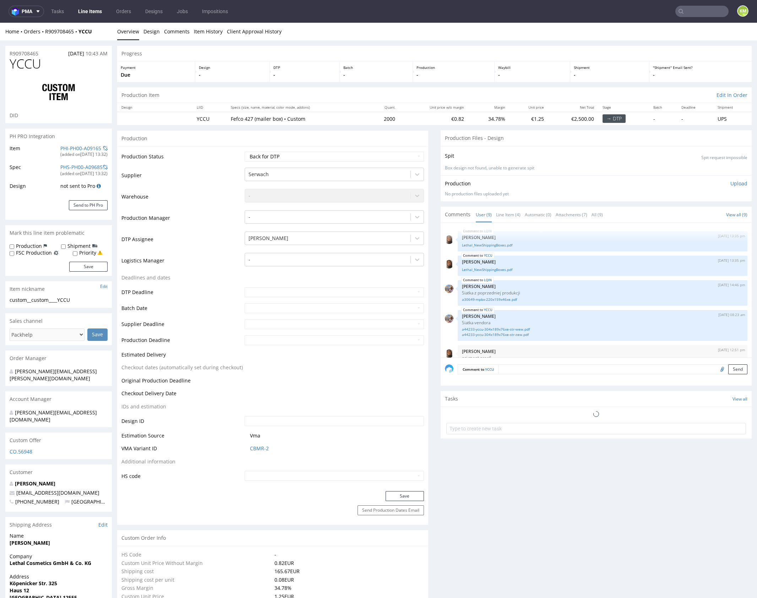
scroll to position [134, 0]
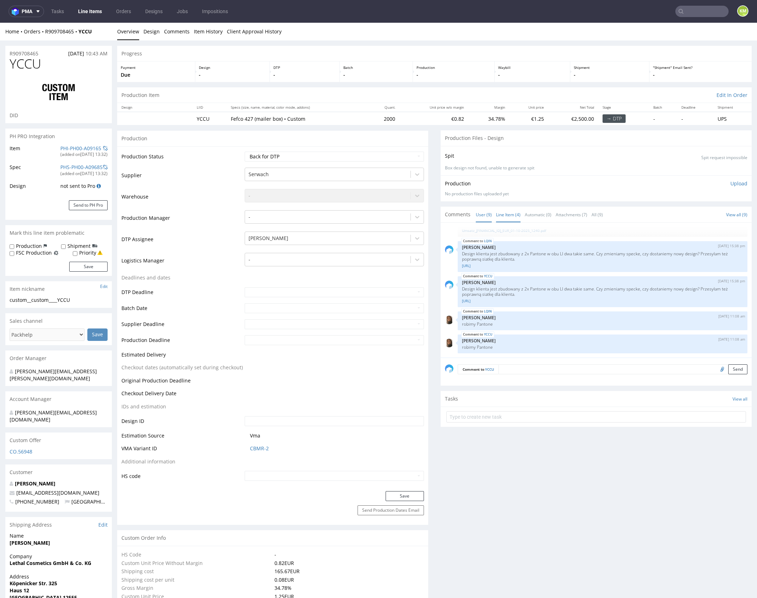
click at [502, 217] on link "Line Item (4)" at bounding box center [508, 214] width 24 height 15
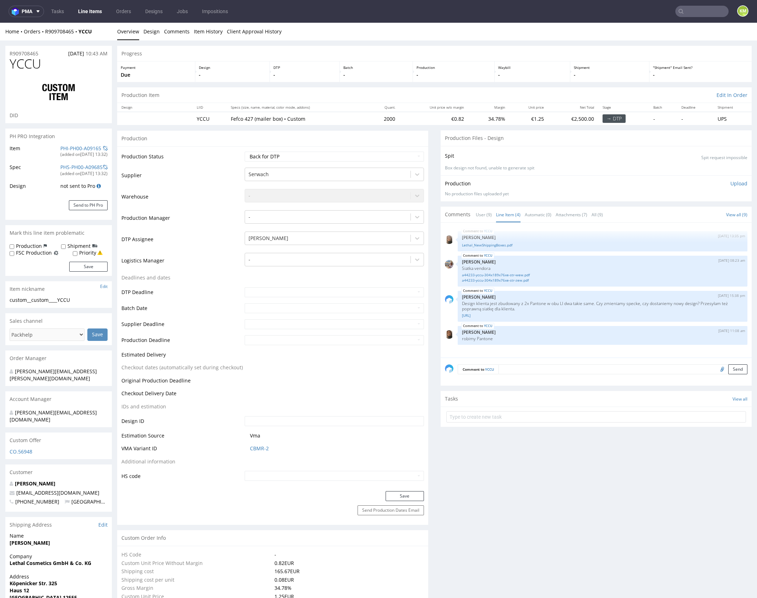
click at [663, 207] on div "Comments User (9) Line Item (4) Automatic (0) Attachments (7) All (9) View all …" at bounding box center [595, 215] width 311 height 16
click at [606, 352] on div "YCCU [DATE] 13:35 pm [PERSON_NAME].pdf YCCU [DATE] 08:23 am [PERSON_NAME] vendo…" at bounding box center [598, 292] width 307 height 131
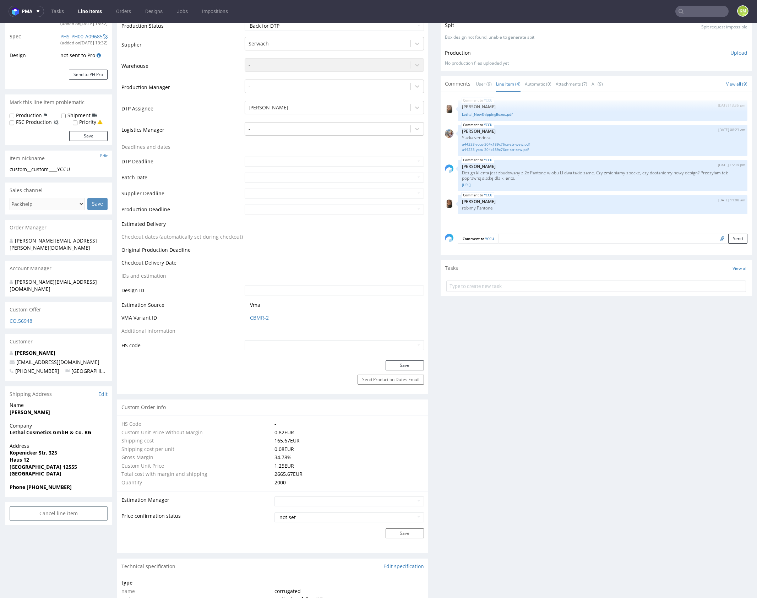
scroll to position [0, 0]
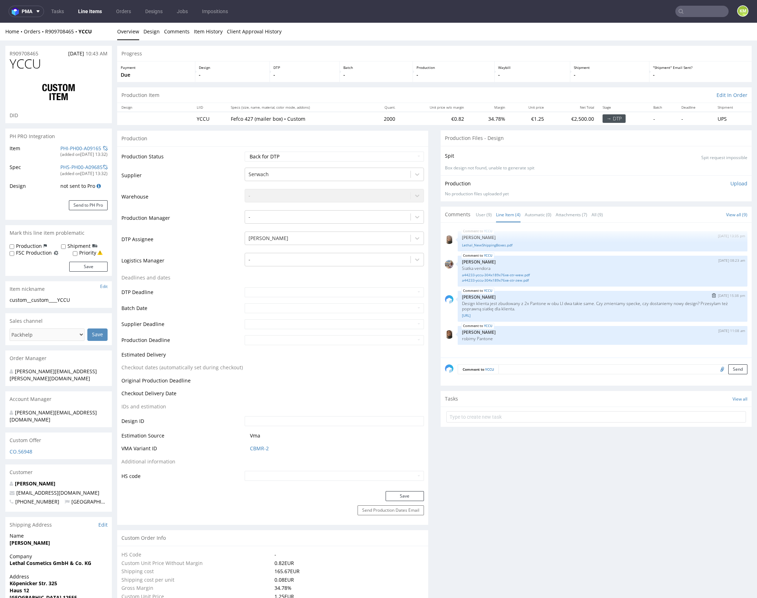
click at [567, 306] on p "Design klienta jest zbudowany z 2x Pantone w obu LI dwa takie same. Czy zmienia…" at bounding box center [602, 306] width 281 height 11
click at [568, 307] on p "Design klienta jest zbudowany z 2x Pantone w obu LI dwa takie same. Czy zmienia…" at bounding box center [602, 306] width 281 height 11
click at [541, 299] on div "YCCU [DATE] 15:38 pm [PERSON_NAME] Design klienta jest zbudowany z 2x Pantone w…" at bounding box center [603, 306] width 290 height 31
click at [508, 315] on link "[URL]" at bounding box center [602, 315] width 281 height 5
click at [501, 246] on link "Lethal_NewShippingBoxes.pdf" at bounding box center [602, 244] width 281 height 5
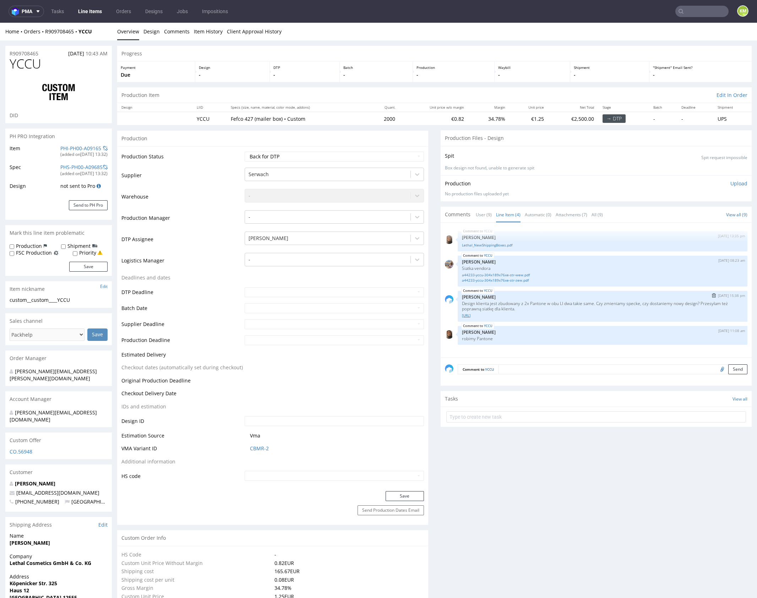
click at [508, 316] on link "[URL]" at bounding box center [602, 315] width 281 height 5
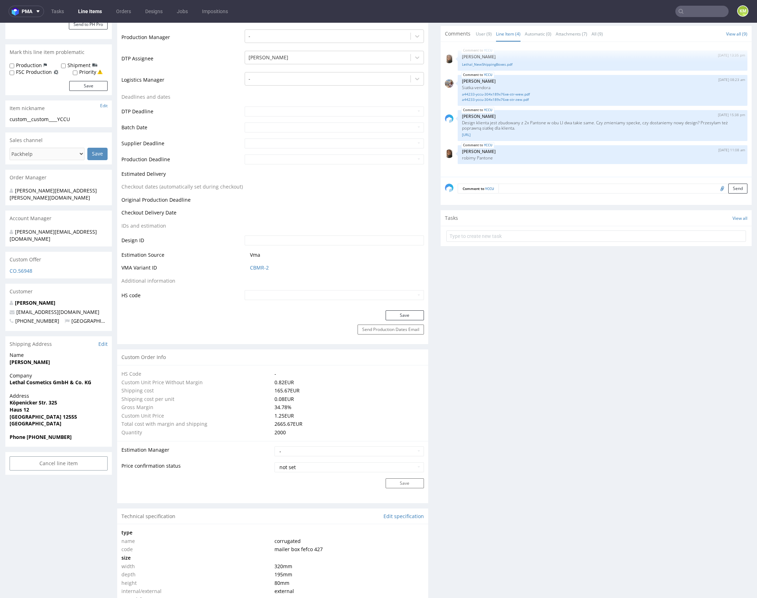
scroll to position [427, 0]
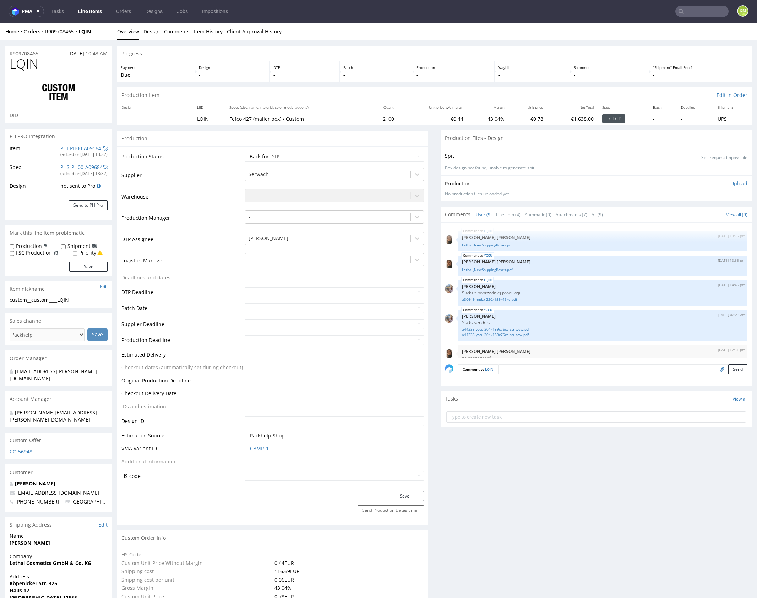
scroll to position [134, 0]
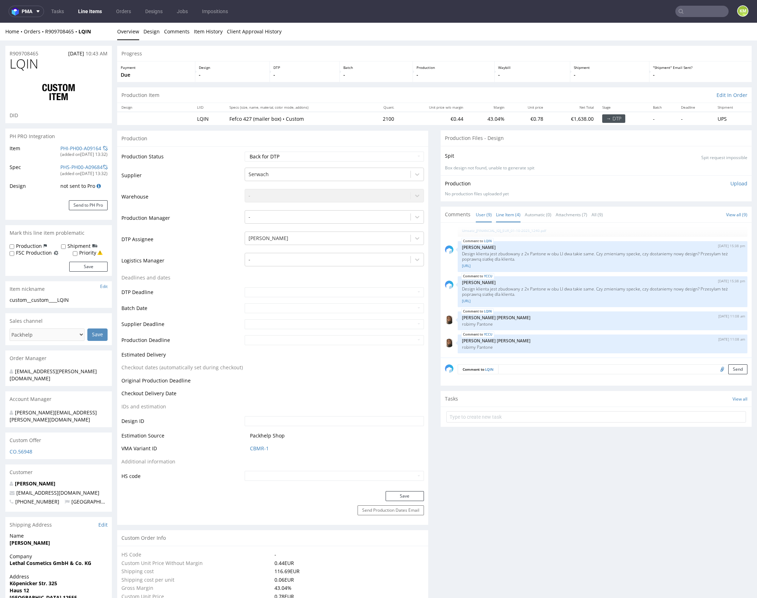
click at [507, 215] on link "Line Item (4)" at bounding box center [508, 214] width 24 height 15
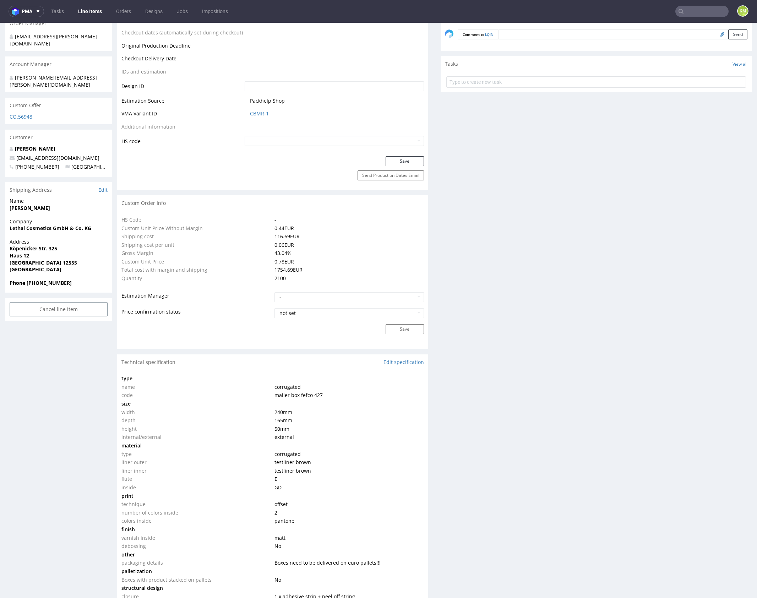
scroll to position [160, 0]
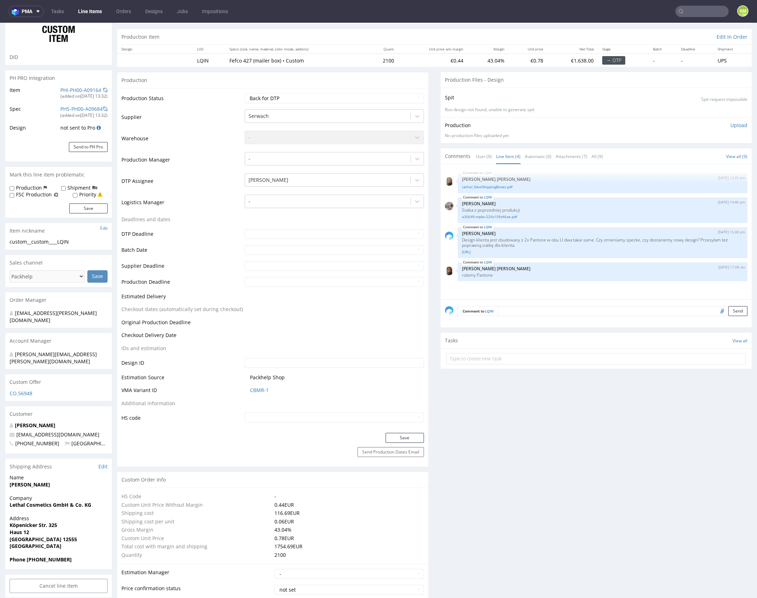
scroll to position [0, 0]
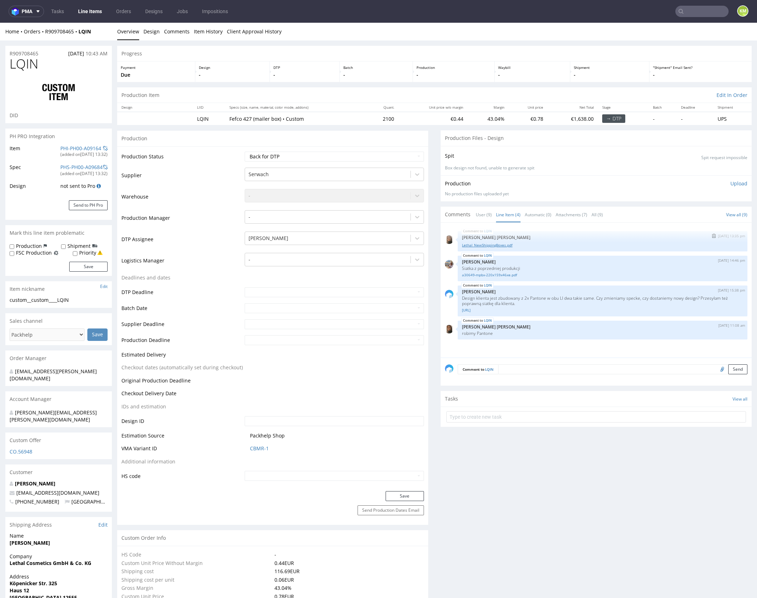
click at [505, 245] on link "Lethal_NewShippingBoxes.pdf" at bounding box center [602, 244] width 281 height 5
click at [532, 245] on link "Lethal_NewShippingBoxes.pdf" at bounding box center [602, 244] width 281 height 5
click at [498, 244] on link "Lethal_NewShippingBoxes.pdf" at bounding box center [602, 244] width 281 height 5
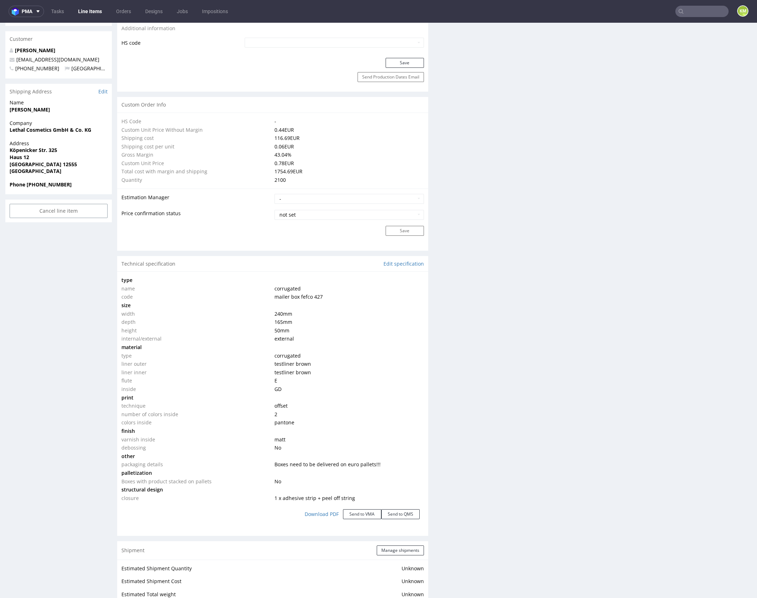
click at [521, 459] on div "Production Files - Design Spit Spit request impossible Box design not found, un…" at bounding box center [595, 370] width 311 height 1347
click at [567, 469] on div "Production Files - Design Spit Spit request impossible Box design not found, un…" at bounding box center [595, 370] width 311 height 1347
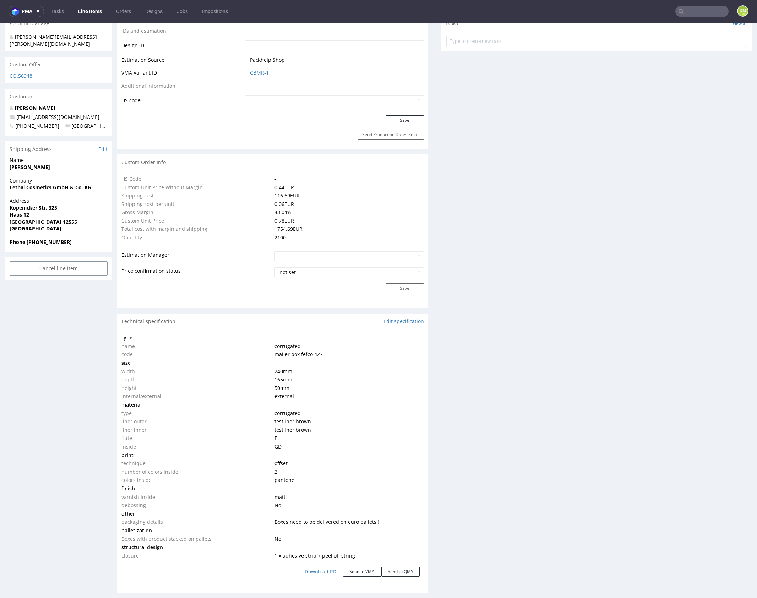
scroll to position [376, 0]
click at [533, 473] on div "Production Files - Design Spit Spit request impossible Box design not found, un…" at bounding box center [595, 428] width 311 height 1347
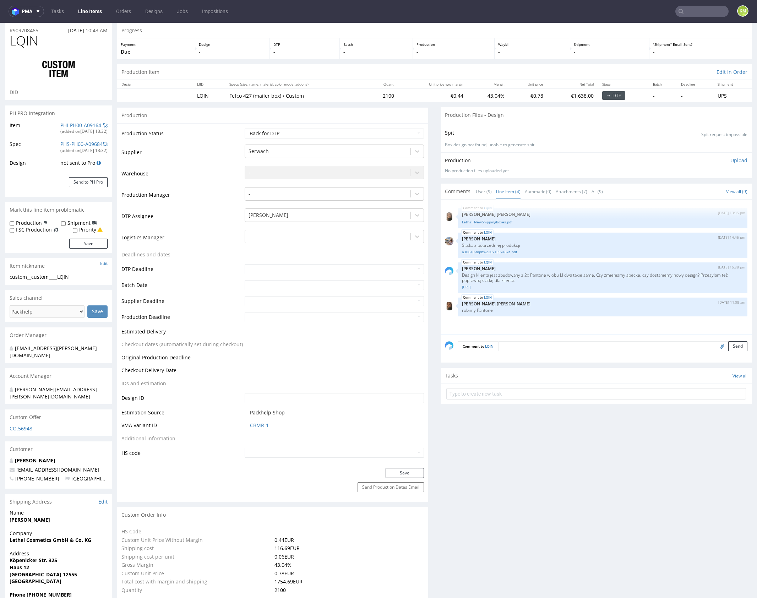
scroll to position [0, 0]
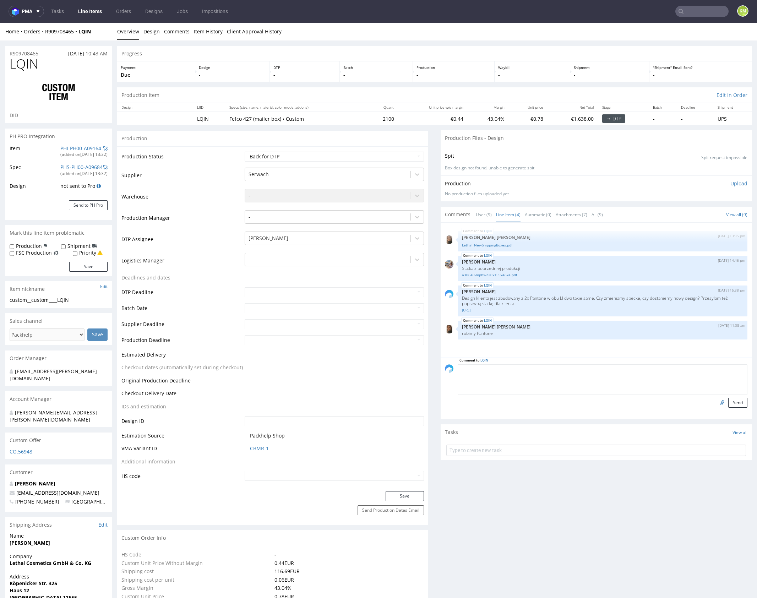
click at [551, 369] on textarea at bounding box center [603, 379] width 290 height 31
click at [510, 311] on link "R909708465__LQIN__dieline.ai" at bounding box center [602, 309] width 281 height 5
click at [560, 371] on textarea at bounding box center [603, 379] width 290 height 31
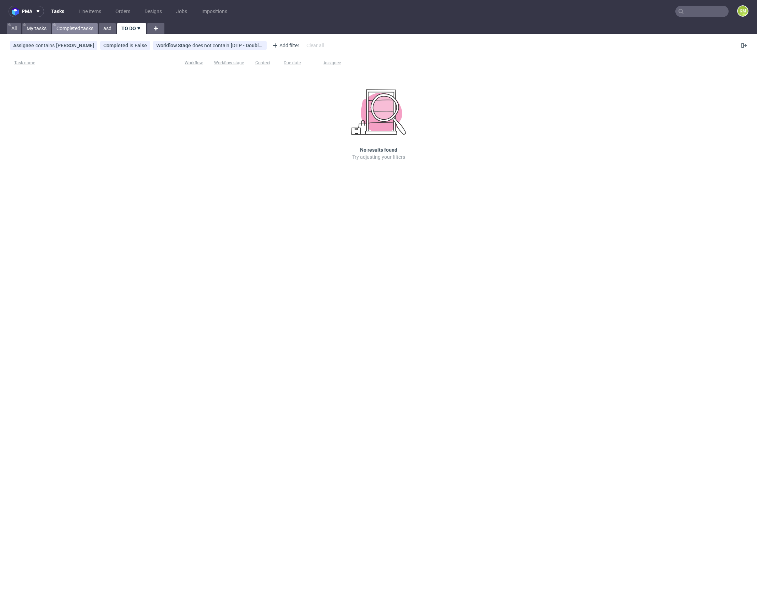
click at [83, 31] on link "Completed tasks" at bounding box center [74, 28] width 45 height 11
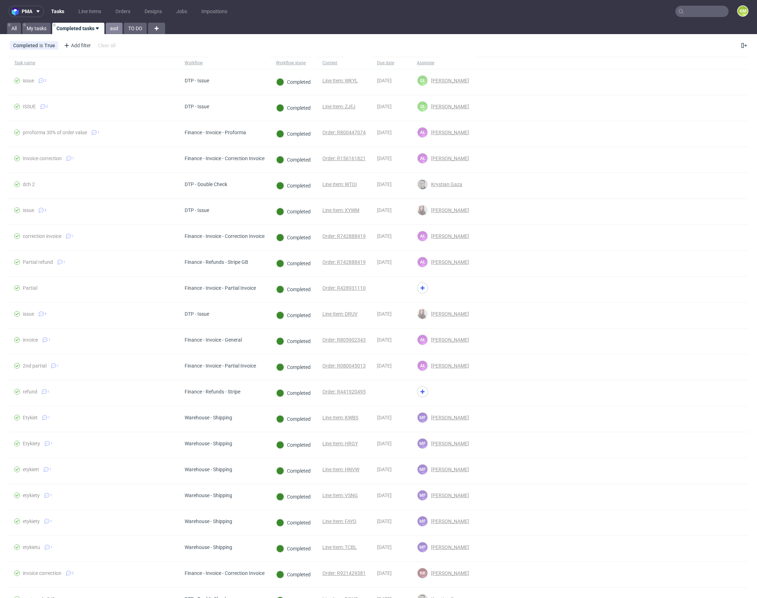
click at [115, 29] on link "asd" at bounding box center [114, 28] width 17 height 11
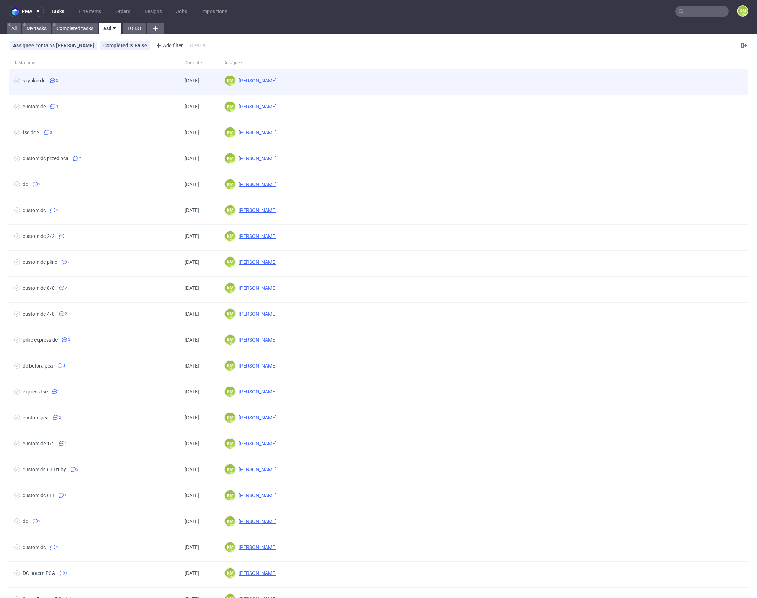
click at [41, 79] on div "szybkie dc" at bounding box center [34, 81] width 23 height 6
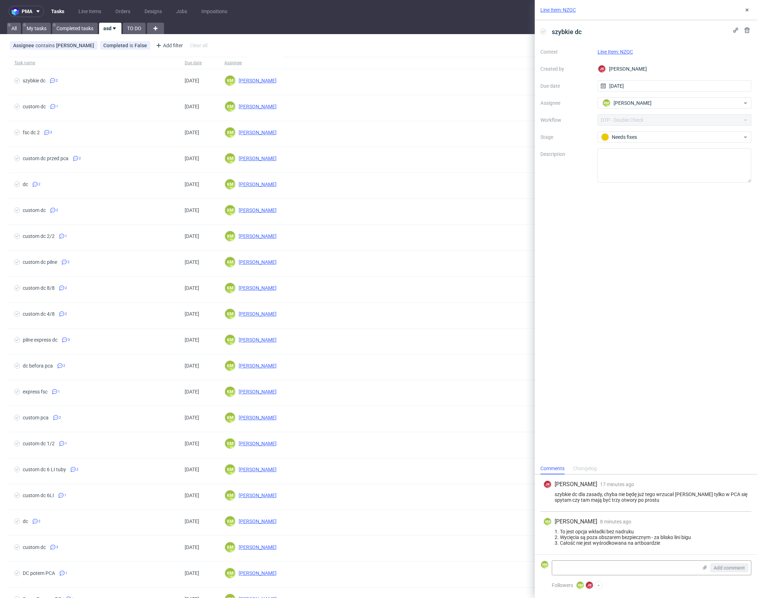
click at [630, 51] on link "Line Item: NZQC" at bounding box center [614, 52] width 35 height 6
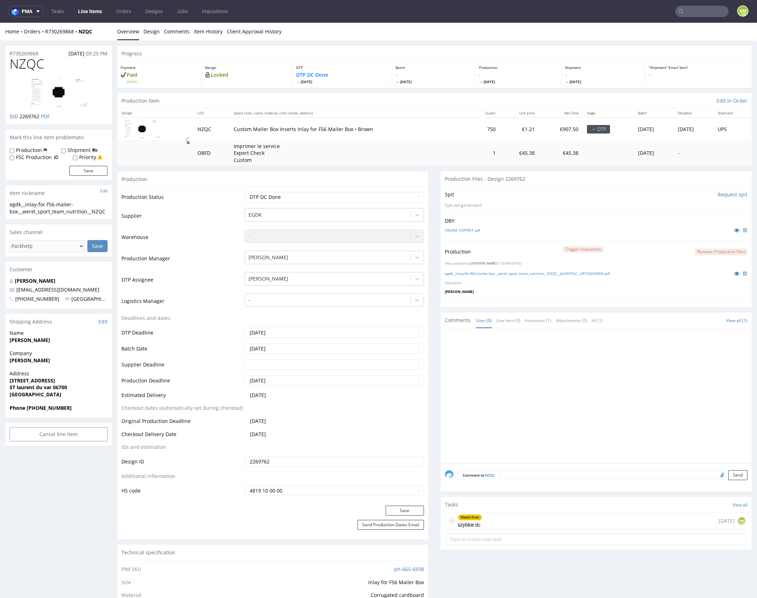
click at [516, 375] on div at bounding box center [598, 398] width 307 height 131
click at [734, 228] on icon at bounding box center [737, 230] width 6 height 5
